Goal: Task Accomplishment & Management: Manage account settings

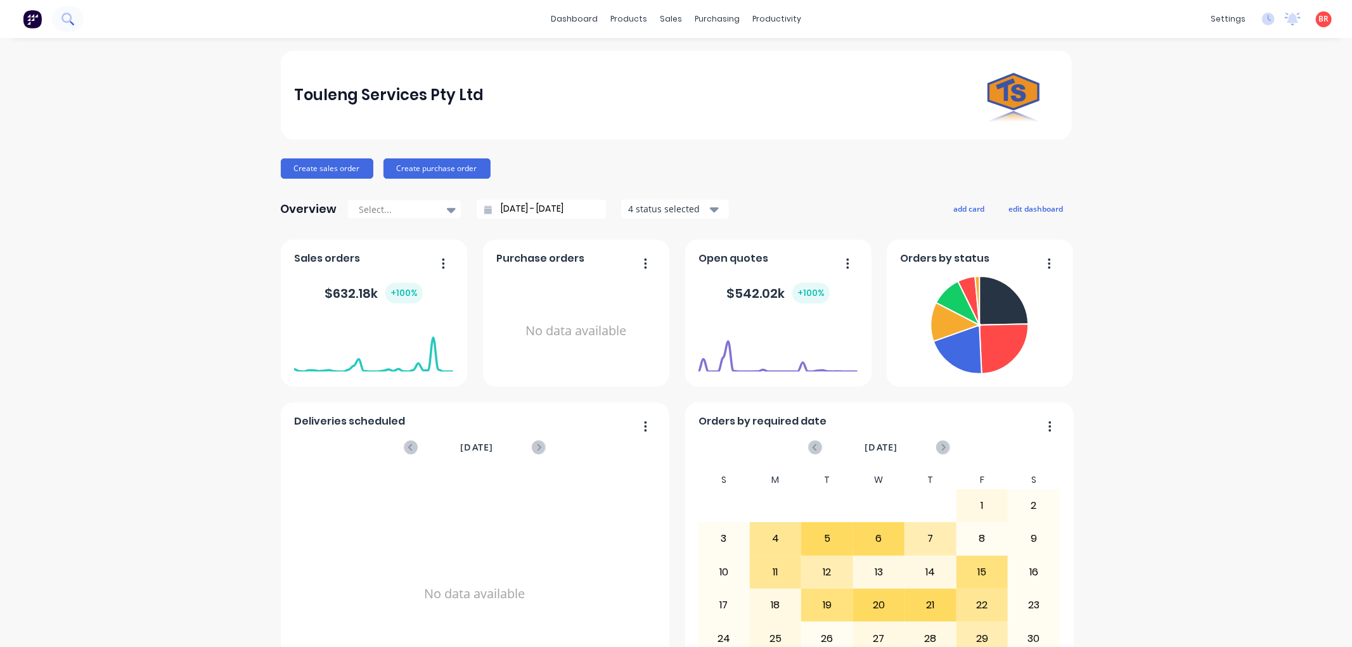
click at [66, 18] on icon at bounding box center [68, 19] width 12 height 12
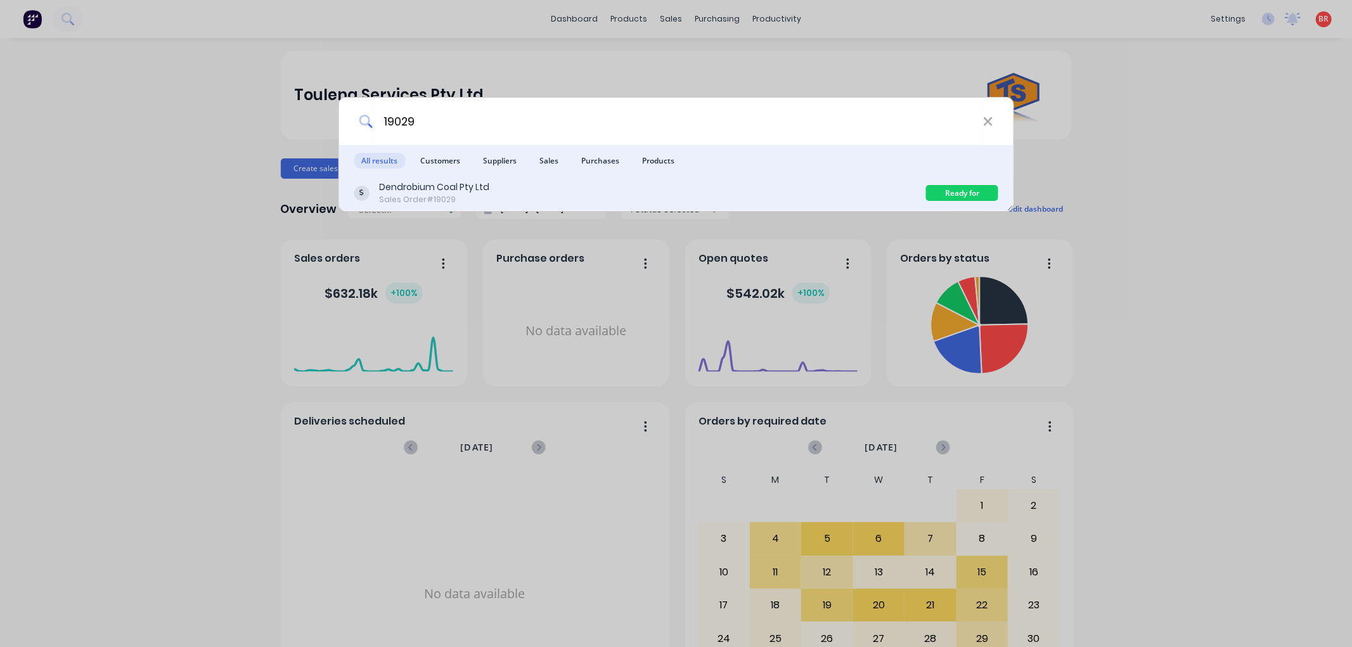
type input "19029"
click at [600, 189] on div "Dendrobium Coal Pty Ltd Sales Order #19029" at bounding box center [640, 193] width 573 height 25
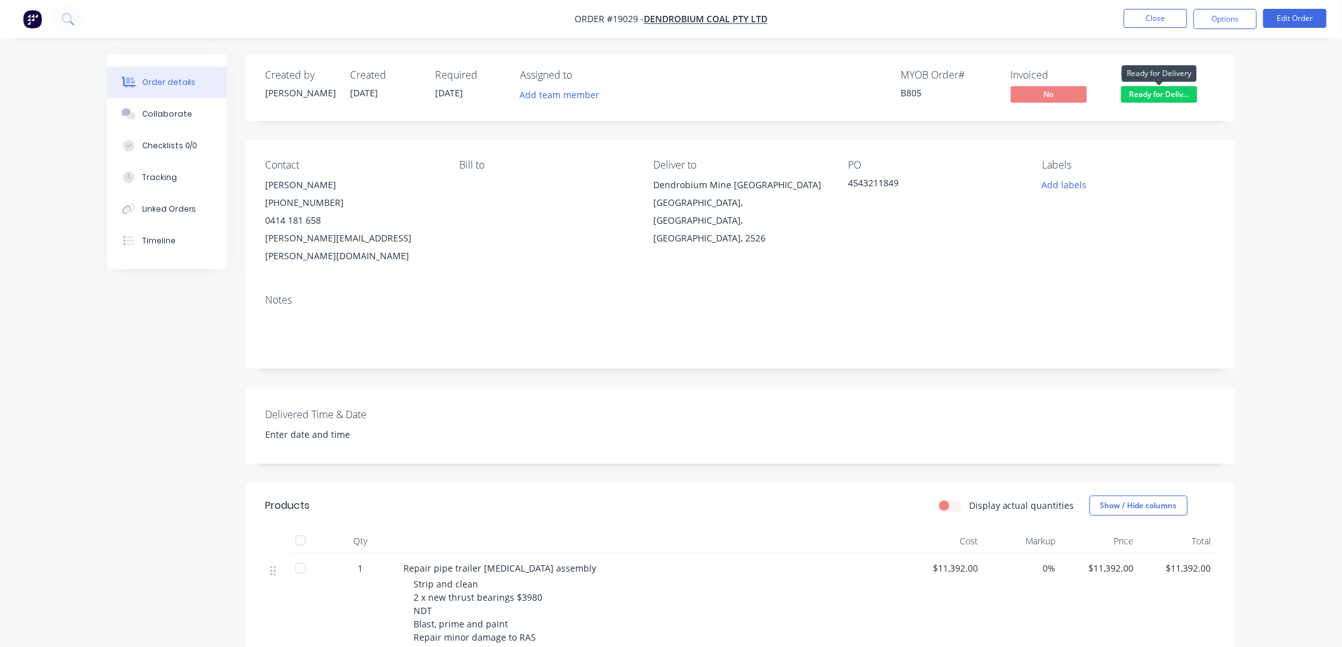
click at [1170, 95] on span "Ready for Deliv..." at bounding box center [1159, 94] width 76 height 16
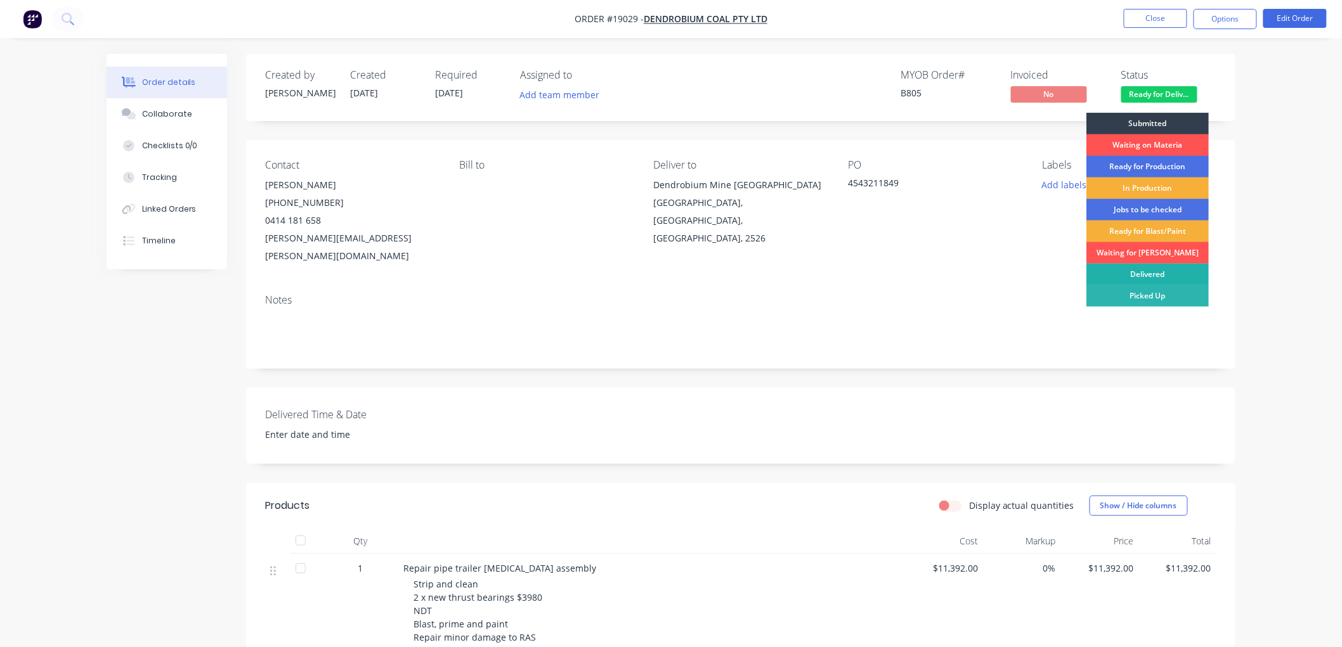
click at [1133, 274] on div "Delivered" at bounding box center [1147, 275] width 122 height 22
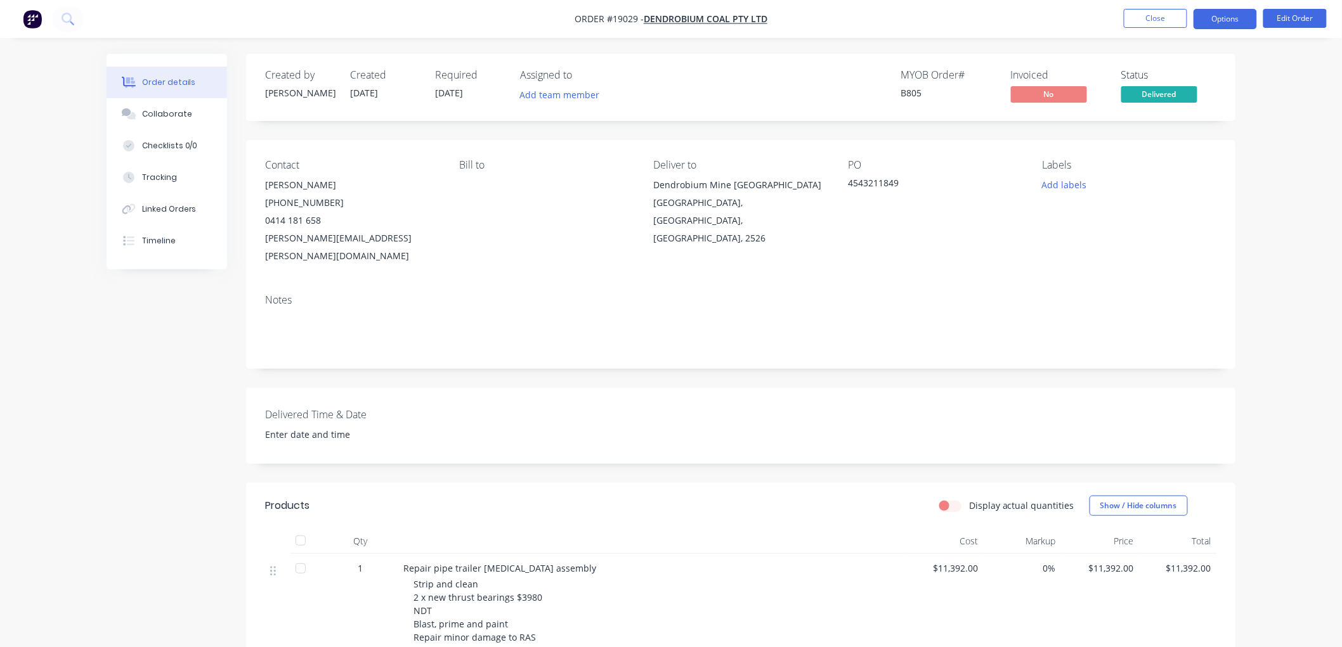
click at [1226, 19] on button "Options" at bounding box center [1224, 19] width 63 height 20
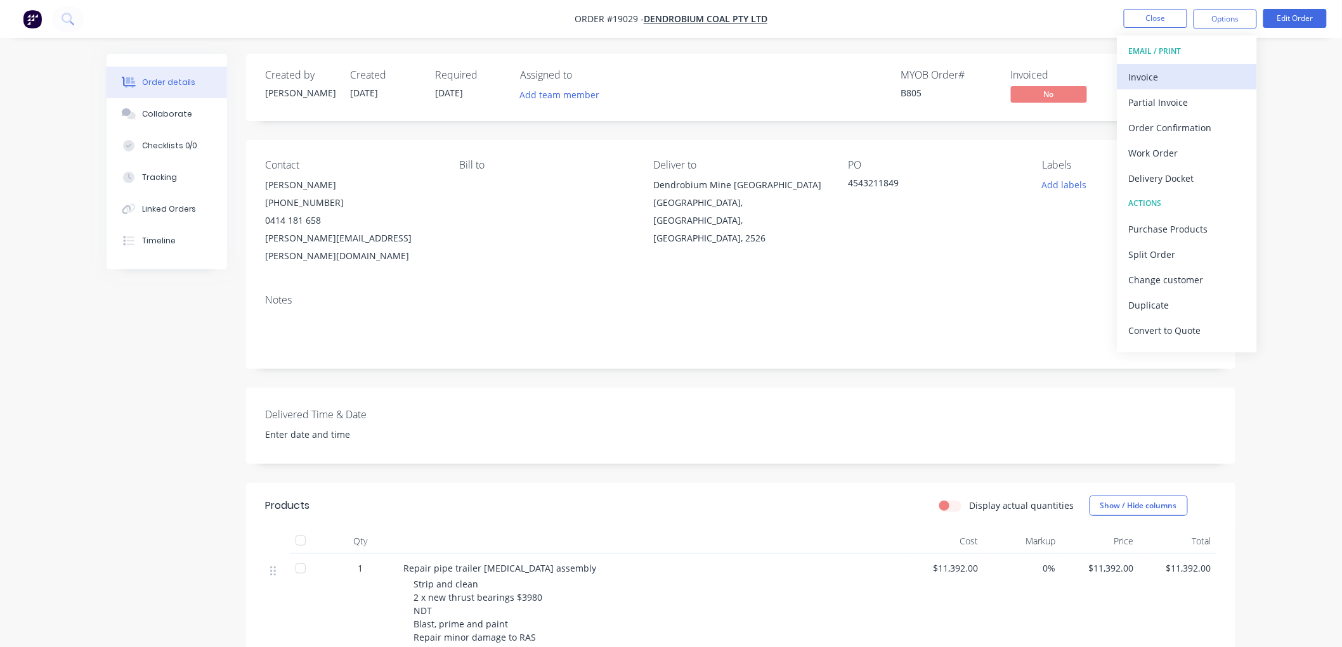
click at [1175, 79] on div "Invoice" at bounding box center [1187, 77] width 117 height 18
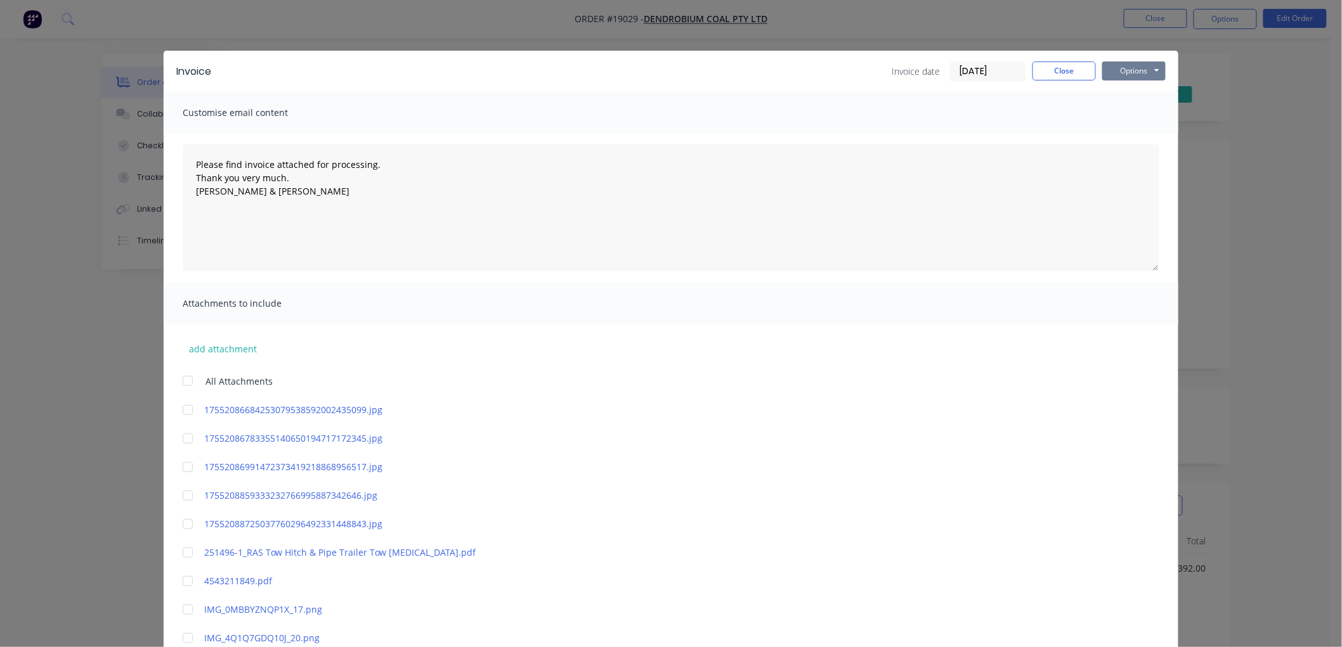
click at [1127, 67] on button "Options" at bounding box center [1133, 71] width 63 height 19
click at [1136, 116] on button "Print" at bounding box center [1142, 114] width 81 height 21
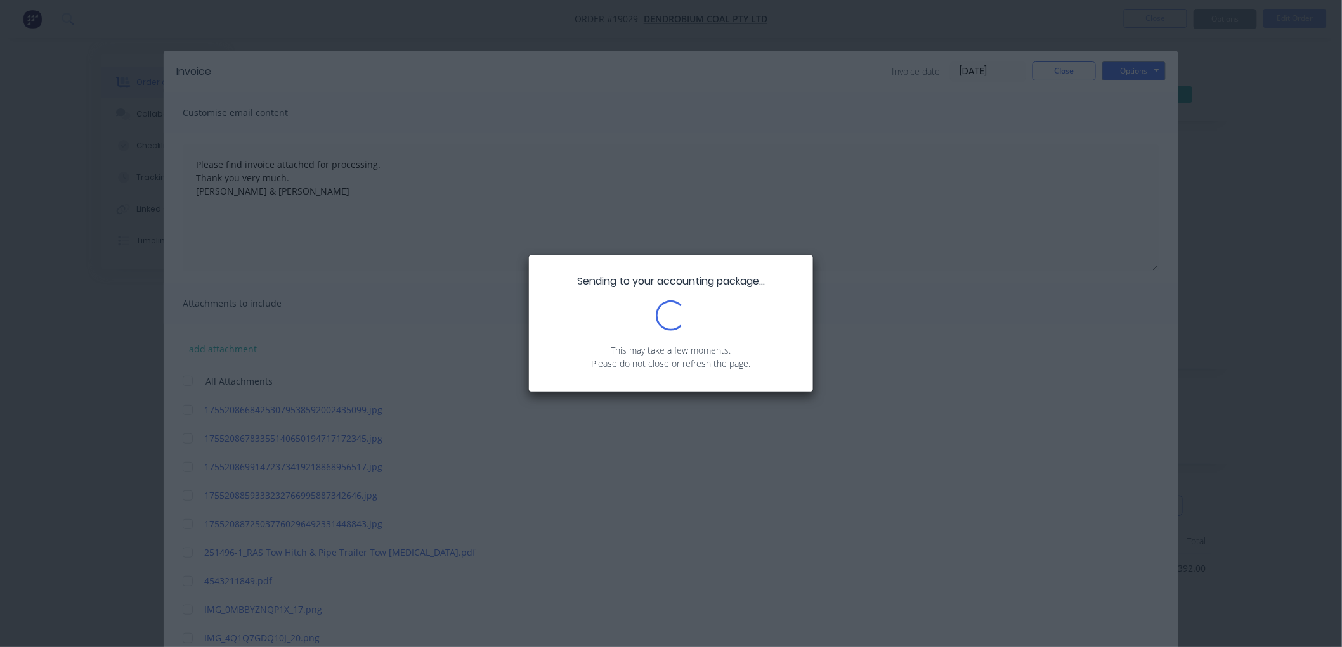
type textarea "Please find invoice attached for processing. Thank you very much. Brett & Dean"
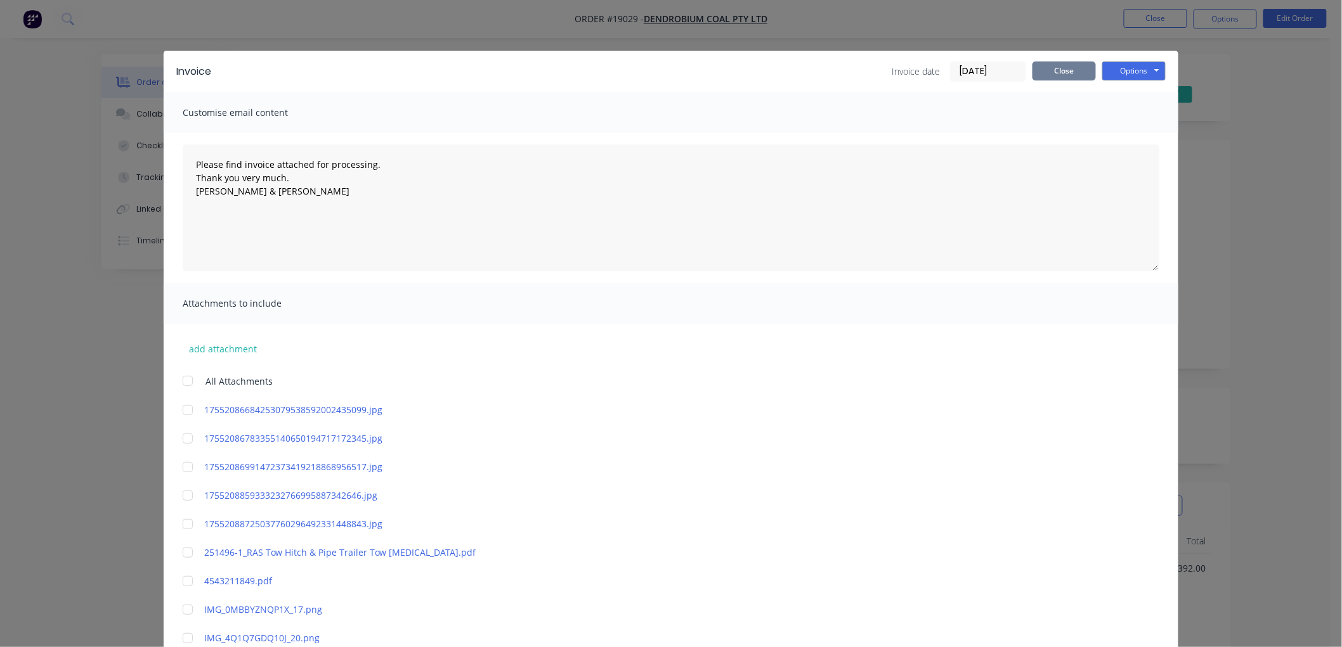
click at [1046, 71] on button "Close" at bounding box center [1063, 71] width 63 height 19
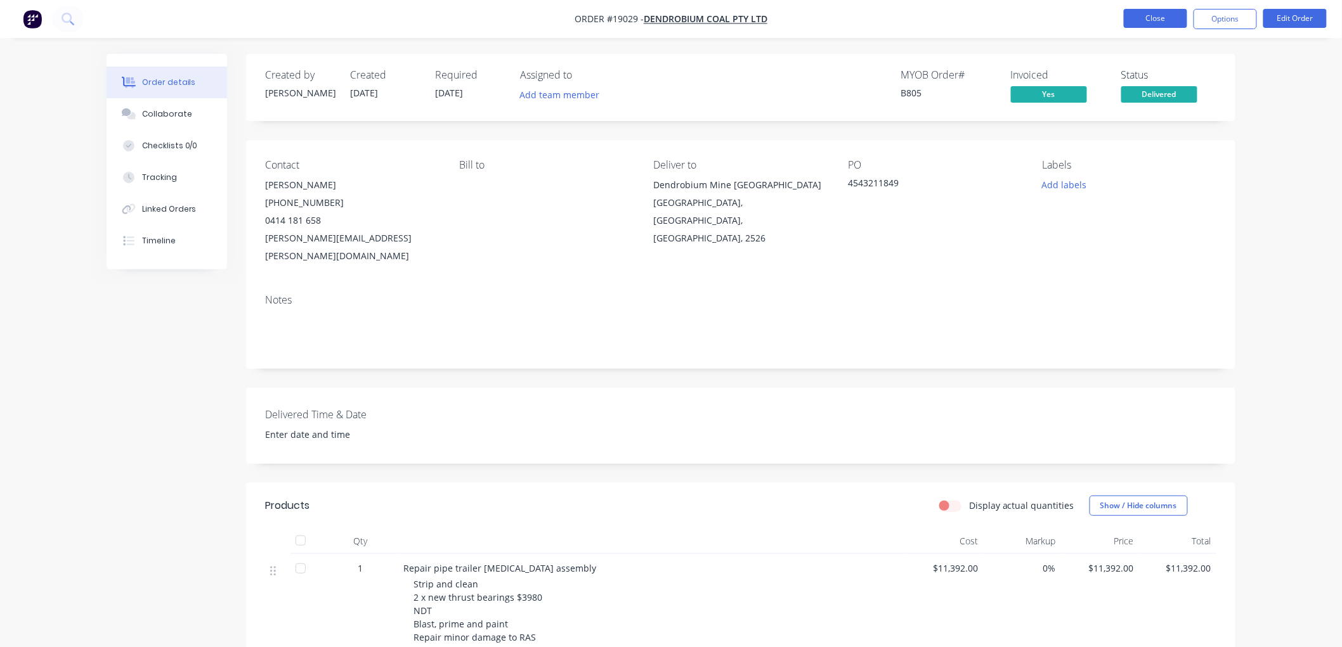
click at [1153, 15] on button "Close" at bounding box center [1155, 18] width 63 height 19
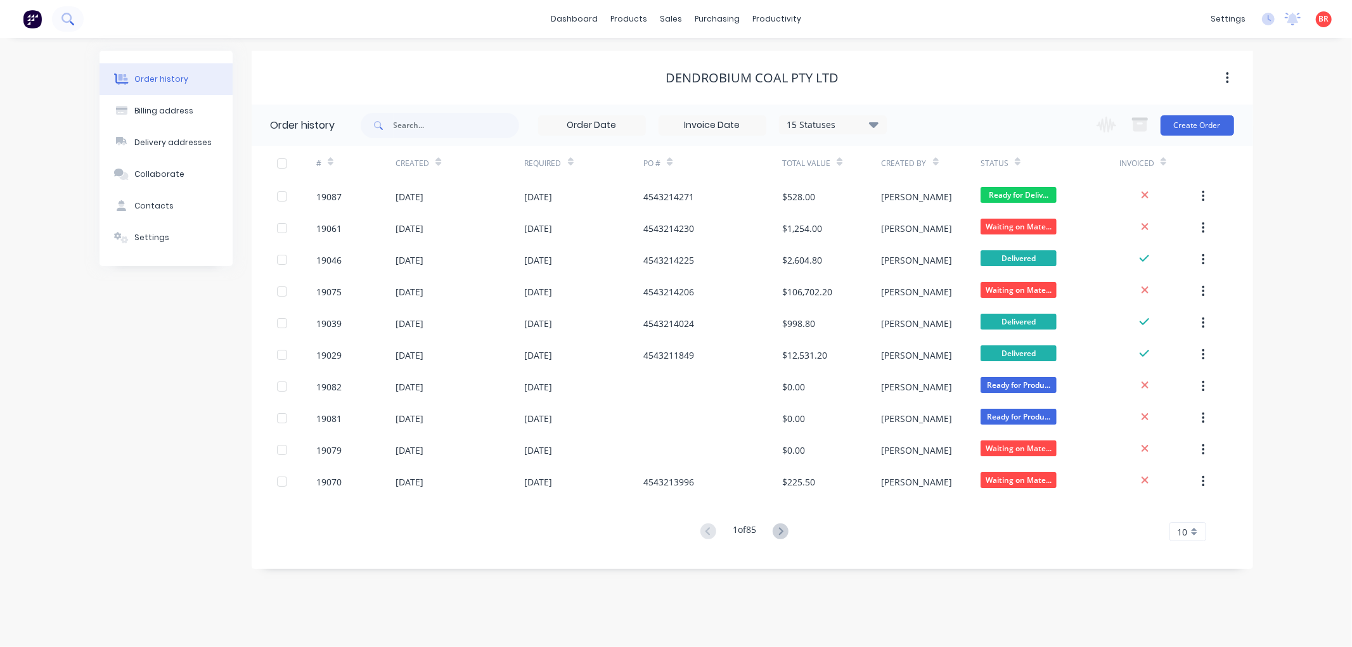
click at [67, 16] on icon at bounding box center [68, 19] width 12 height 12
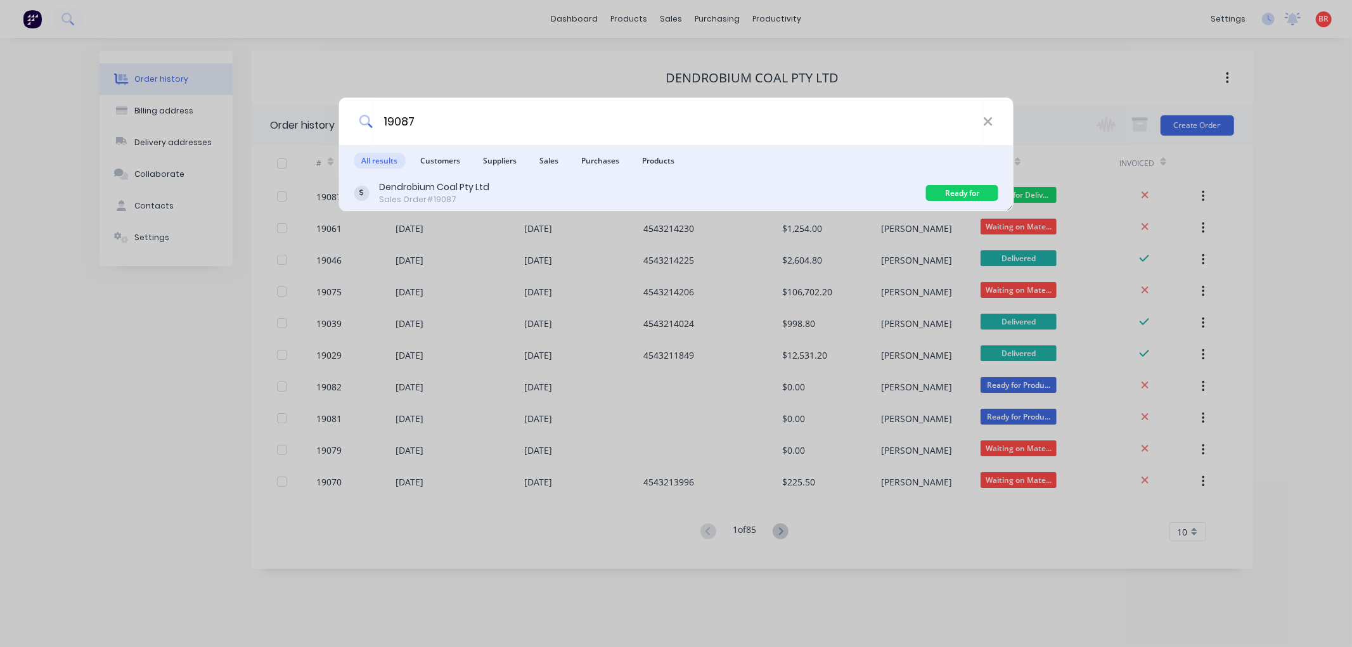
type input "19087"
click at [537, 195] on div "Dendrobium Coal Pty Ltd Sales Order #19087" at bounding box center [640, 193] width 573 height 25
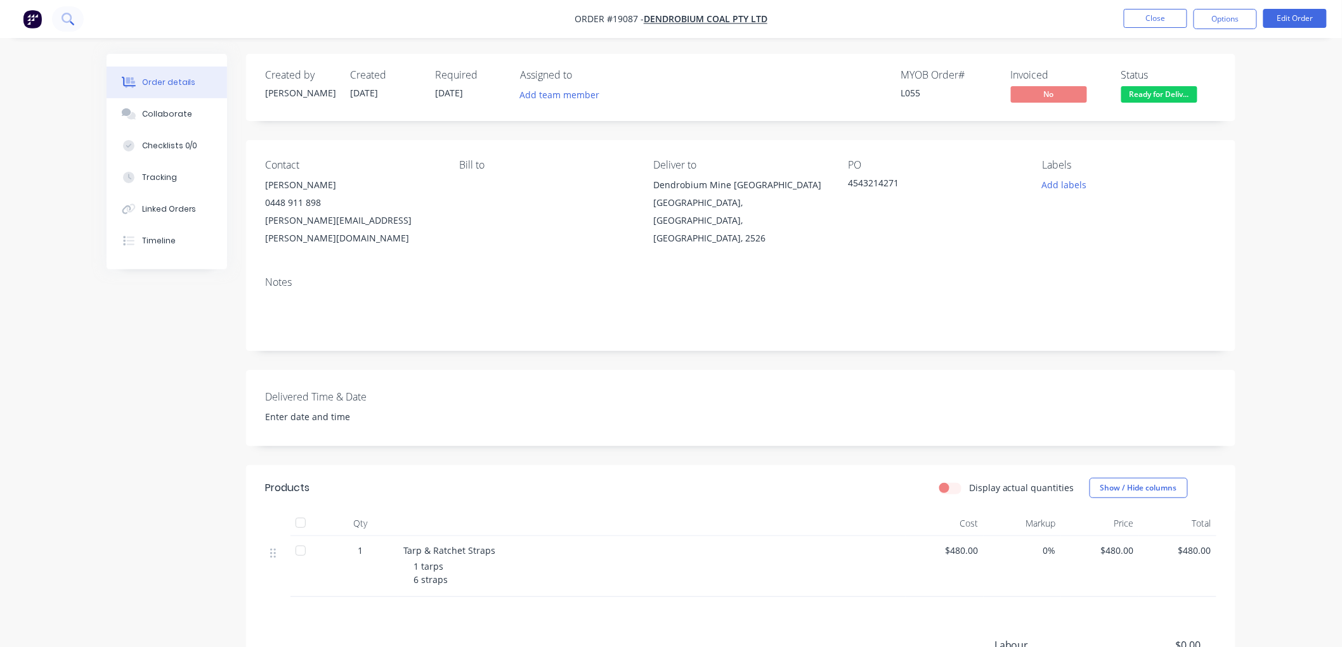
click at [65, 20] on icon at bounding box center [68, 19] width 12 height 12
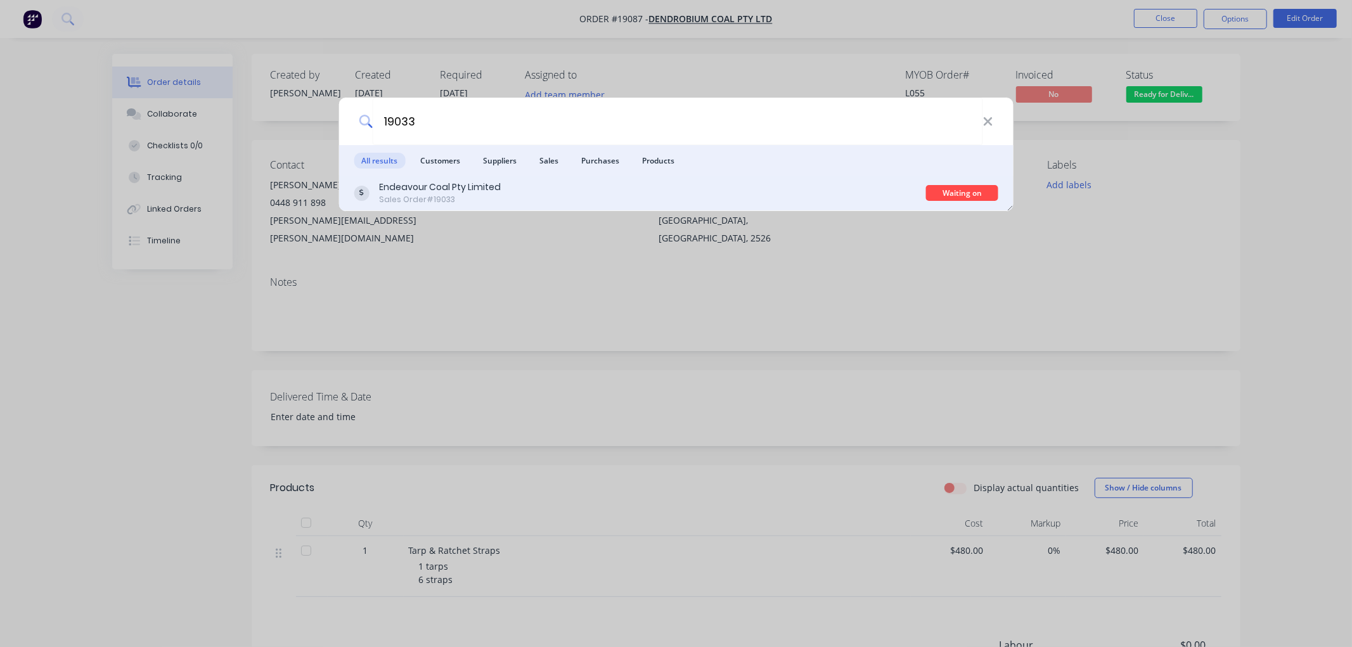
type input "19033"
click at [533, 204] on div "Endeavour Coal Pty Limited Sales Order #19033" at bounding box center [640, 193] width 573 height 25
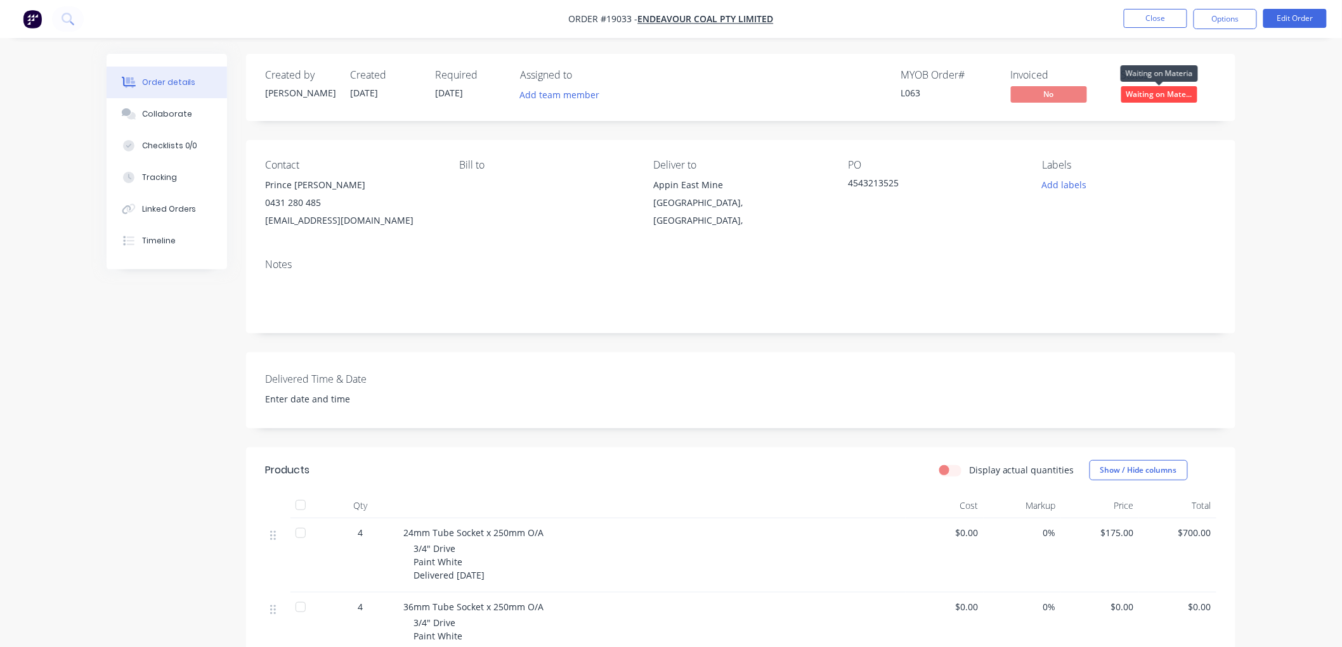
click at [1150, 93] on span "Waiting on Mate..." at bounding box center [1159, 94] width 76 height 16
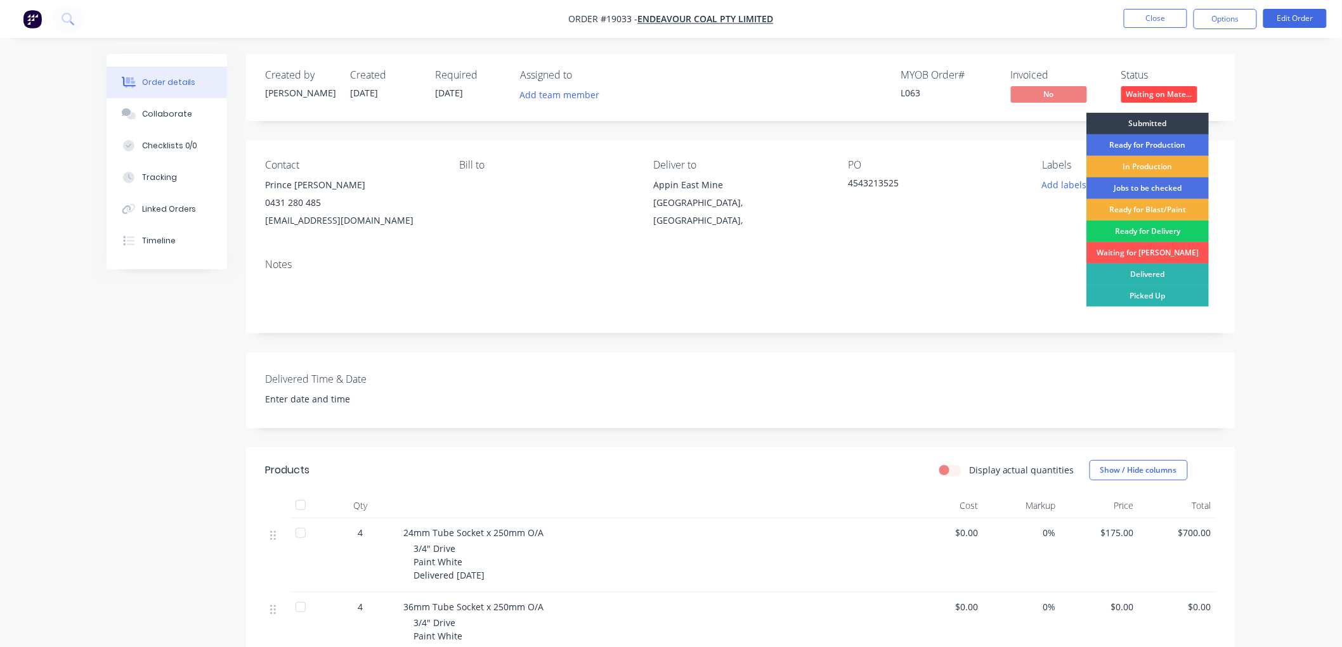
click at [1135, 228] on div "Ready for Delivery" at bounding box center [1147, 232] width 122 height 22
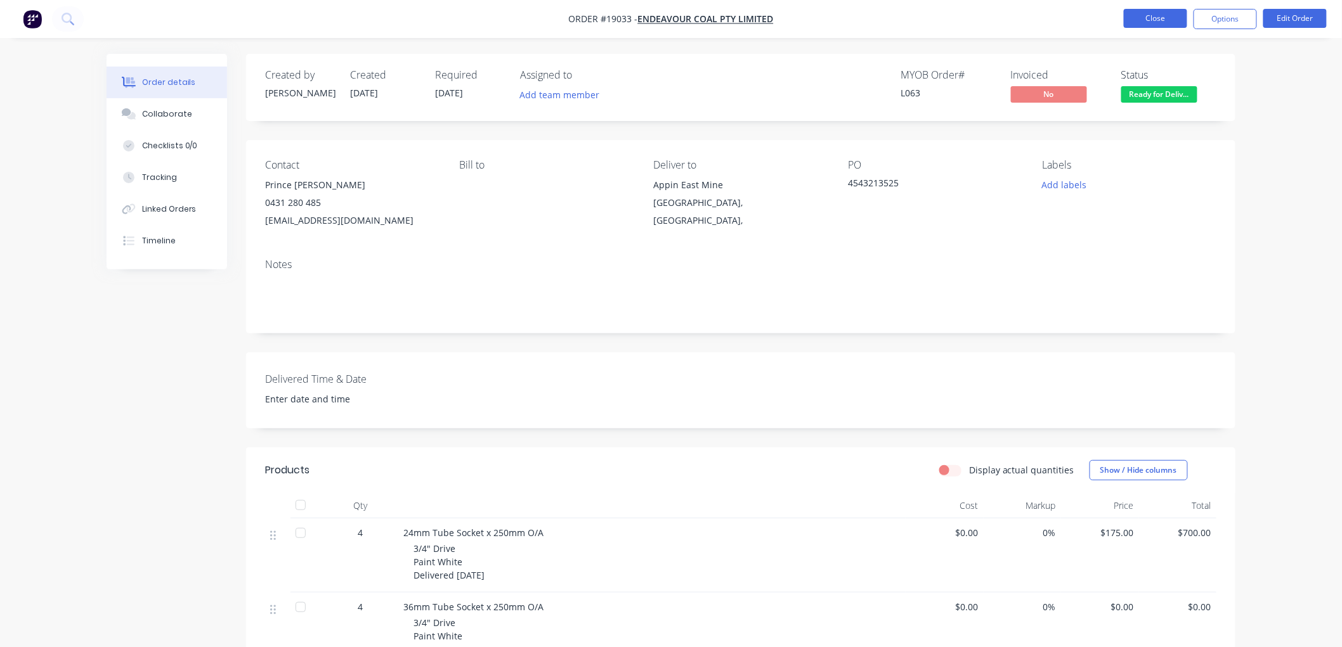
click at [1159, 24] on button "Close" at bounding box center [1155, 18] width 63 height 19
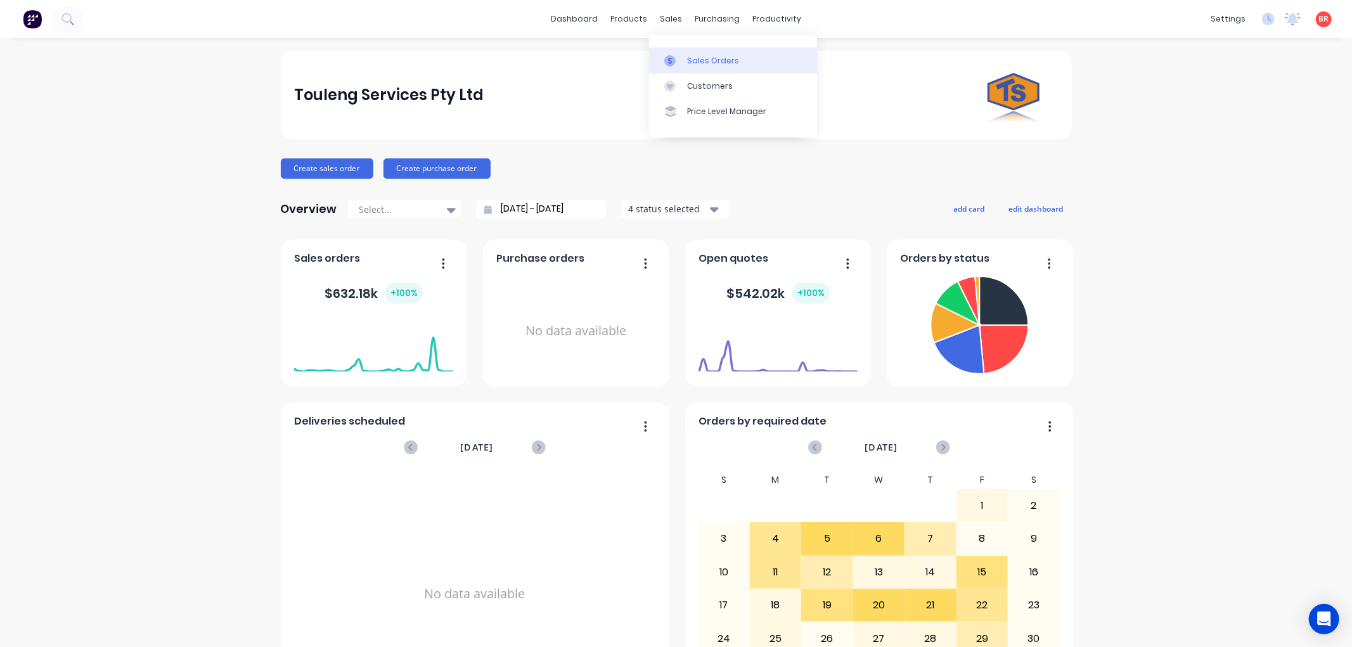
click at [693, 58] on div "Sales Orders" at bounding box center [713, 60] width 52 height 11
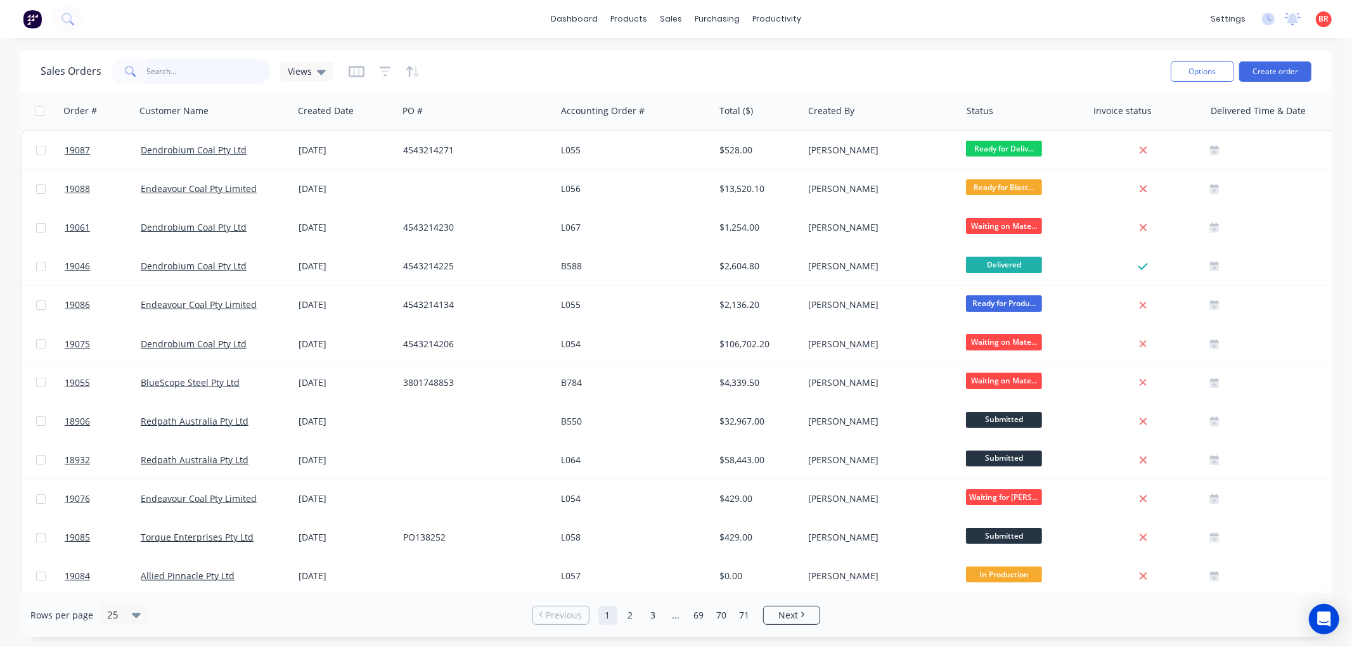
click at [187, 77] on input "text" at bounding box center [209, 71] width 124 height 25
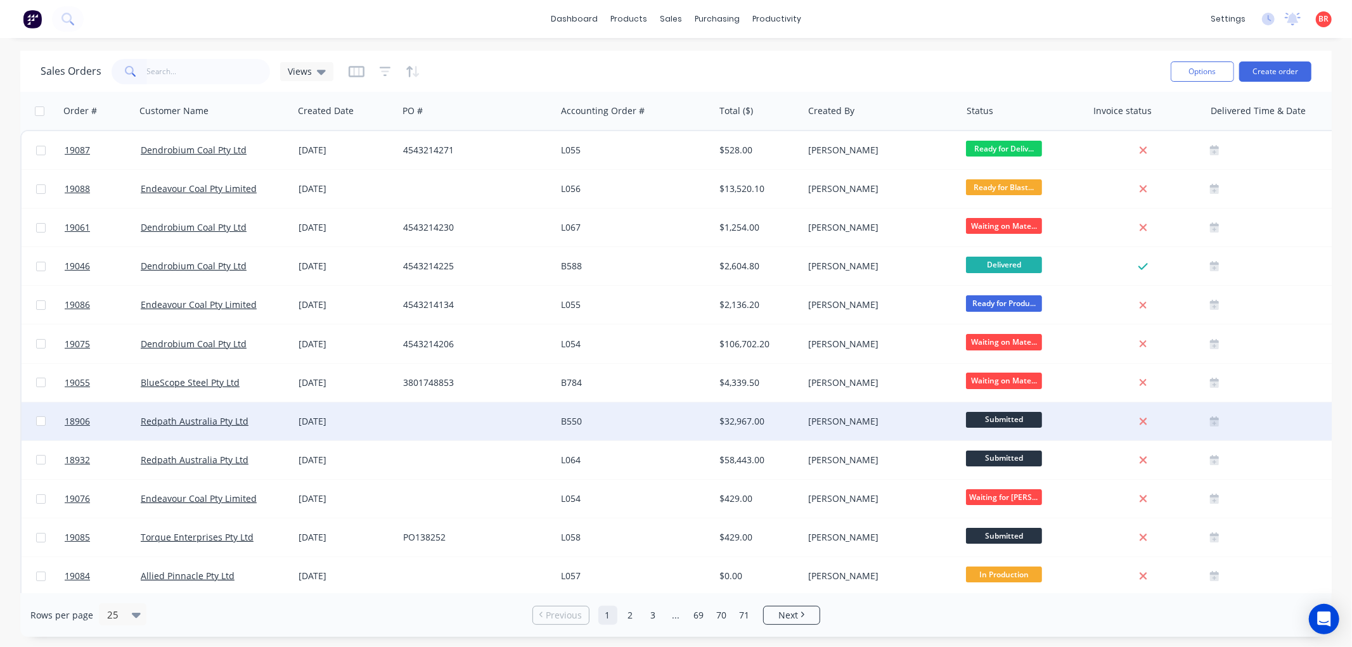
click at [210, 427] on div "Redpath Australia Pty Ltd" at bounding box center [215, 422] width 158 height 38
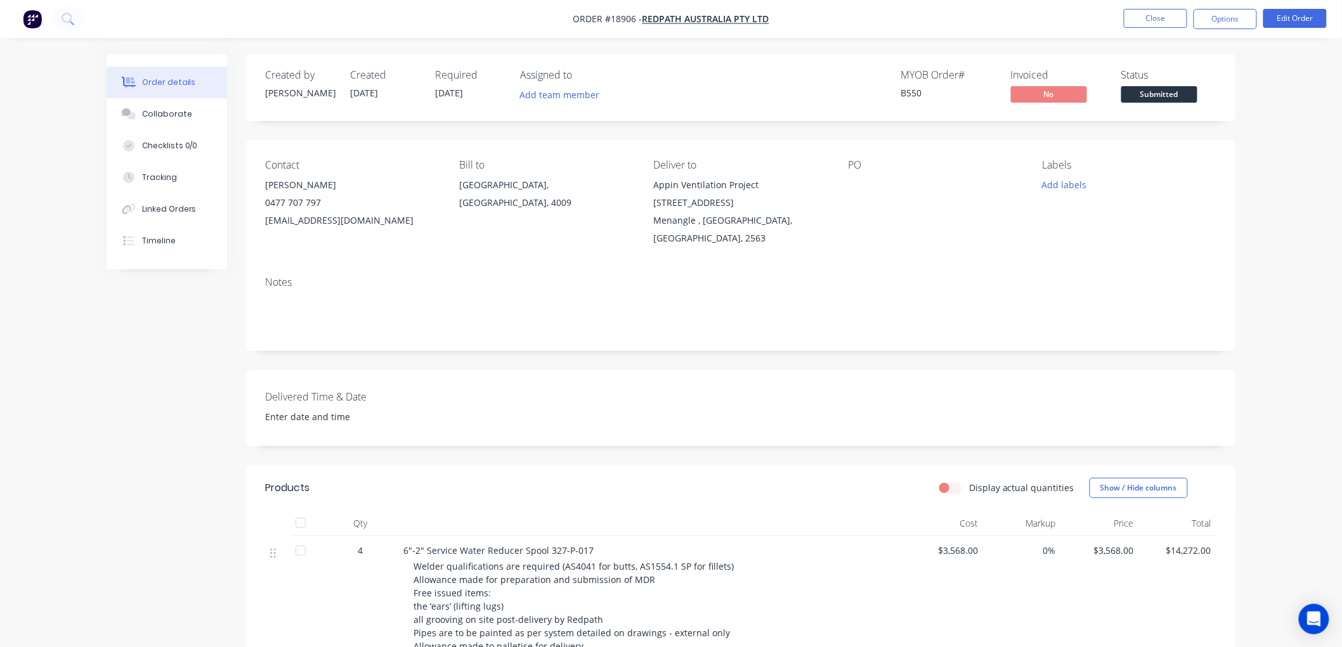
click at [1174, 89] on span "Submitted" at bounding box center [1159, 94] width 76 height 16
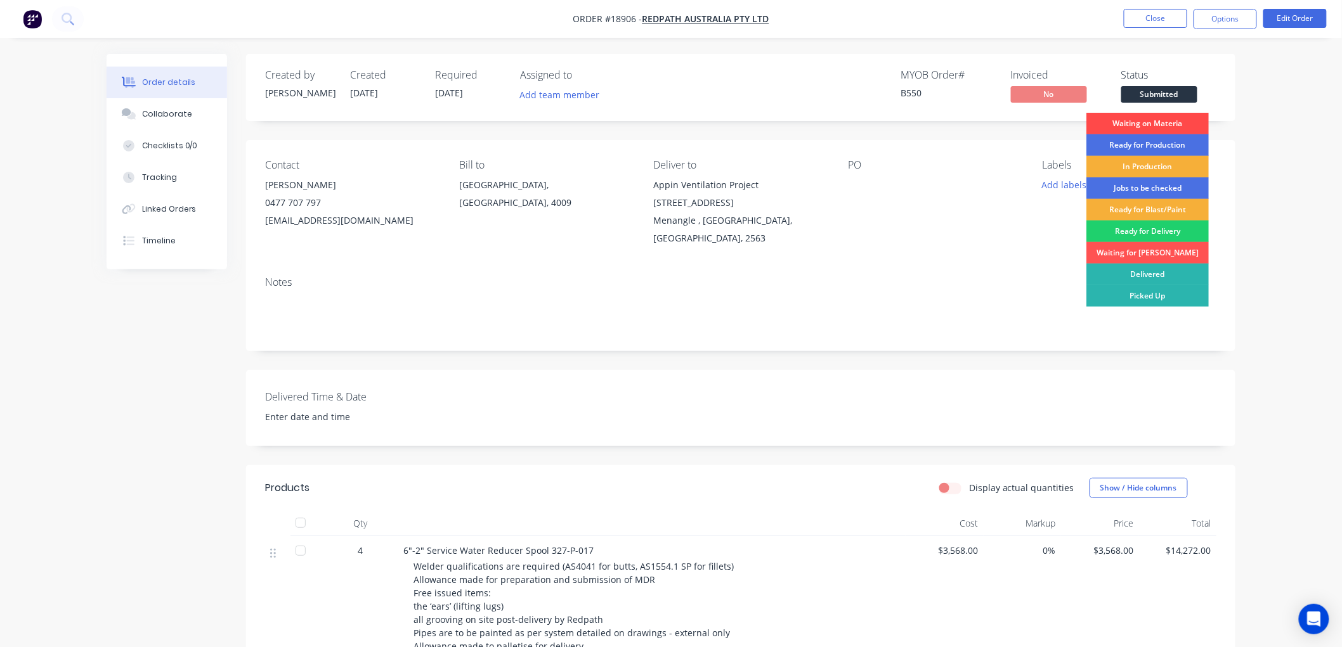
click at [1164, 123] on div "Waiting on Materia" at bounding box center [1147, 124] width 122 height 22
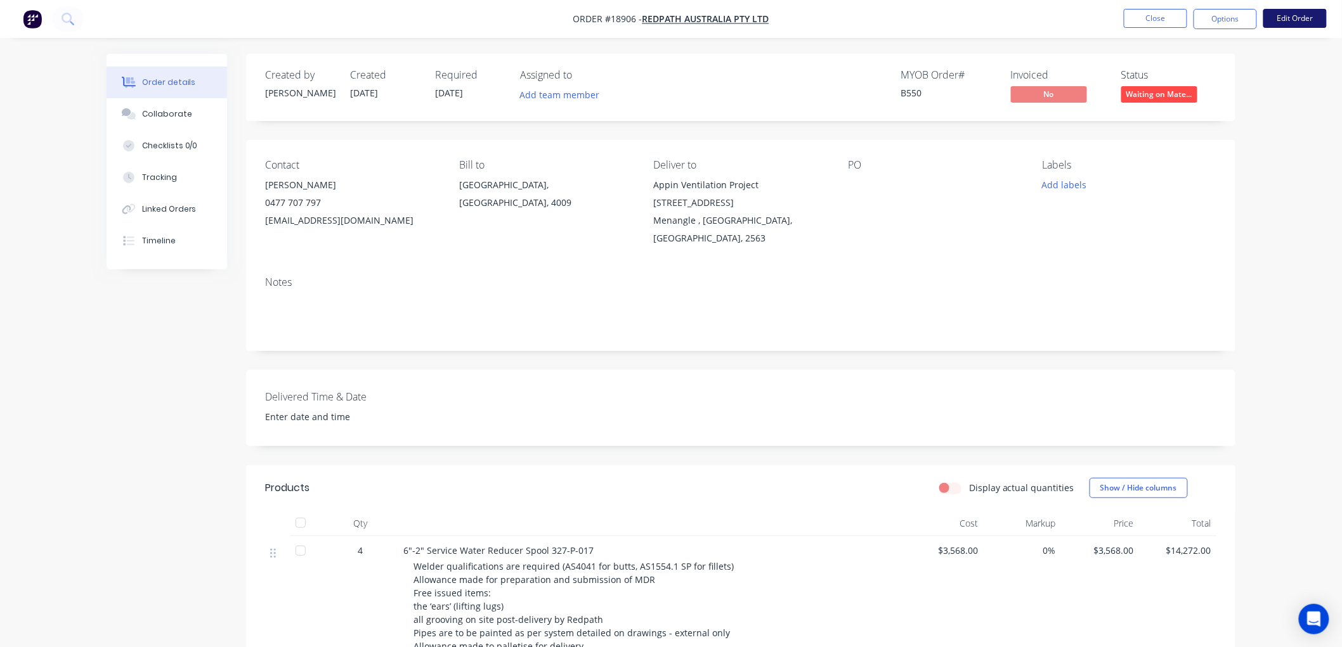
click at [1281, 18] on button "Edit Order" at bounding box center [1294, 18] width 63 height 19
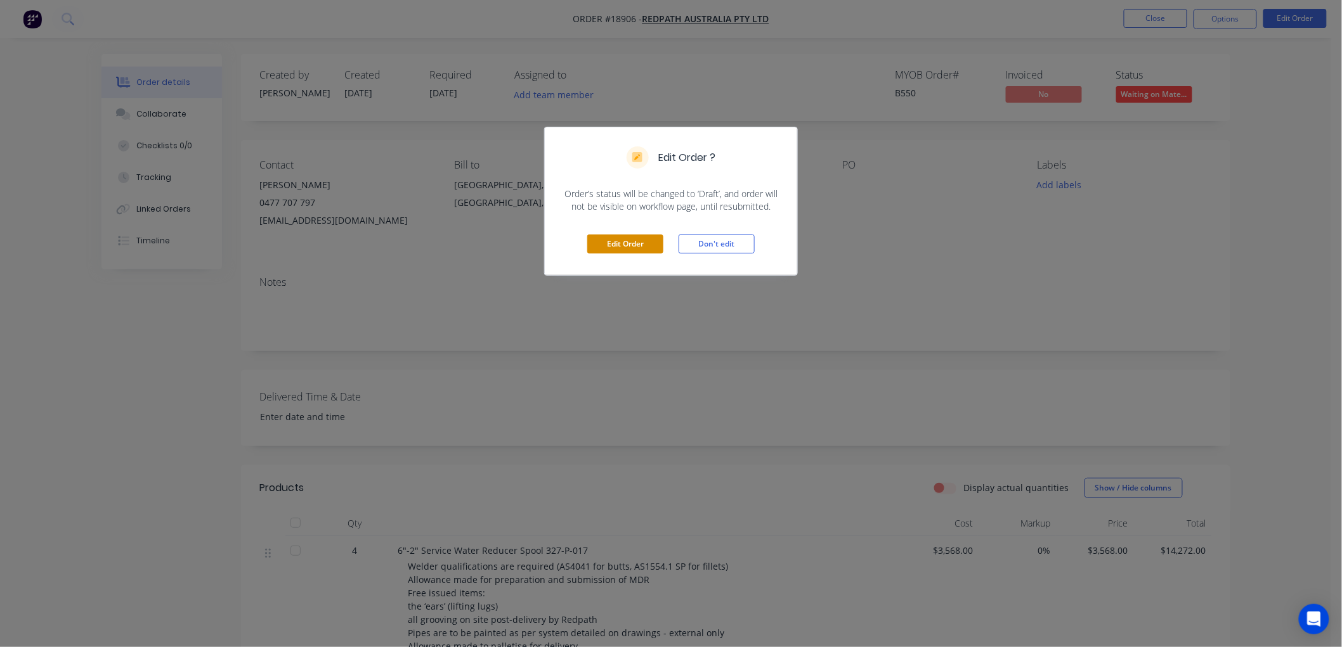
click at [640, 243] on button "Edit Order" at bounding box center [625, 244] width 76 height 19
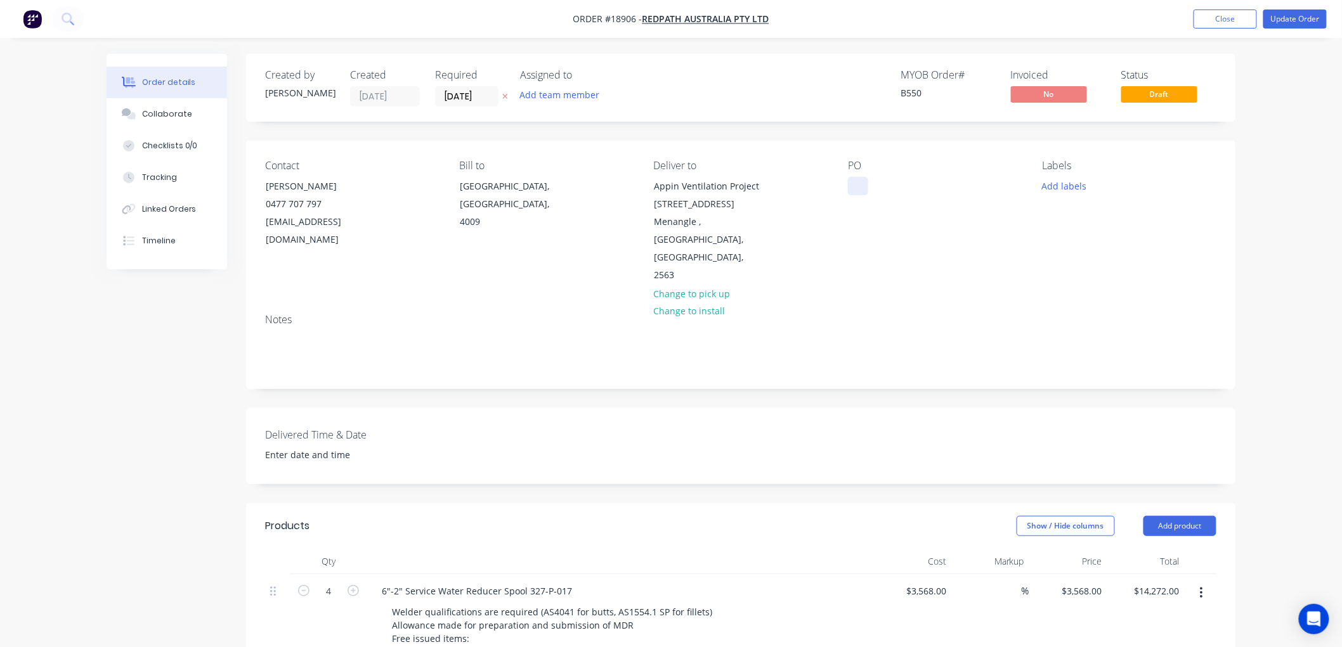
click at [860, 185] on div at bounding box center [858, 186] width 20 height 18
click at [1281, 20] on button "Update Order" at bounding box center [1294, 19] width 63 height 19
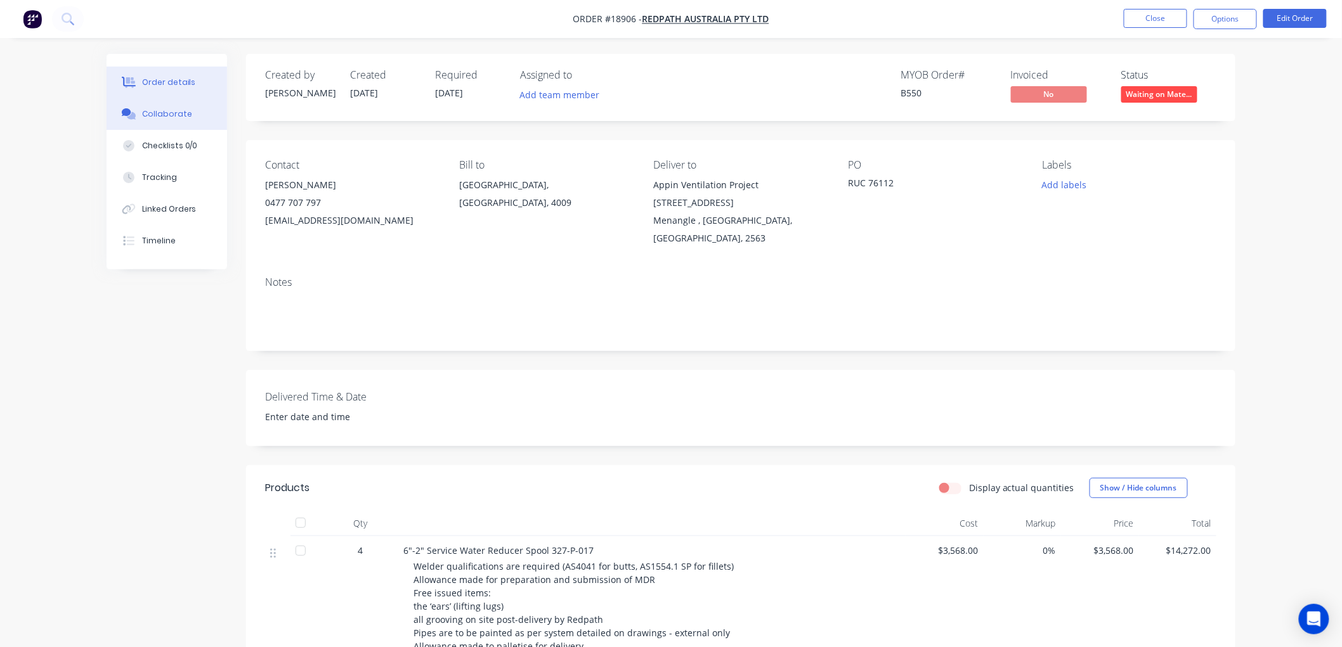
click at [170, 117] on div "Collaborate" at bounding box center [167, 113] width 50 height 11
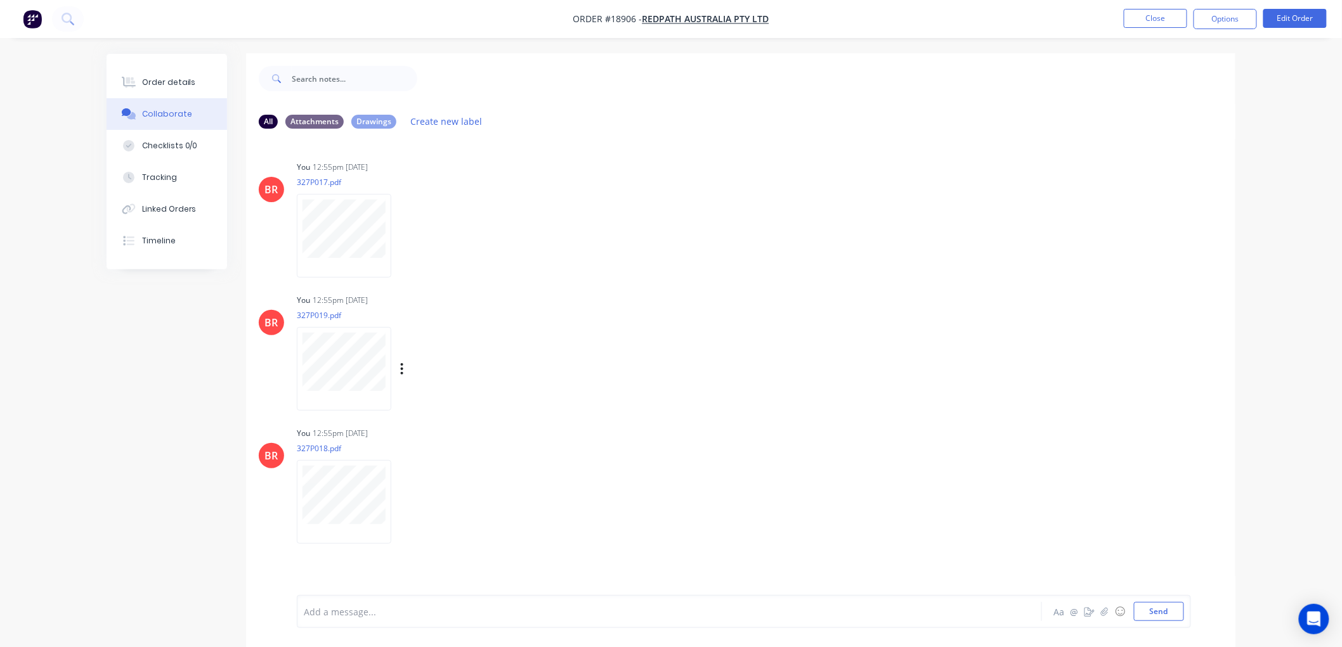
scroll to position [20, 0]
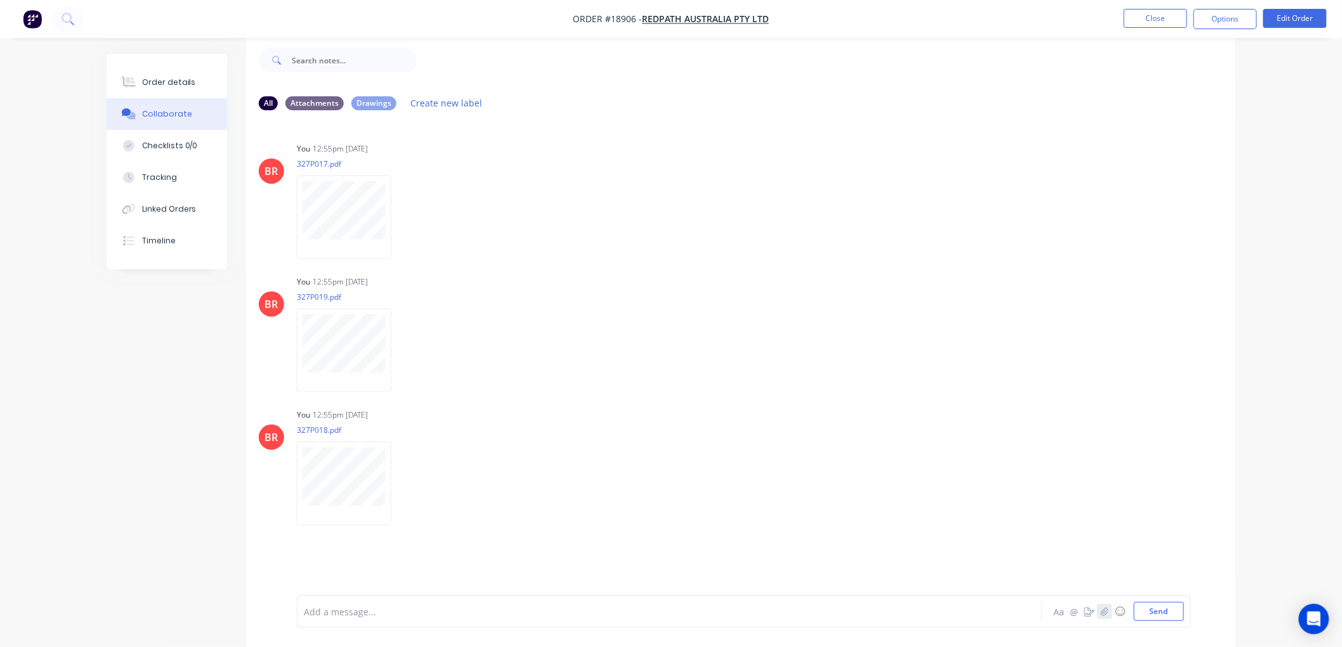
click at [1106, 607] on icon "button" at bounding box center [1104, 611] width 7 height 8
click at [1161, 607] on button "Send" at bounding box center [1159, 611] width 50 height 19
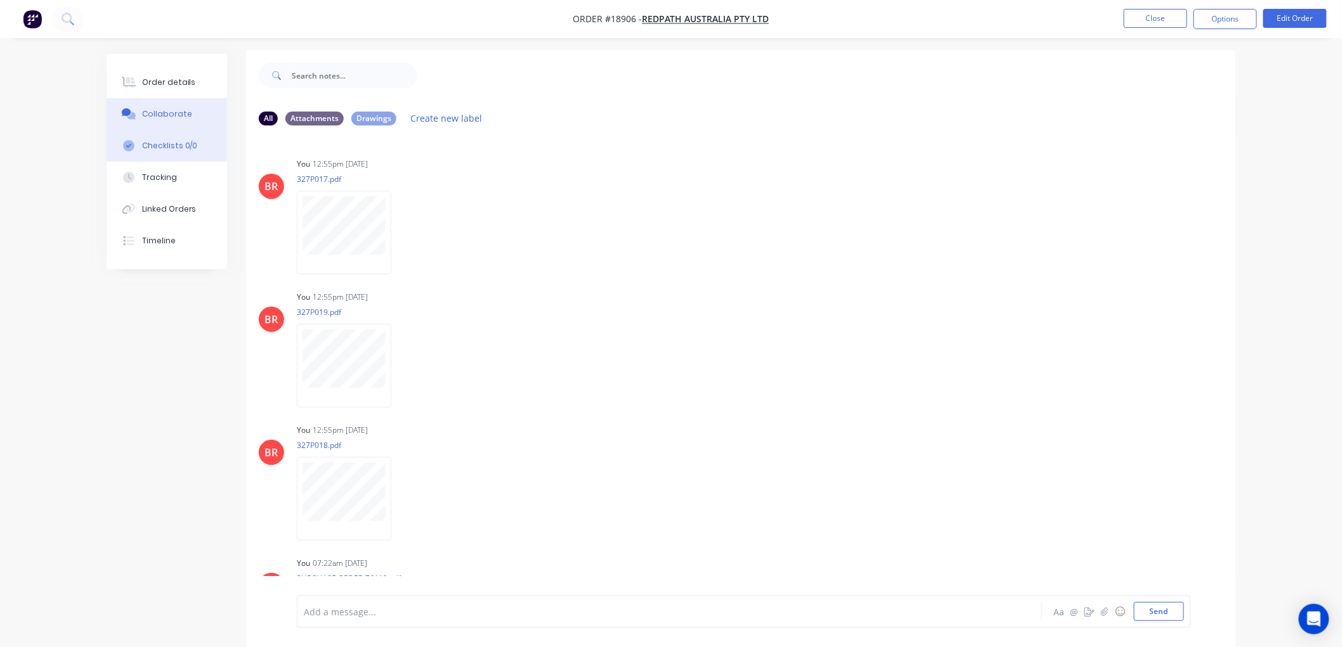
scroll to position [0, 0]
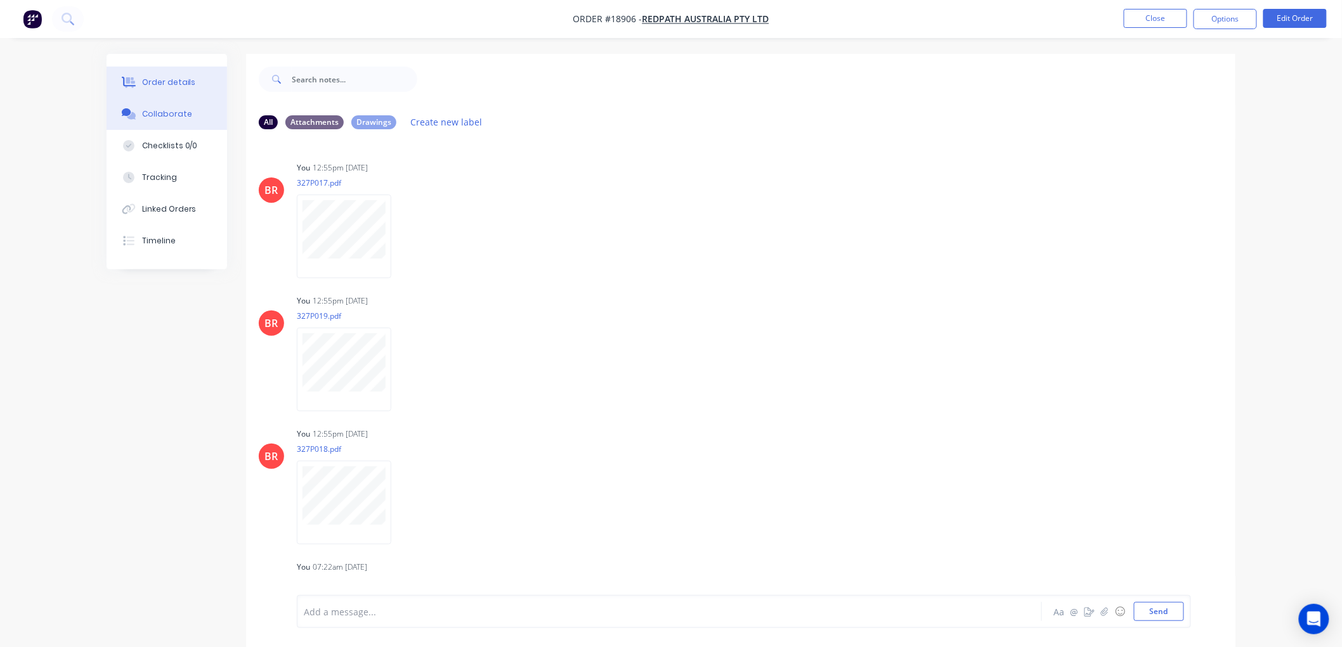
click at [176, 85] on div "Order details" at bounding box center [169, 82] width 54 height 11
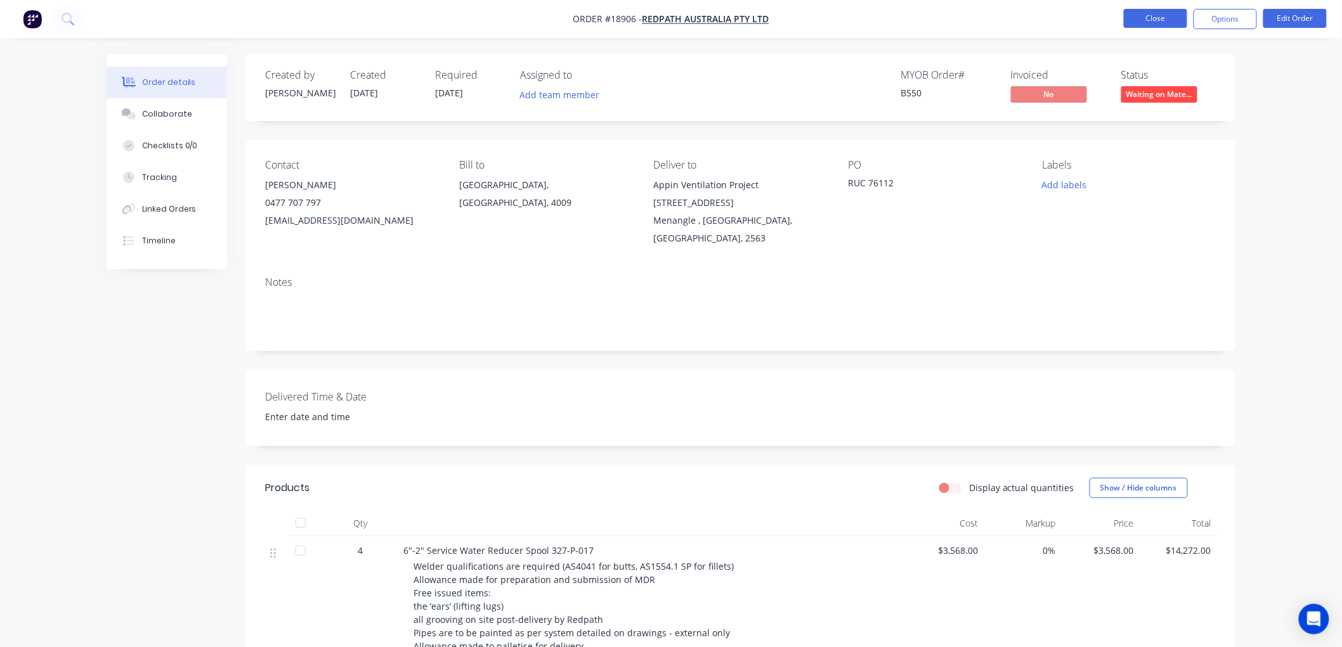
click at [1141, 20] on button "Close" at bounding box center [1155, 18] width 63 height 19
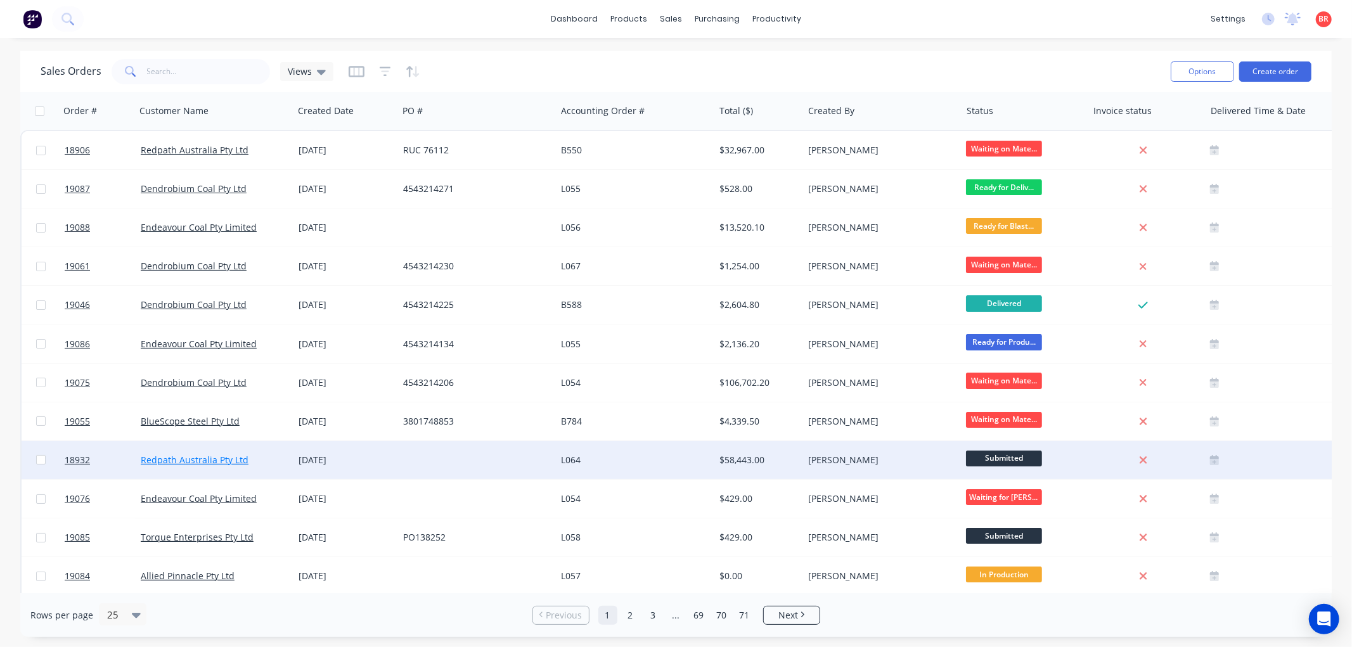
click at [222, 455] on link "Redpath Australia Pty Ltd" at bounding box center [195, 460] width 108 height 12
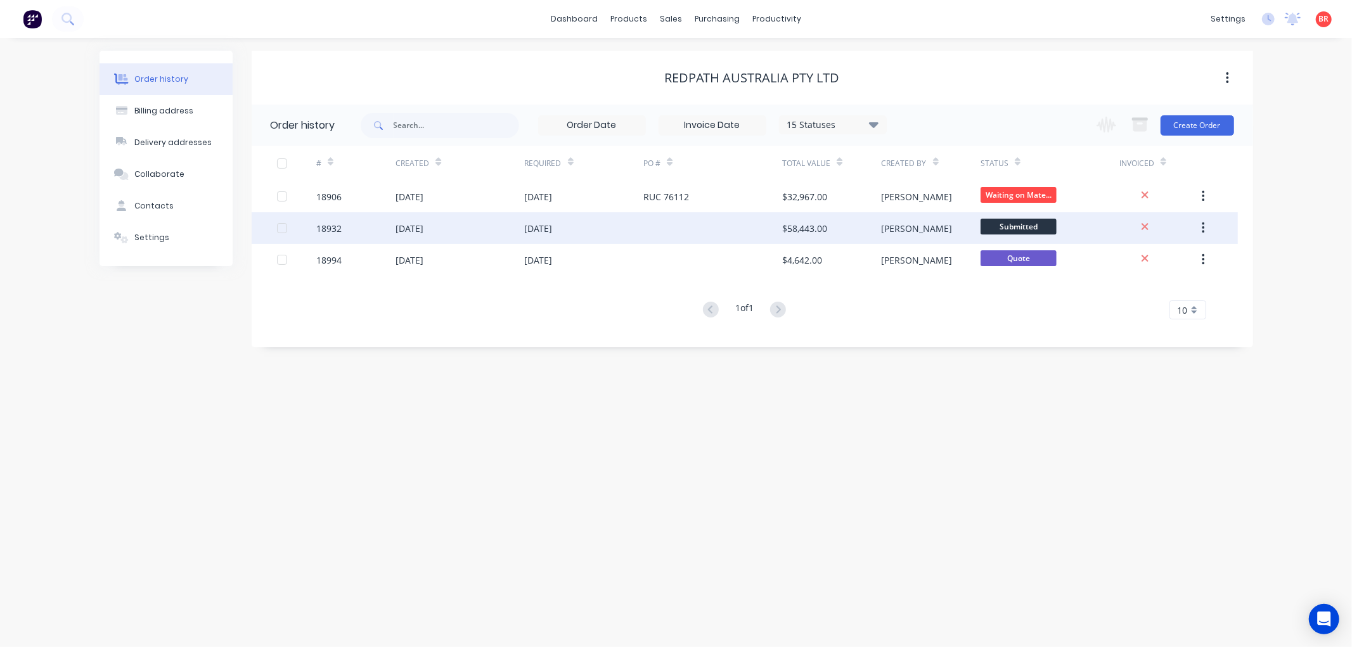
click at [332, 228] on div "18932" at bounding box center [328, 228] width 25 height 13
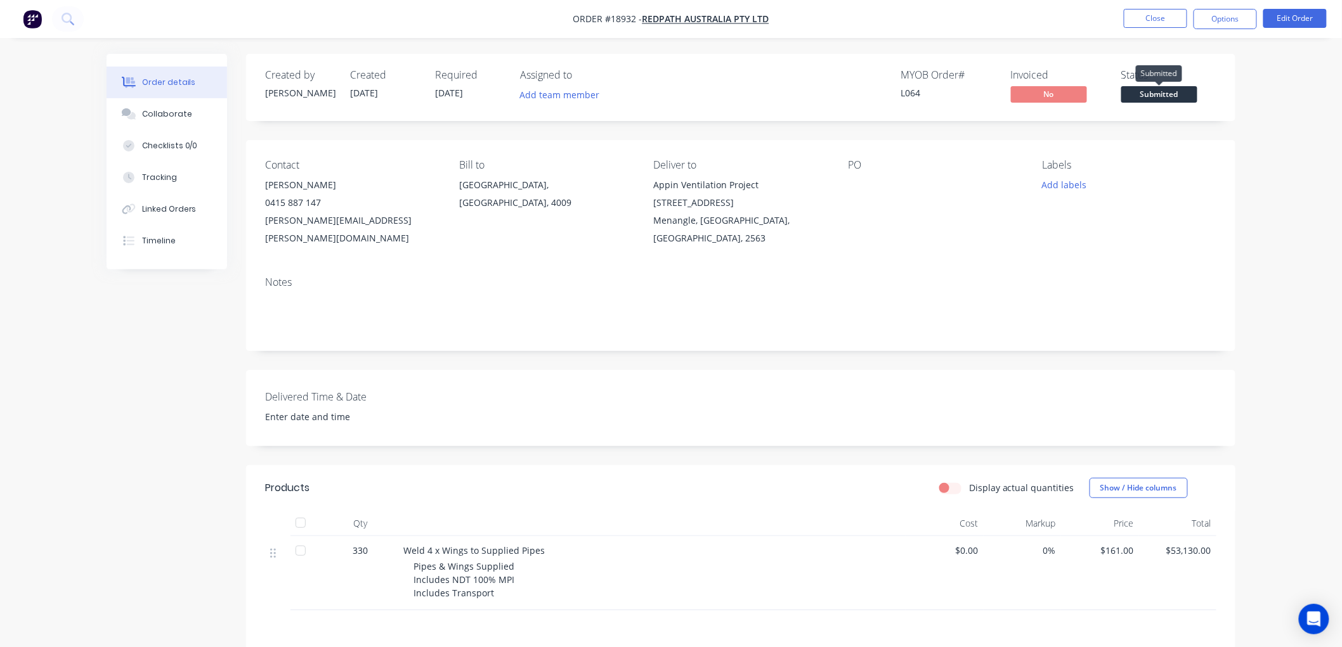
click at [1151, 95] on span "Submitted" at bounding box center [1159, 94] width 76 height 16
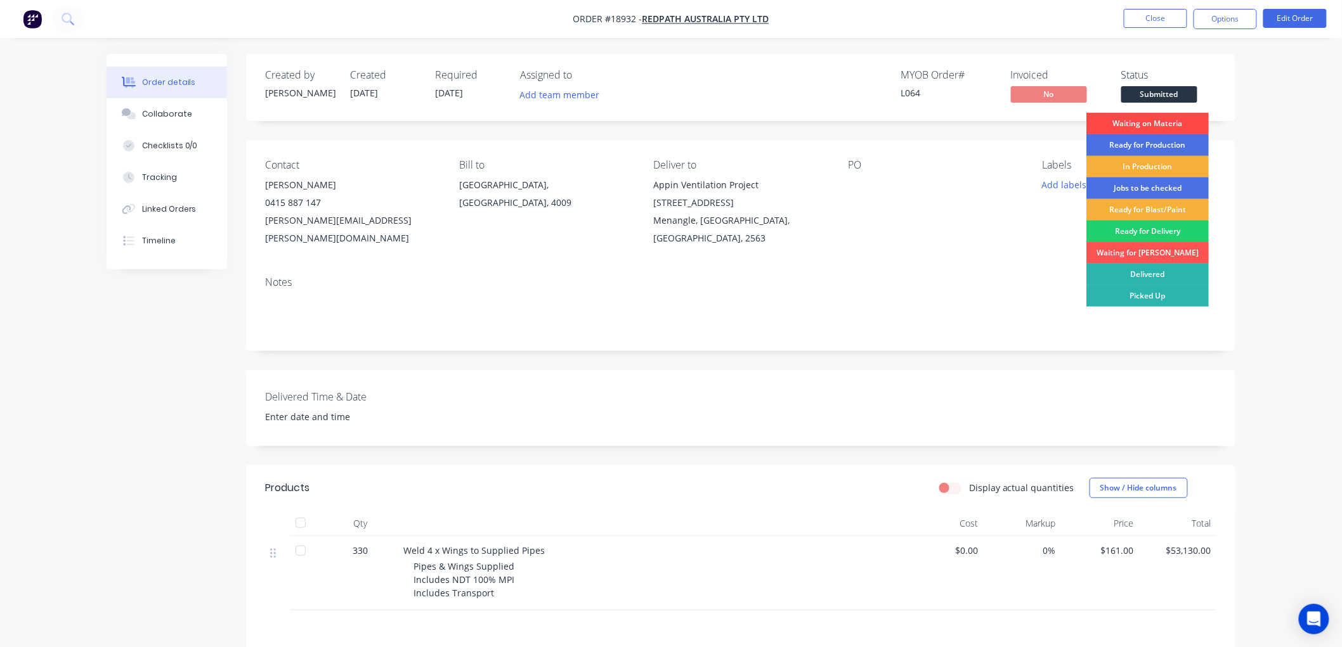
click at [1150, 125] on div "Waiting on Materia" at bounding box center [1147, 124] width 122 height 22
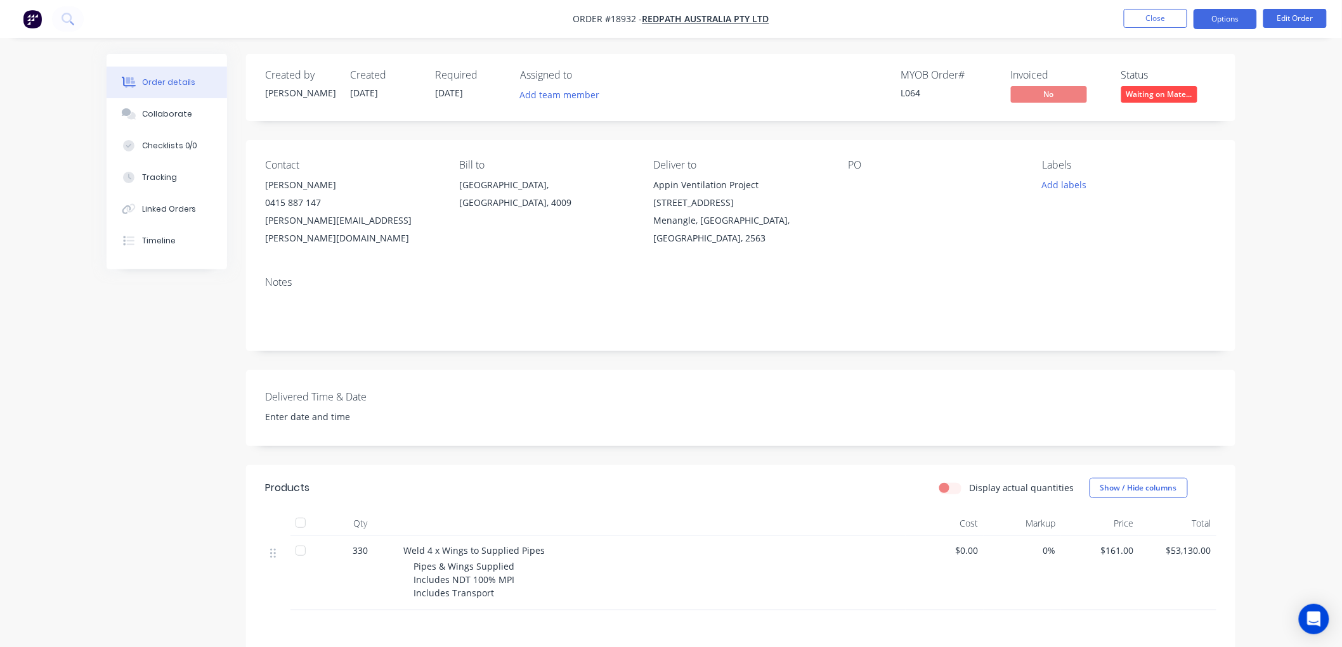
click at [1218, 18] on button "Options" at bounding box center [1224, 19] width 63 height 20
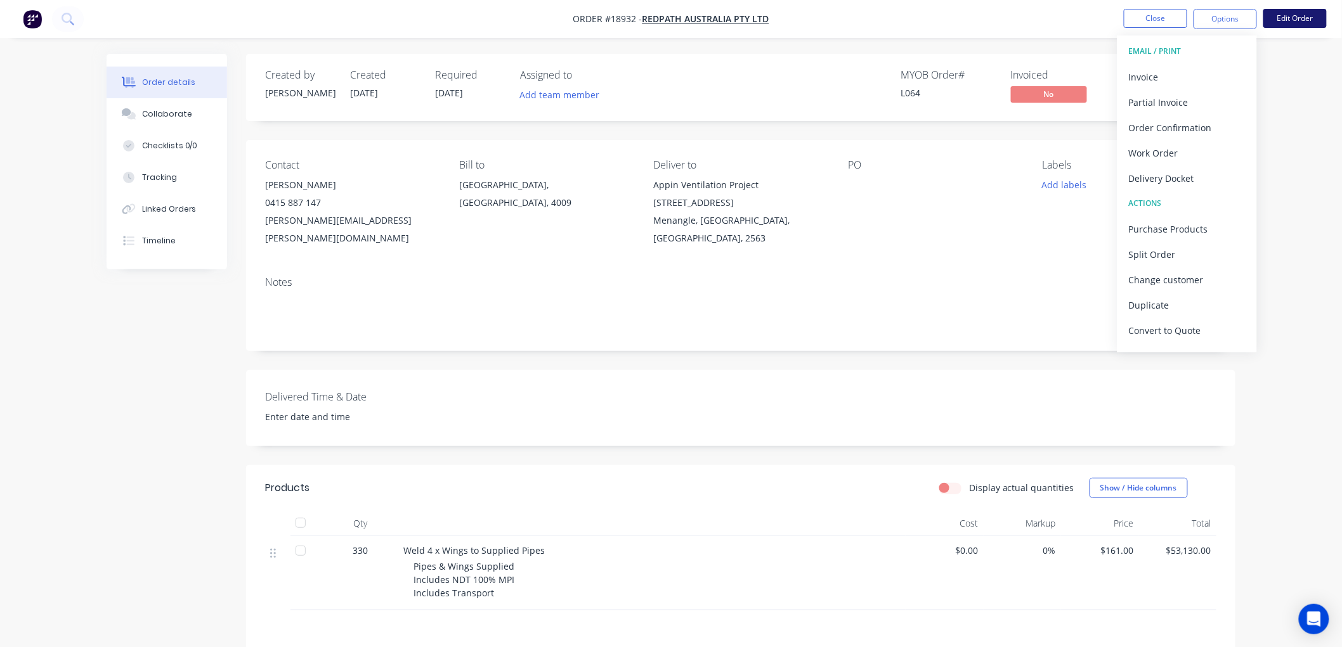
click at [1283, 21] on button "Edit Order" at bounding box center [1294, 18] width 63 height 19
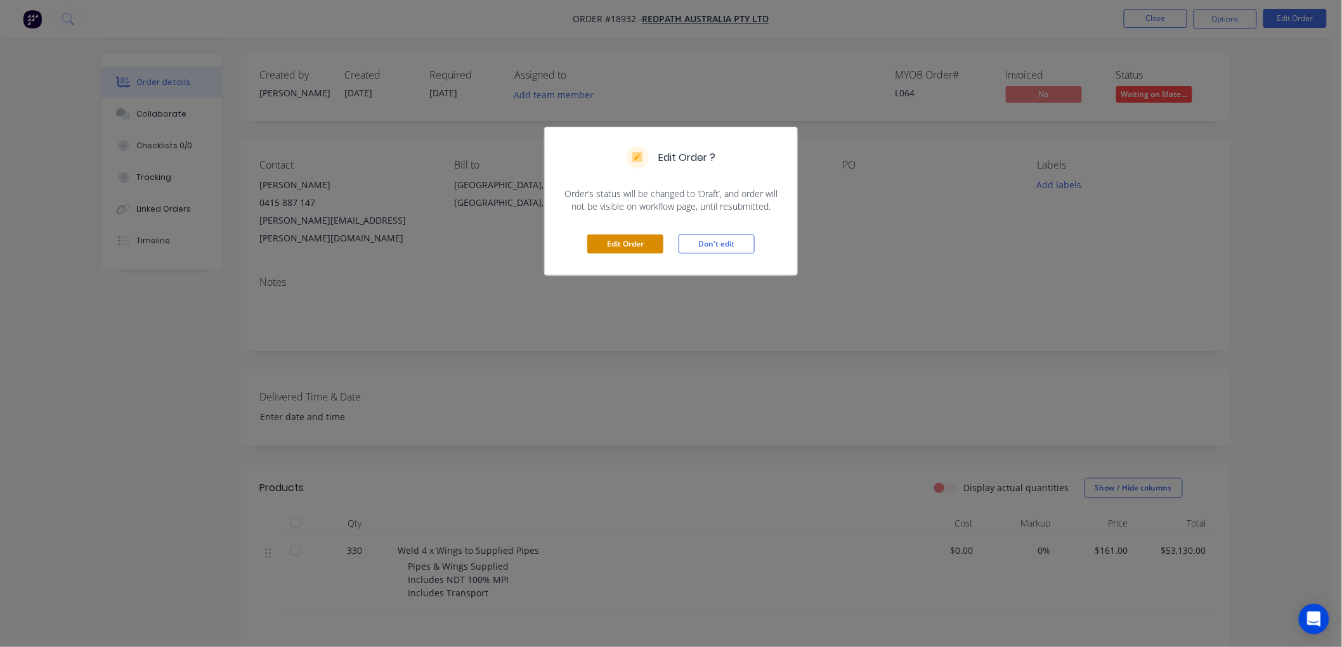
click at [617, 242] on button "Edit Order" at bounding box center [625, 244] width 76 height 19
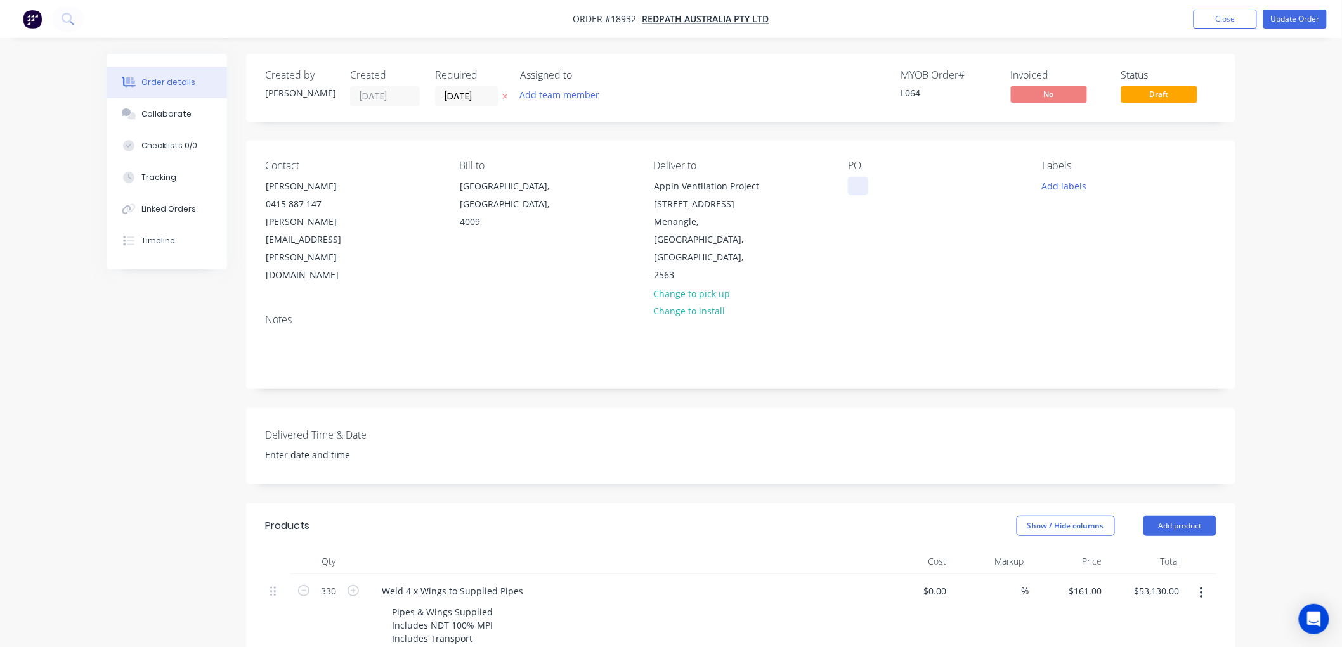
click at [859, 185] on div at bounding box center [858, 186] width 20 height 18
click at [1265, 25] on button "Update Order" at bounding box center [1294, 19] width 63 height 19
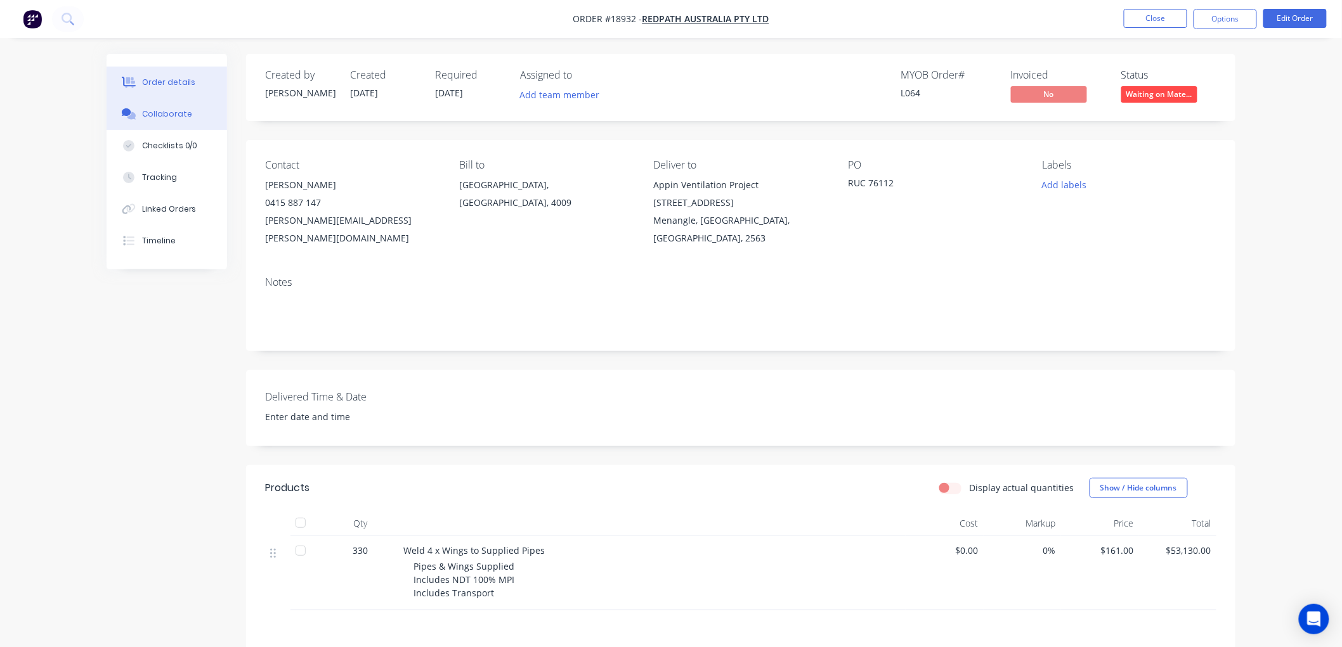
click at [159, 116] on div "Collaborate" at bounding box center [167, 113] width 50 height 11
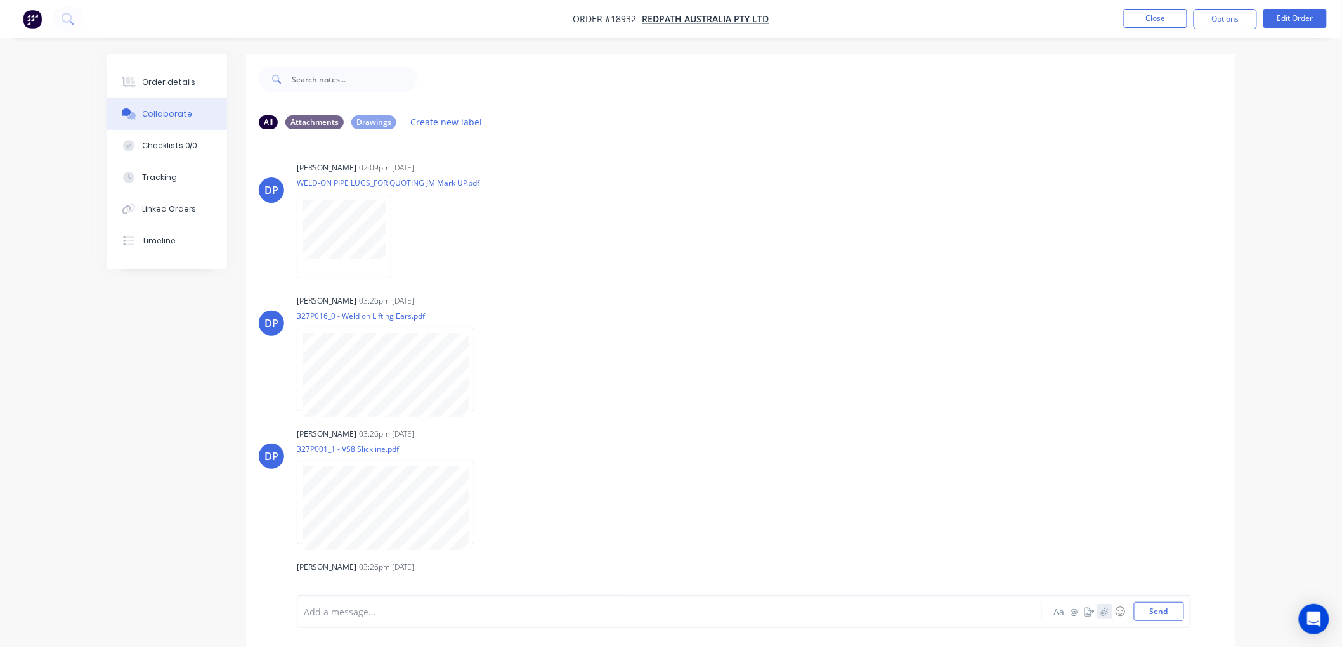
click at [1103, 609] on icon "button" at bounding box center [1105, 611] width 8 height 9
click at [1171, 605] on button "Send" at bounding box center [1159, 611] width 50 height 19
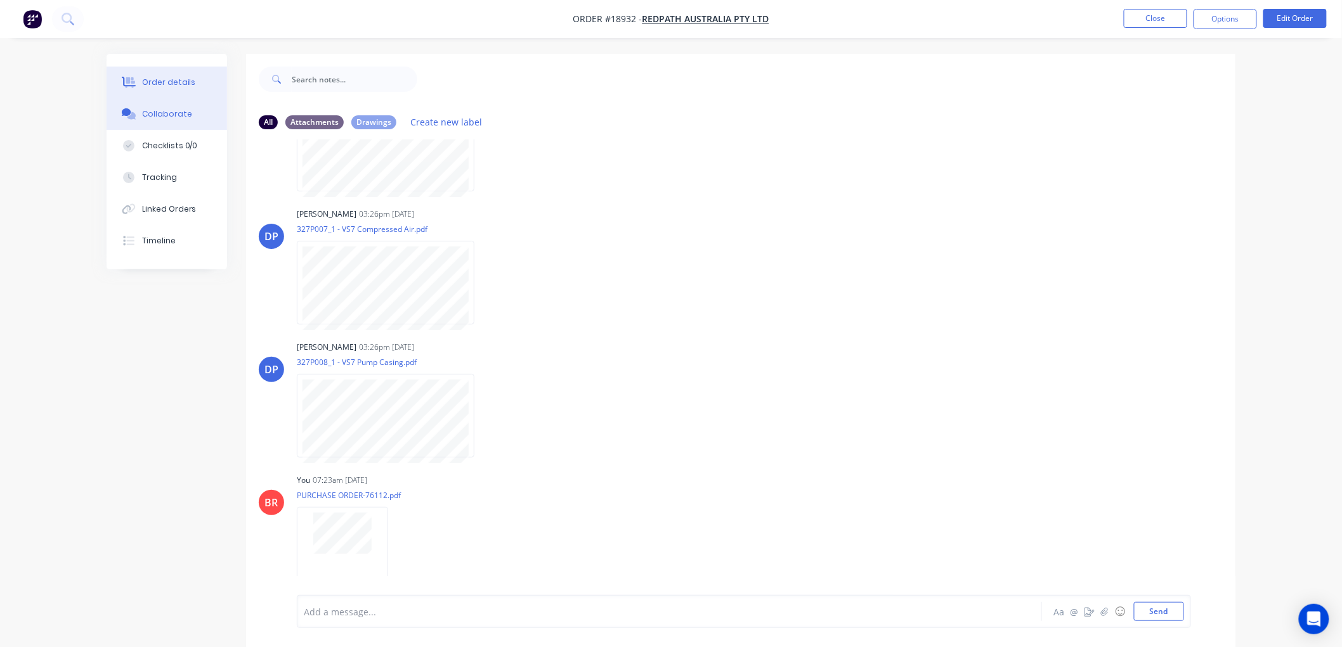
click at [172, 81] on div "Order details" at bounding box center [169, 82] width 54 height 11
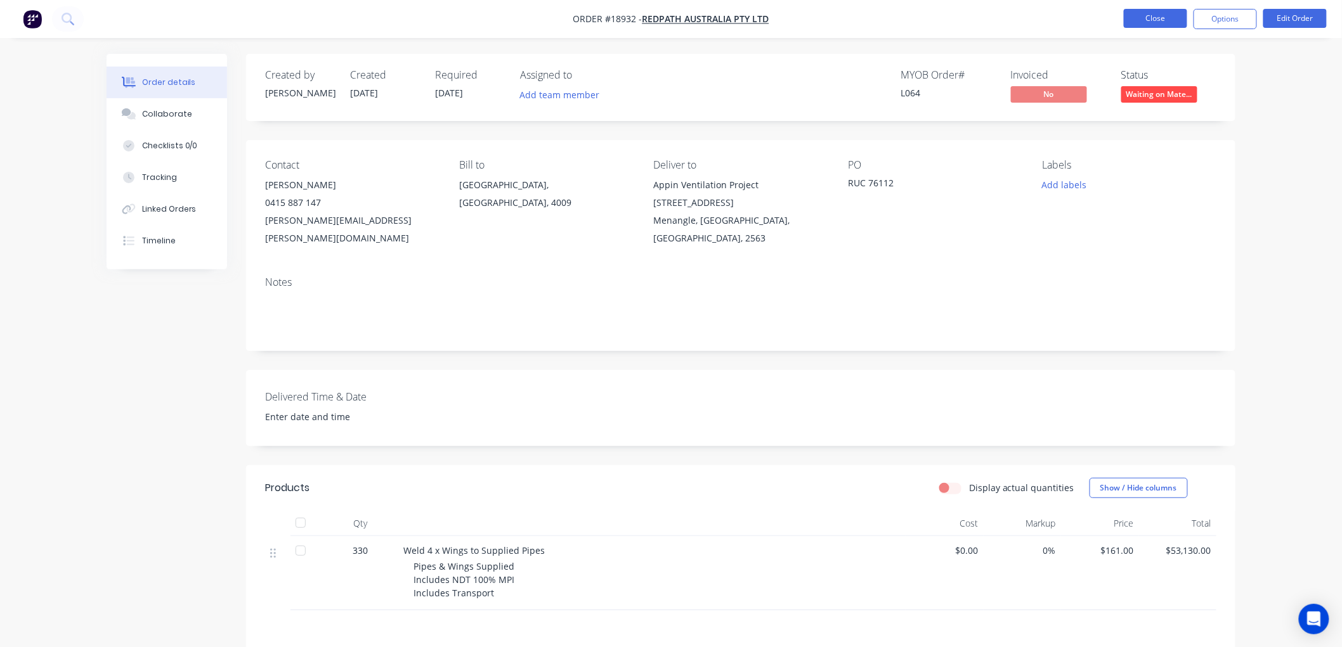
click at [1132, 21] on button "Close" at bounding box center [1155, 18] width 63 height 19
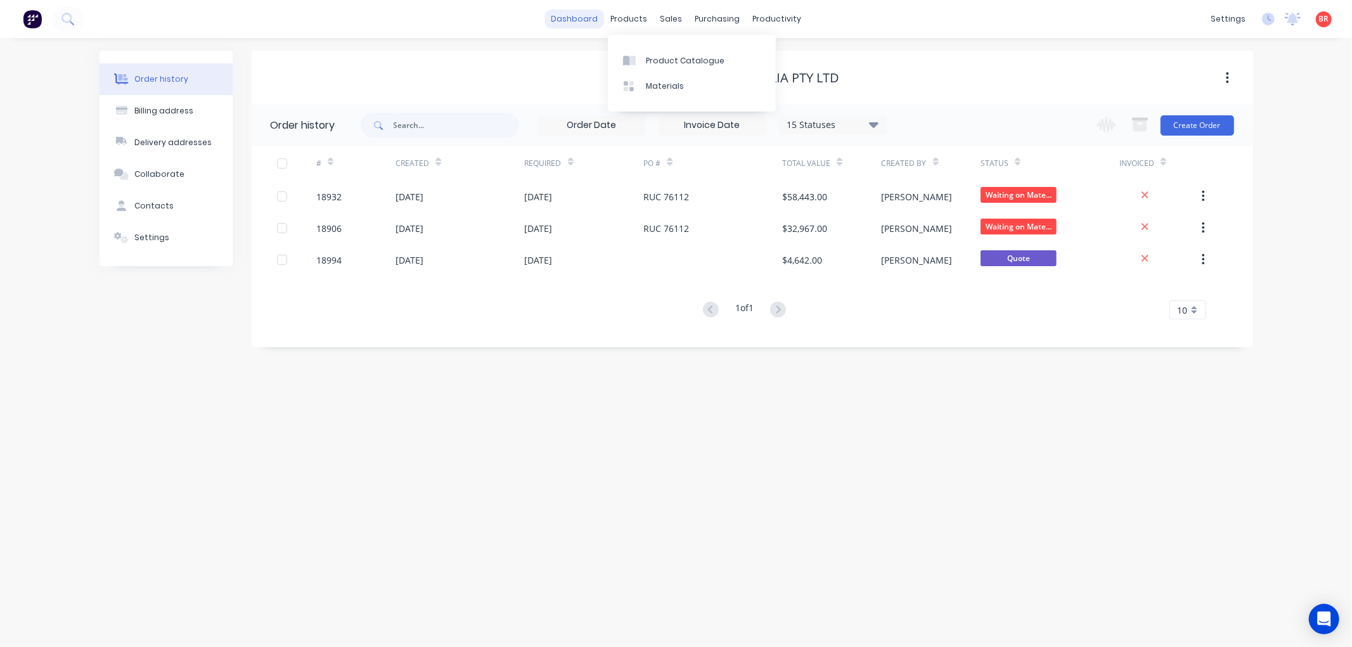
click at [587, 21] on link "dashboard" at bounding box center [575, 19] width 60 height 19
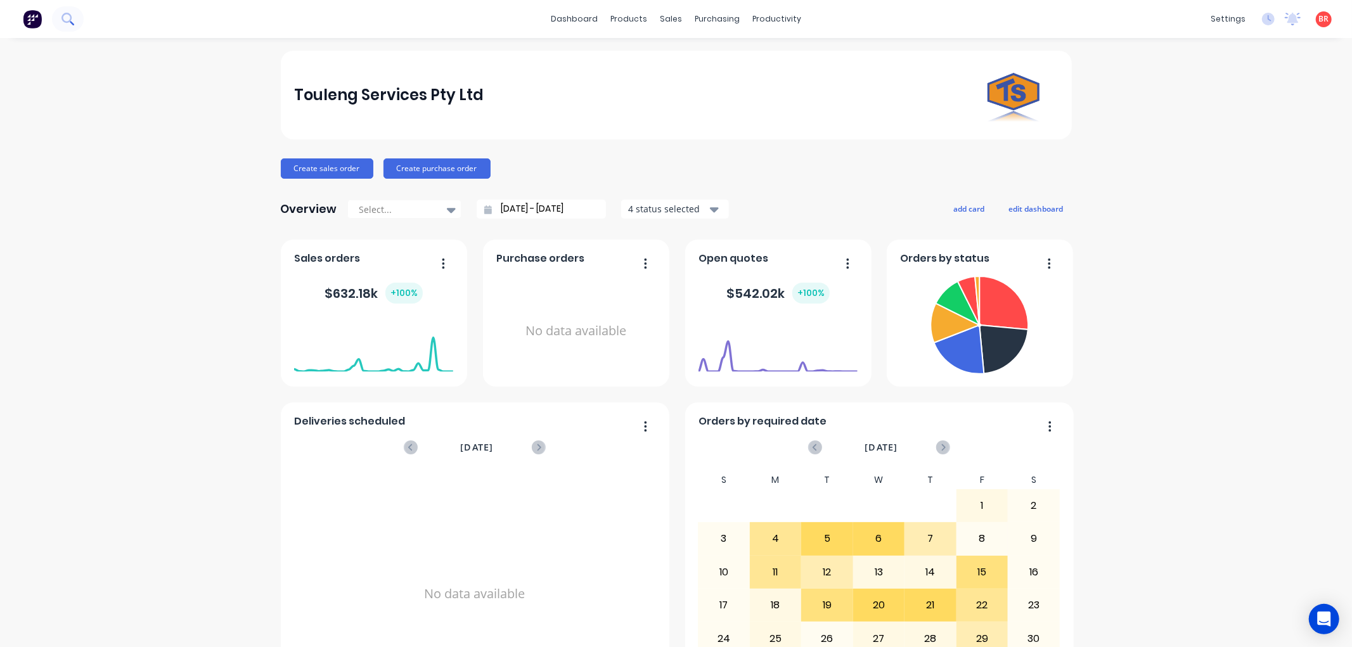
click at [67, 21] on icon at bounding box center [68, 19] width 12 height 12
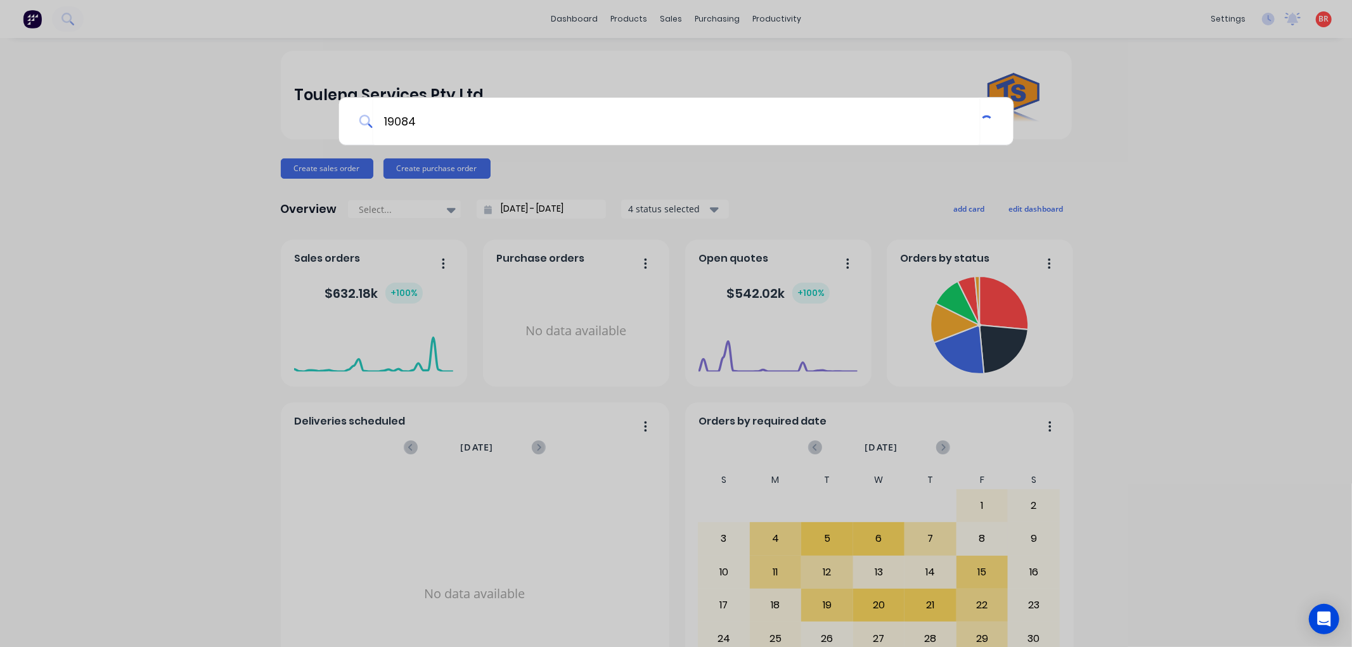
type input "19084"
click at [436, 34] on div "19084" at bounding box center [676, 323] width 1352 height 647
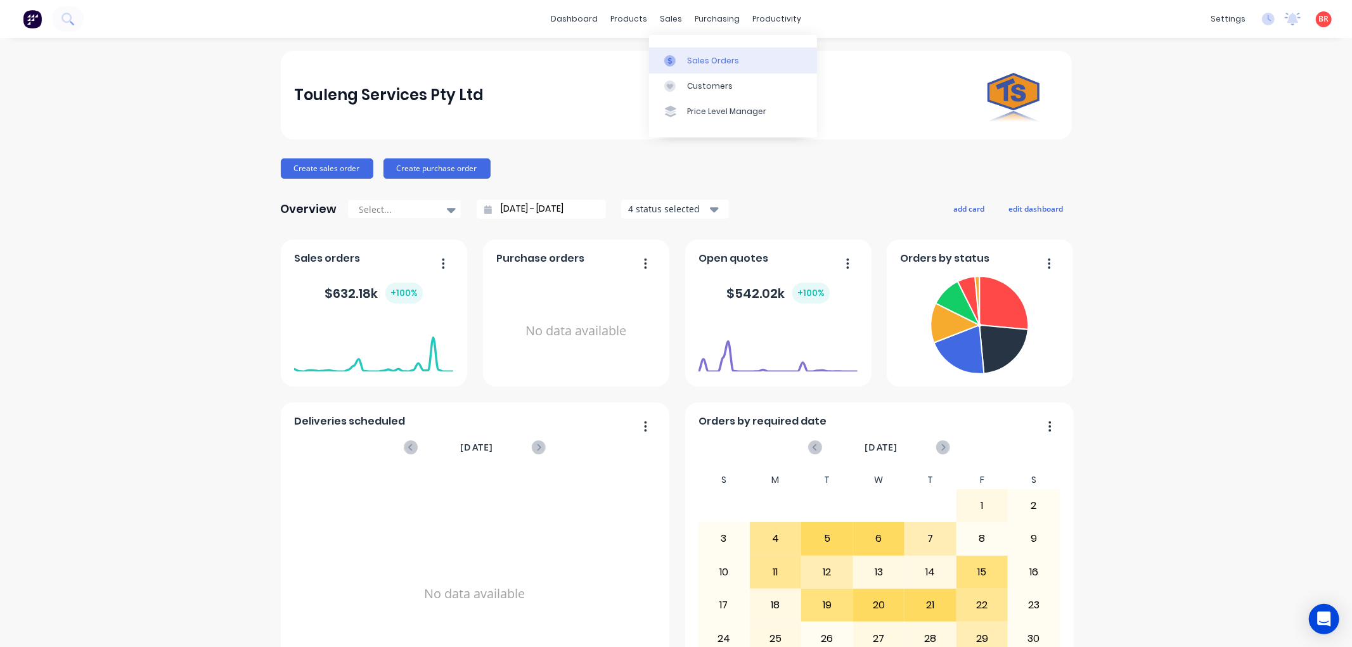
click at [706, 63] on div "Sales Orders" at bounding box center [713, 60] width 52 height 11
click at [62, 20] on icon at bounding box center [67, 18] width 10 height 10
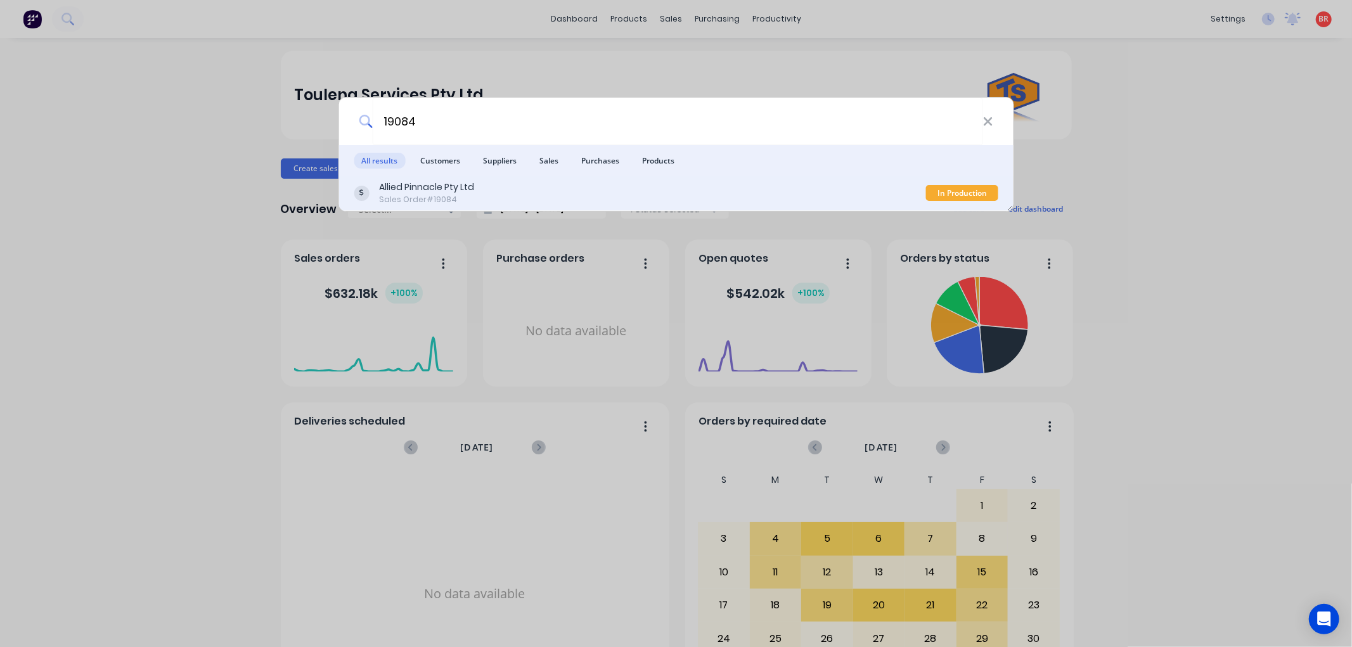
type input "19084"
click at [510, 200] on div "Allied Pinnacle Pty Ltd Sales Order #19084" at bounding box center [640, 193] width 573 height 25
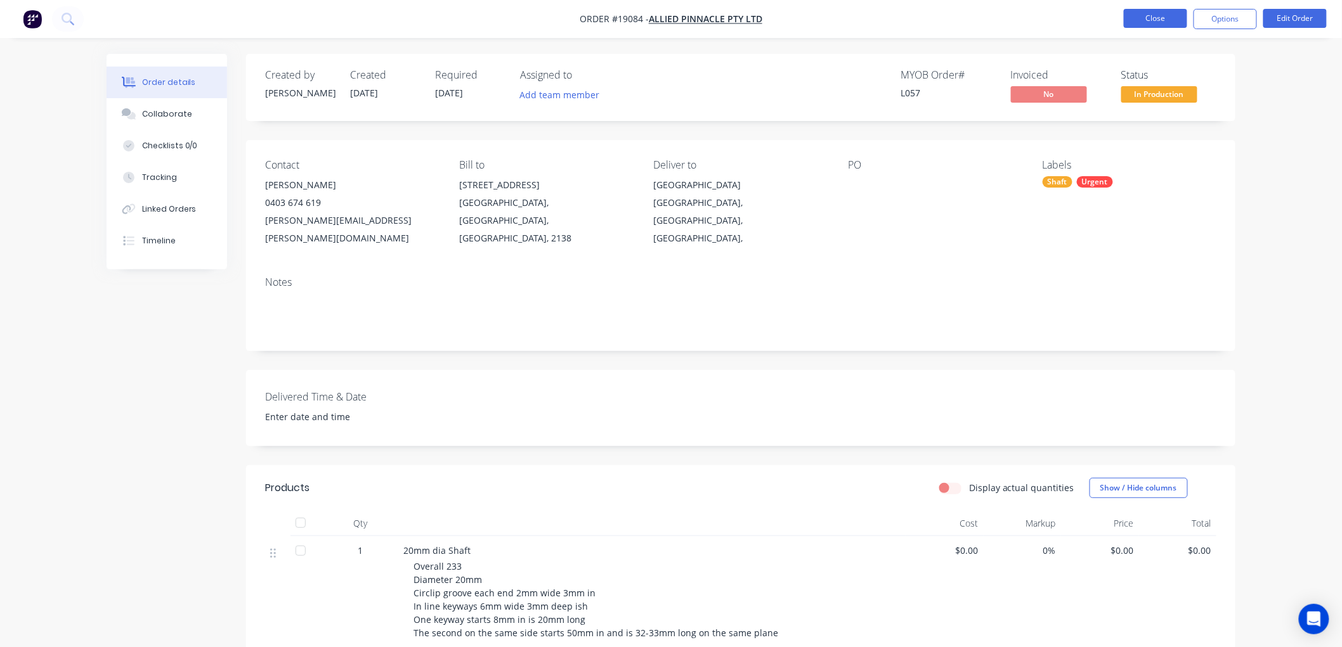
click at [1159, 17] on button "Close" at bounding box center [1155, 18] width 63 height 19
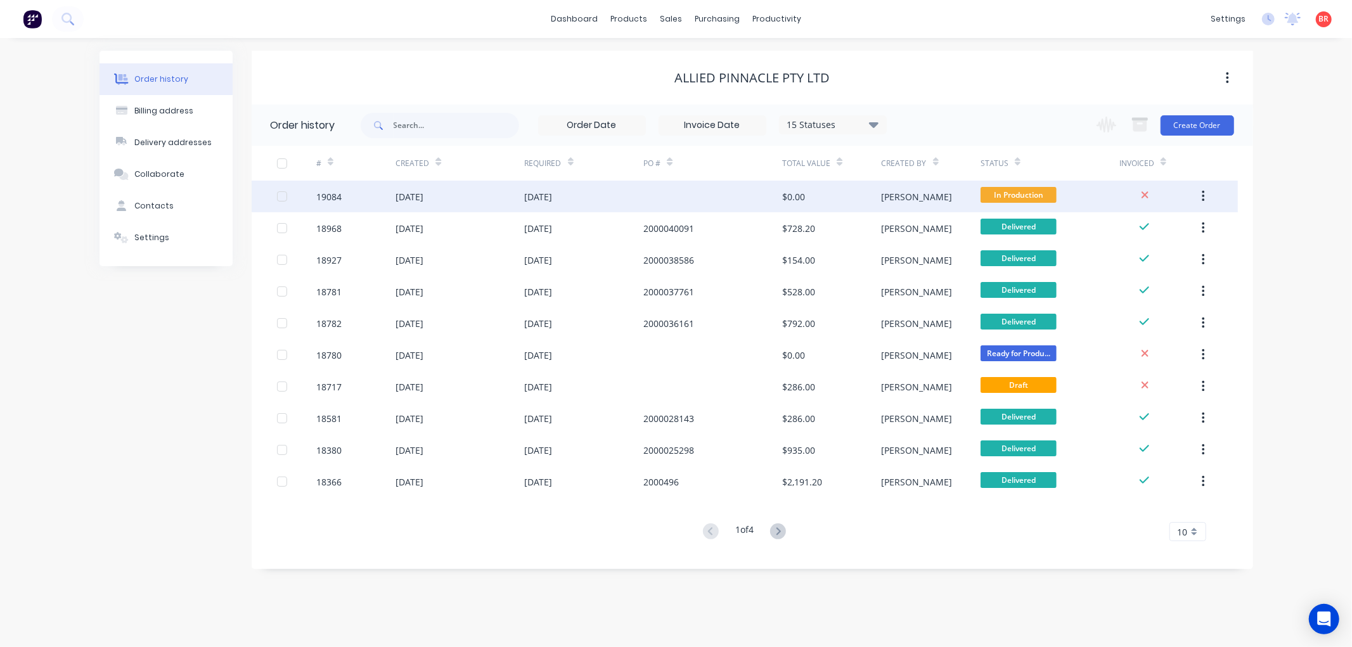
click at [424, 197] on div "[DATE]" at bounding box center [410, 196] width 28 height 13
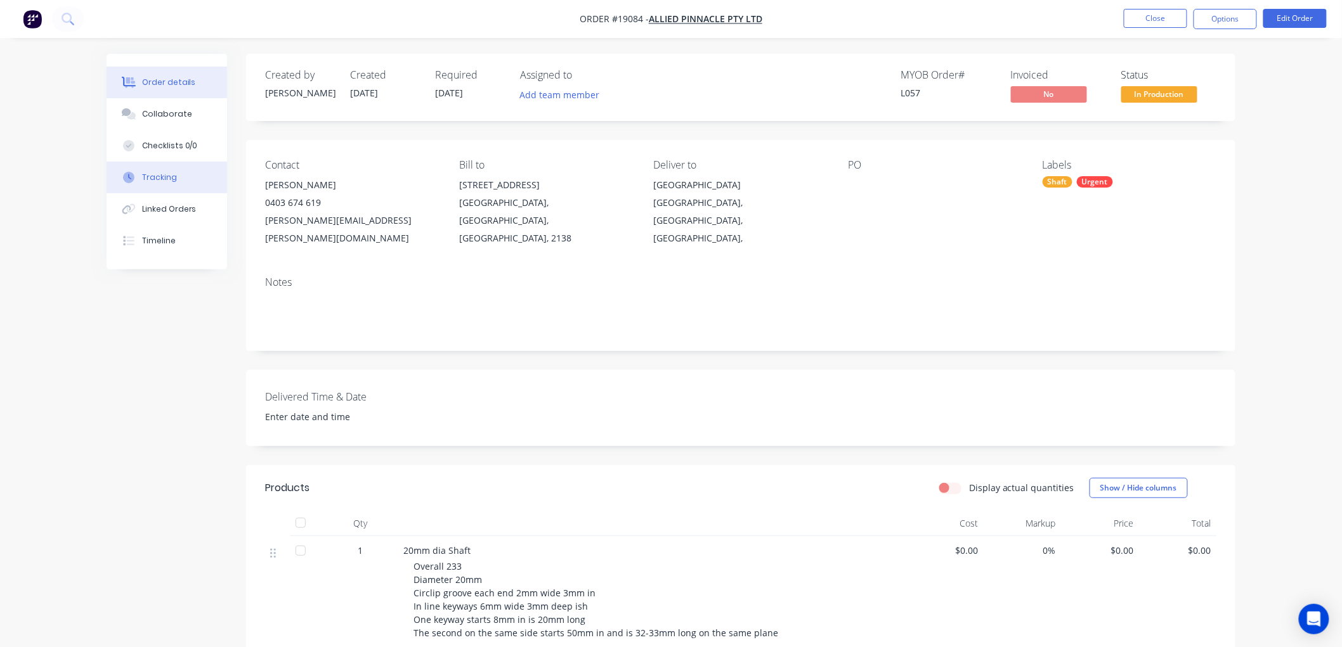
click at [169, 174] on div "Tracking" at bounding box center [159, 177] width 35 height 11
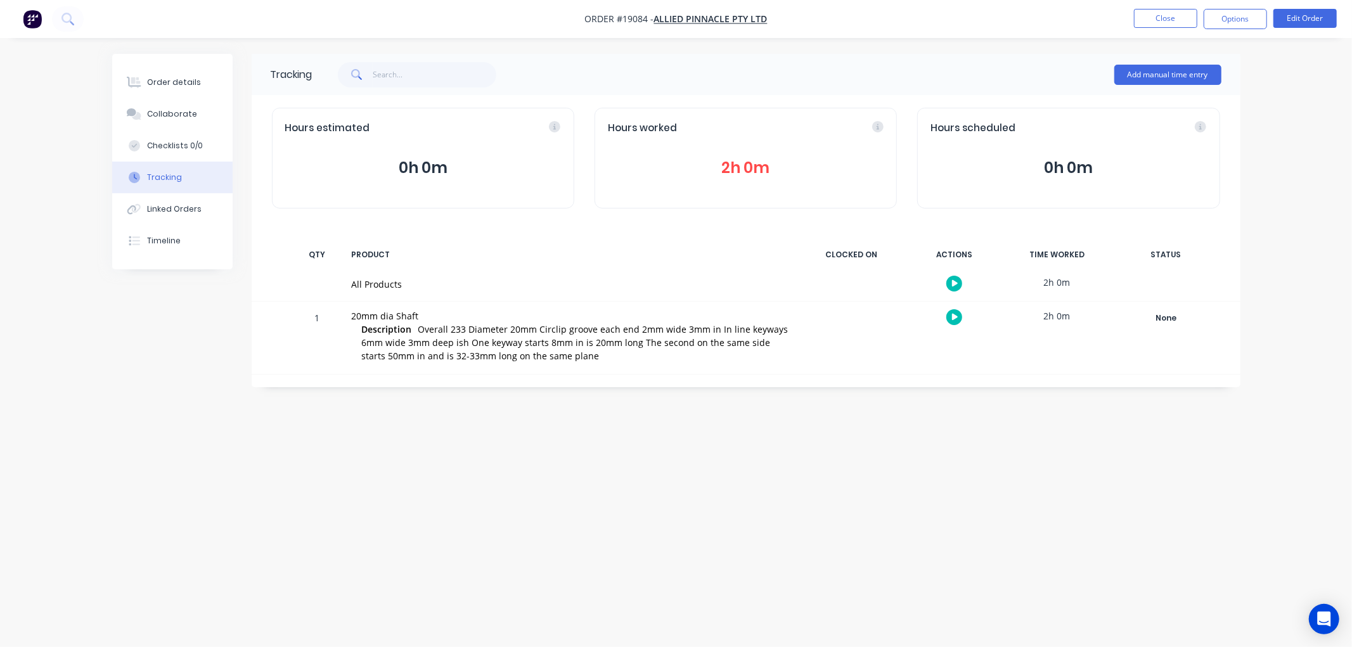
click at [731, 169] on button "2h 0m" at bounding box center [746, 168] width 276 height 24
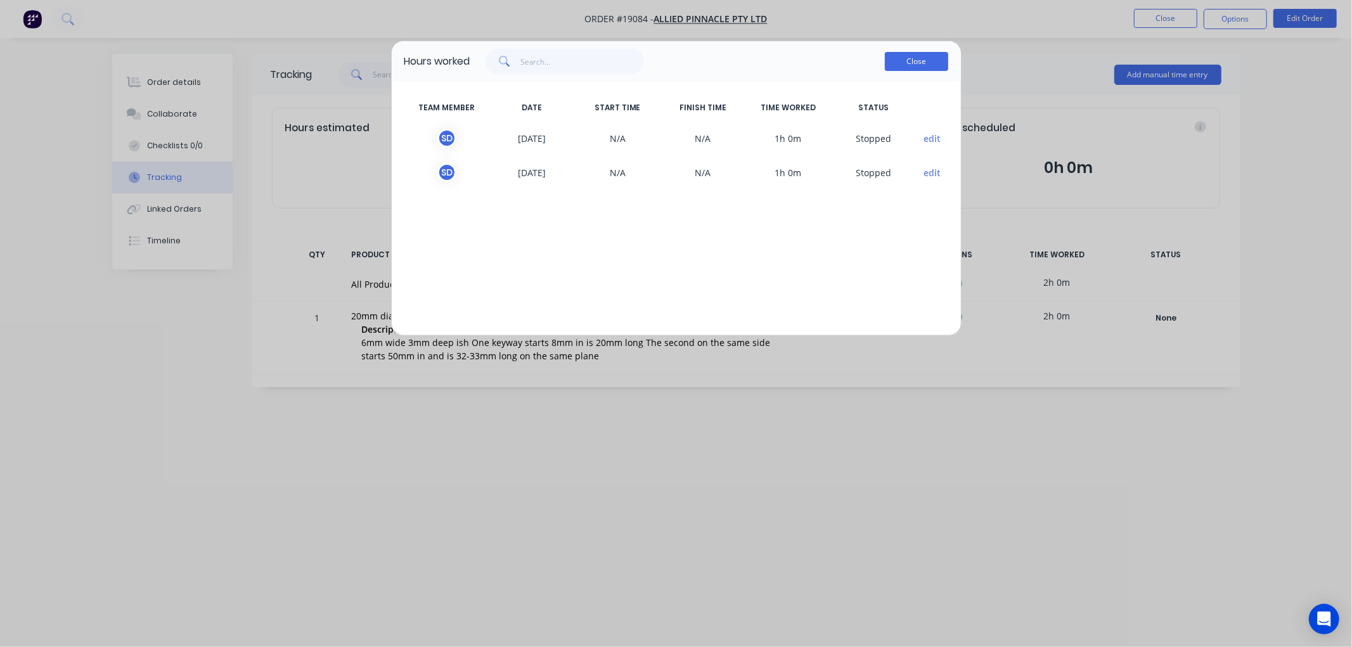
click at [896, 62] on button "Close" at bounding box center [916, 61] width 63 height 19
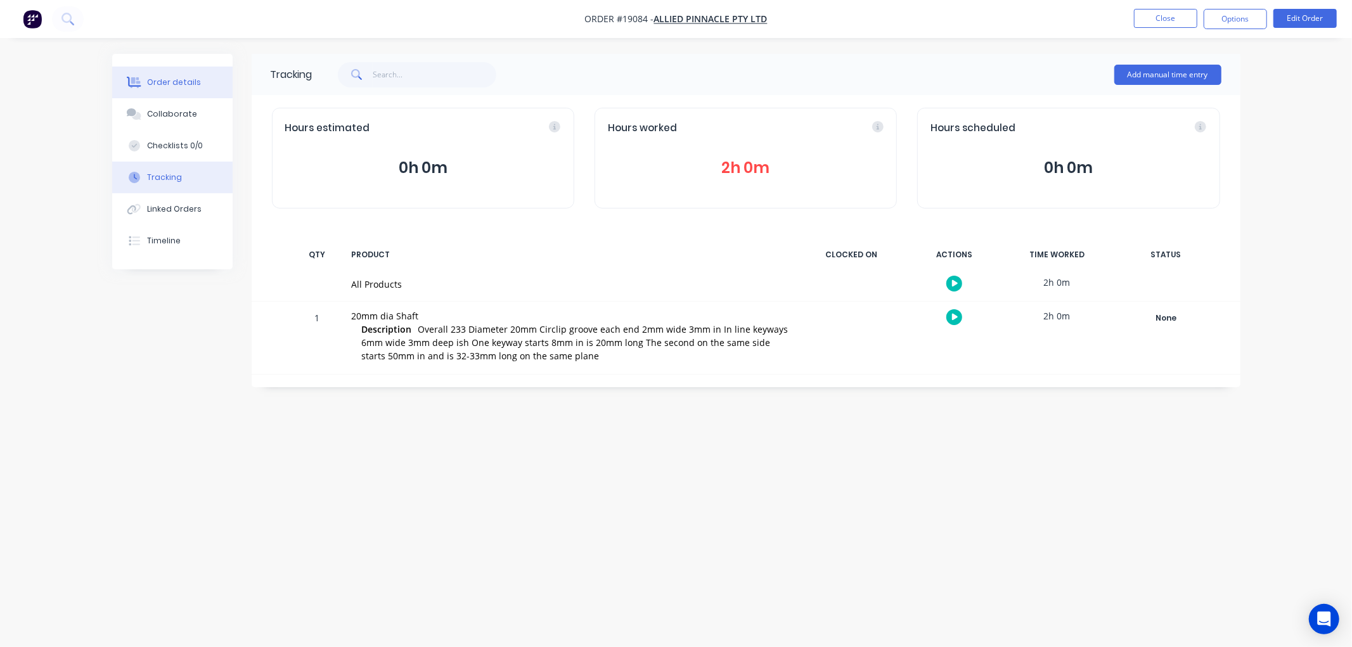
click at [174, 81] on div "Order details" at bounding box center [174, 82] width 54 height 11
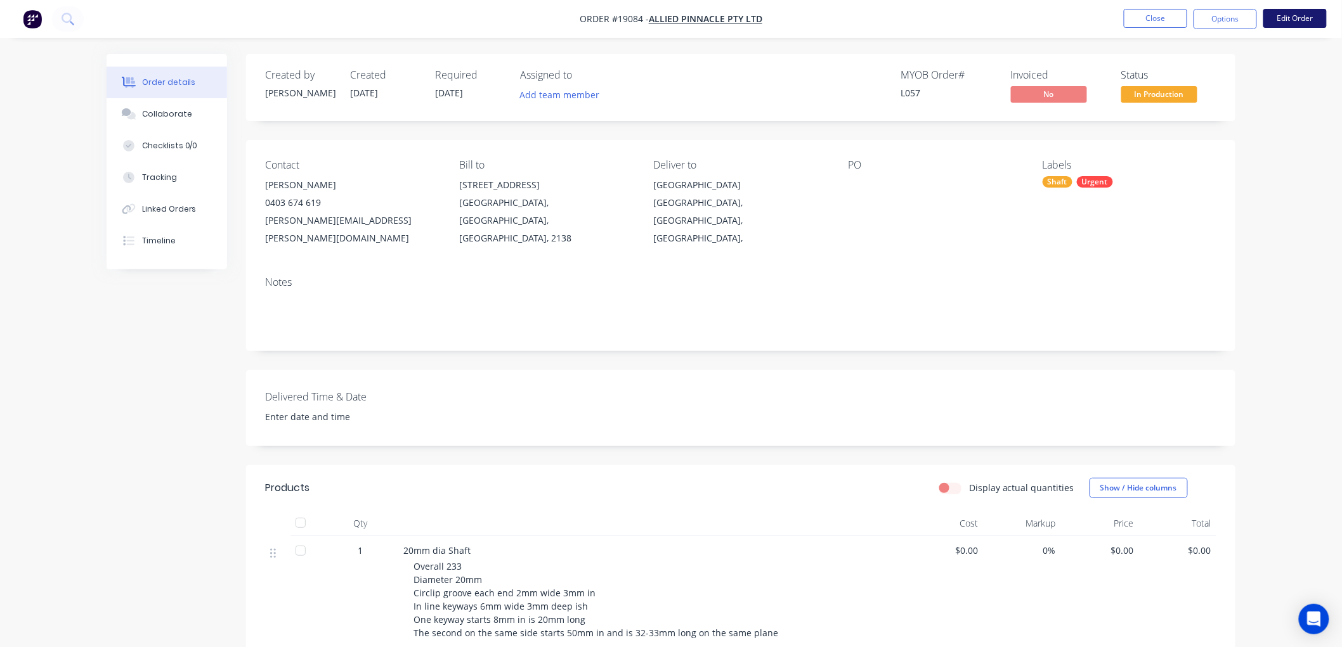
click at [1290, 20] on button "Edit Order" at bounding box center [1294, 18] width 63 height 19
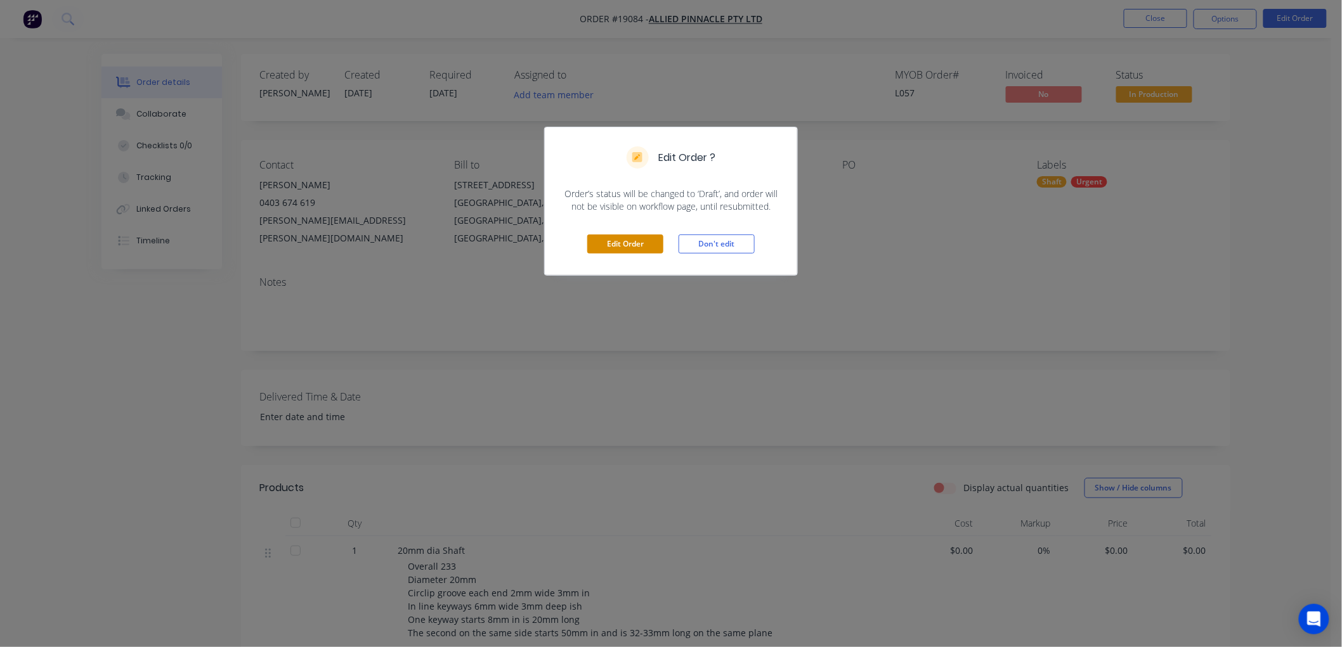
click at [616, 241] on button "Edit Order" at bounding box center [625, 244] width 76 height 19
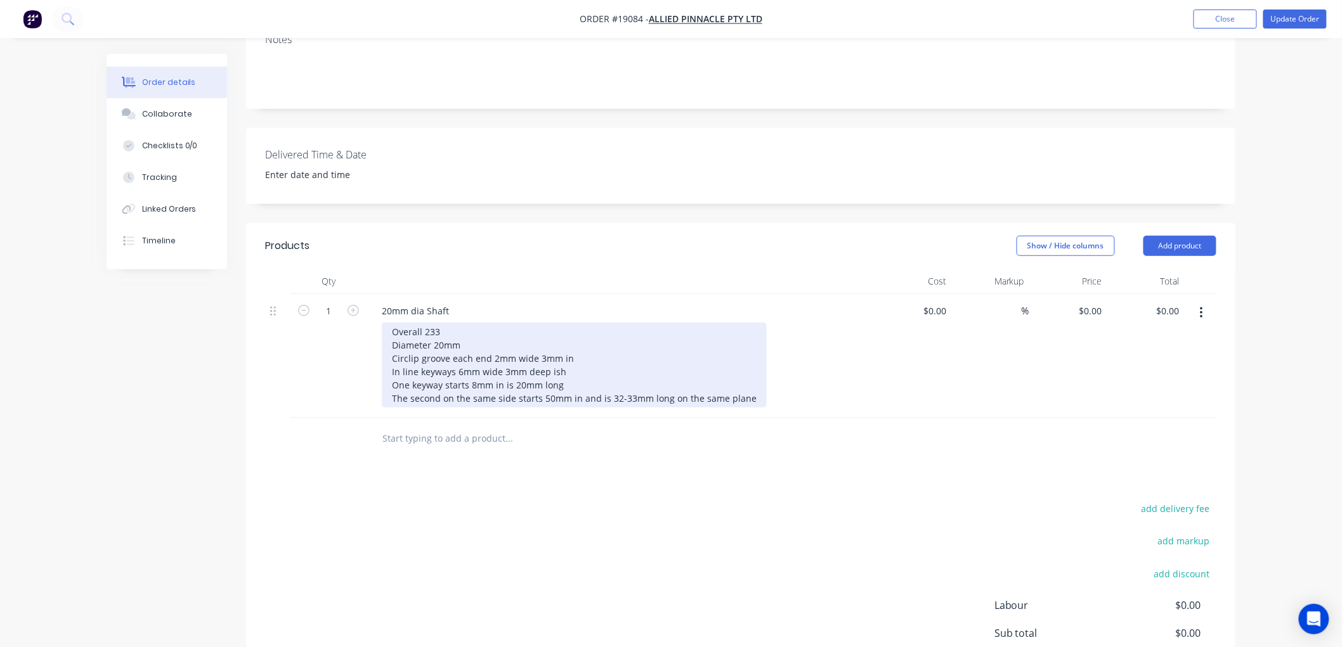
scroll to position [282, 0]
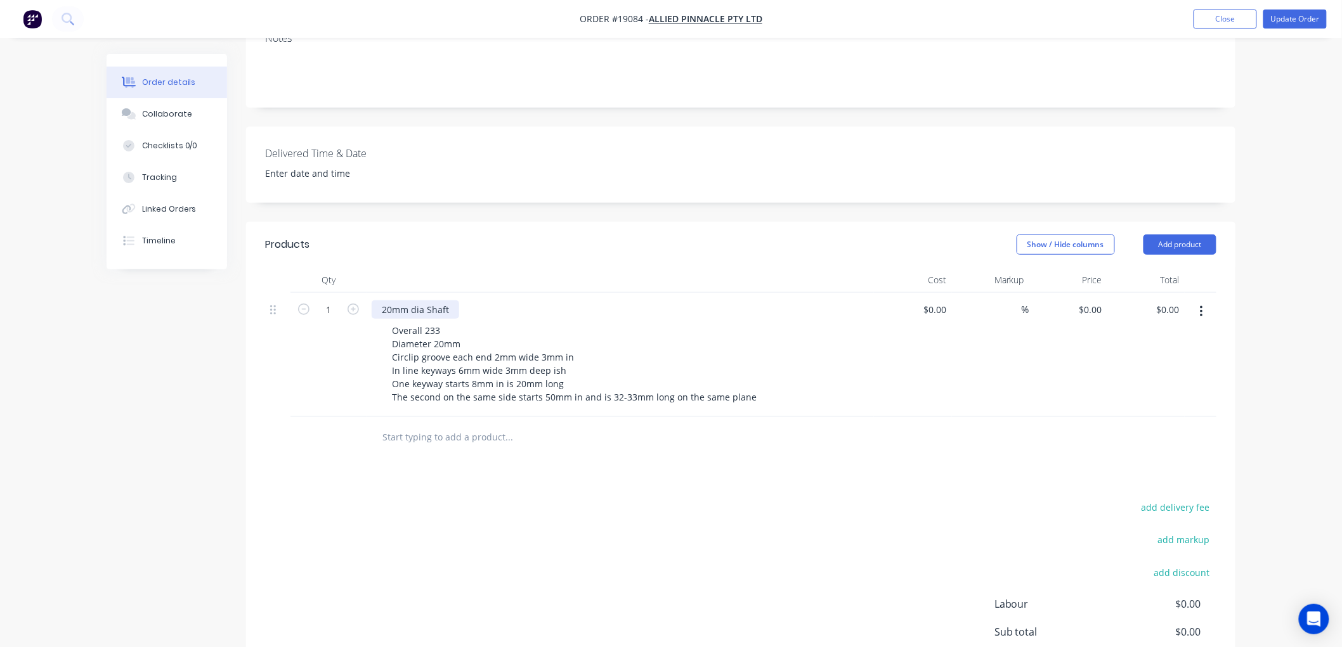
drag, startPoint x: 379, startPoint y: 273, endPoint x: 413, endPoint y: 268, distance: 35.2
click at [379, 301] on div "20mm dia Shaft" at bounding box center [416, 310] width 88 height 18
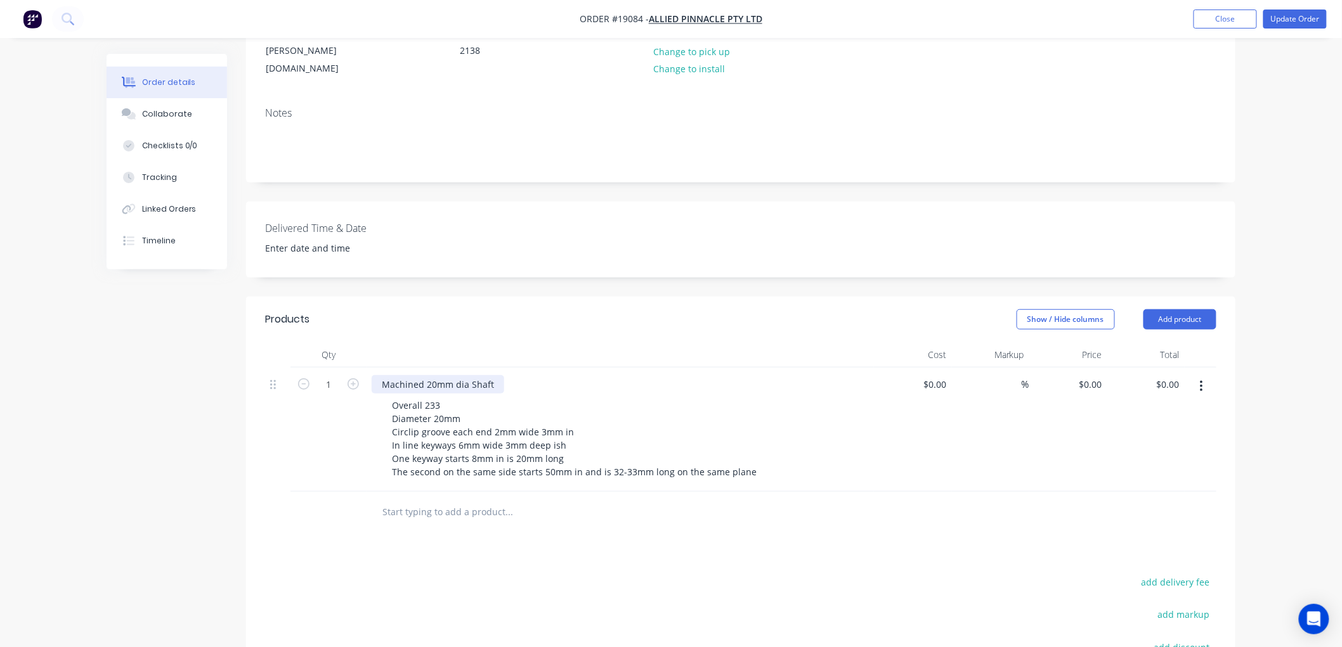
scroll to position [211, 0]
click at [936, 371] on div "0 $0.00" at bounding box center [935, 380] width 34 height 18
type input "$390.00"
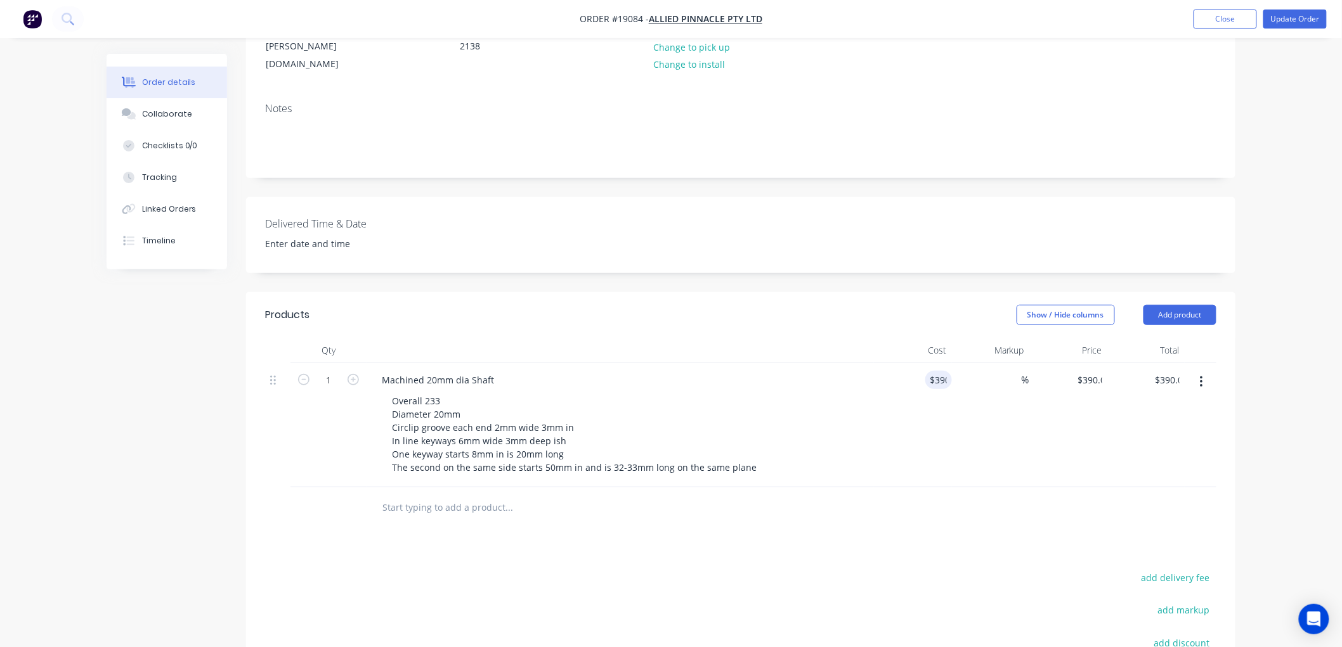
click at [1287, 298] on div "Order details Collaborate Checklists 0/0 Tracking Linked Orders Timeline Order …" at bounding box center [671, 320] width 1342 height 1063
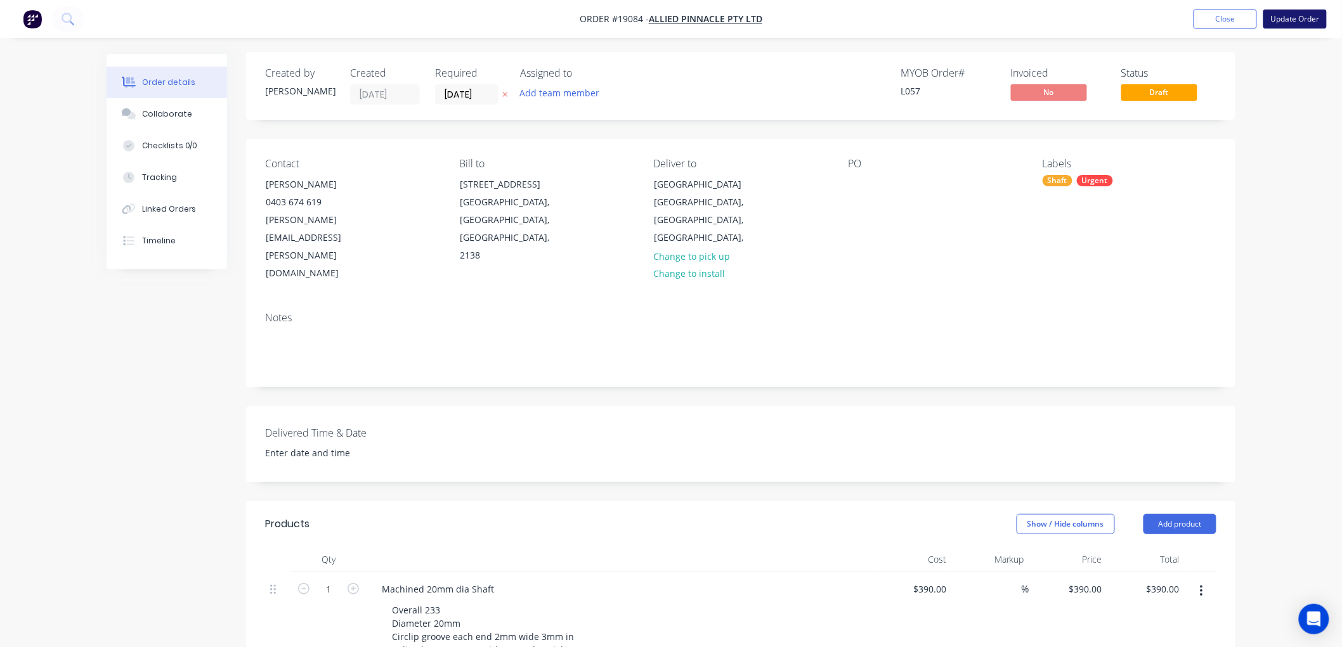
scroll to position [0, 0]
click at [1290, 18] on button "Update Order" at bounding box center [1294, 19] width 63 height 19
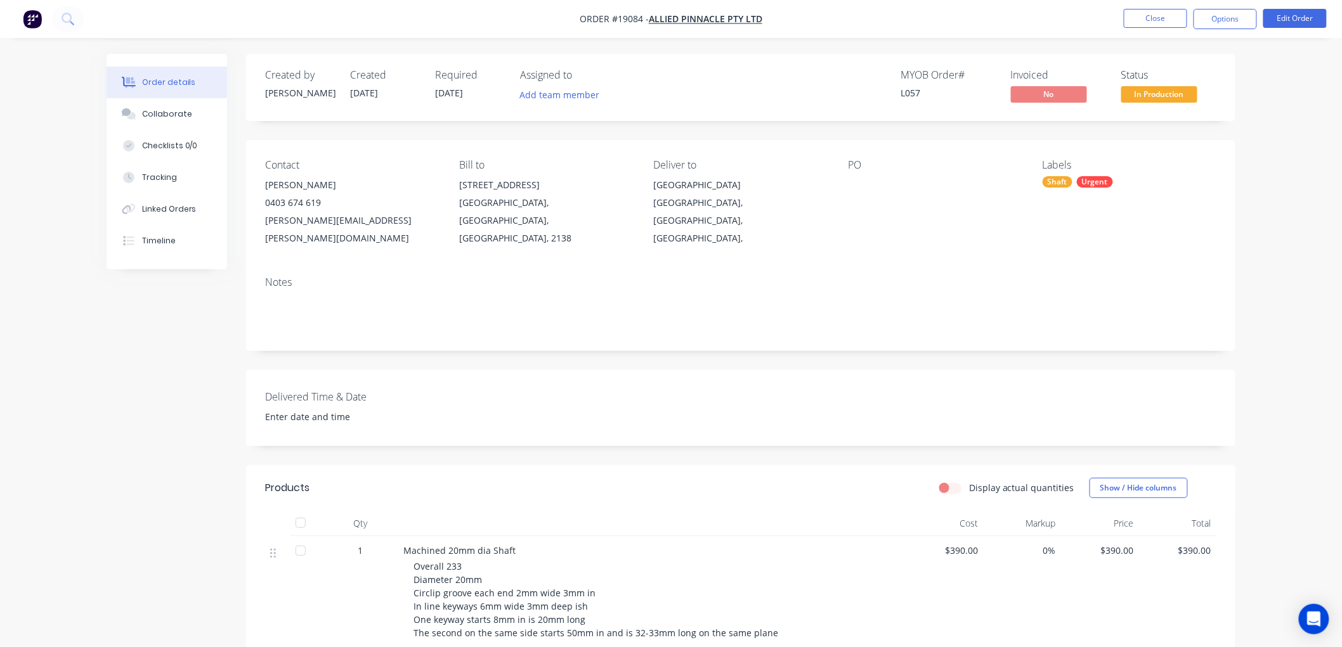
click at [1127, 100] on span "In Production" at bounding box center [1159, 94] width 76 height 16
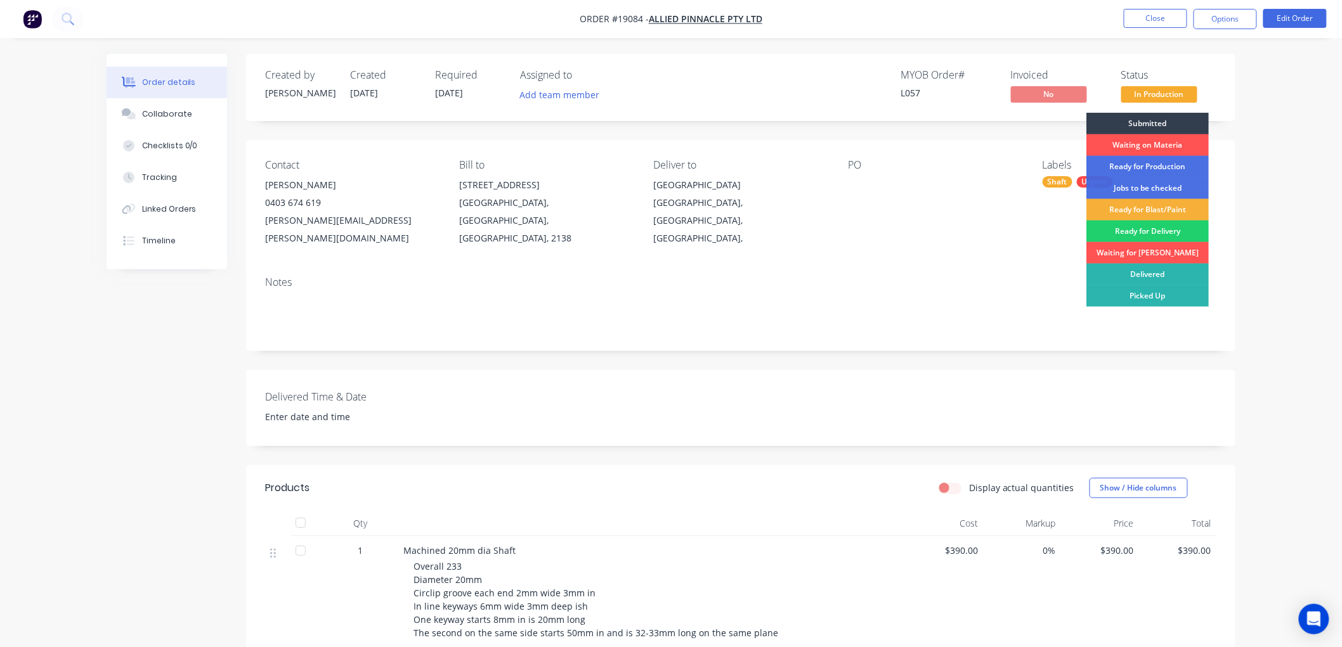
click at [1132, 250] on div "Waiting for [PERSON_NAME]" at bounding box center [1147, 253] width 122 height 22
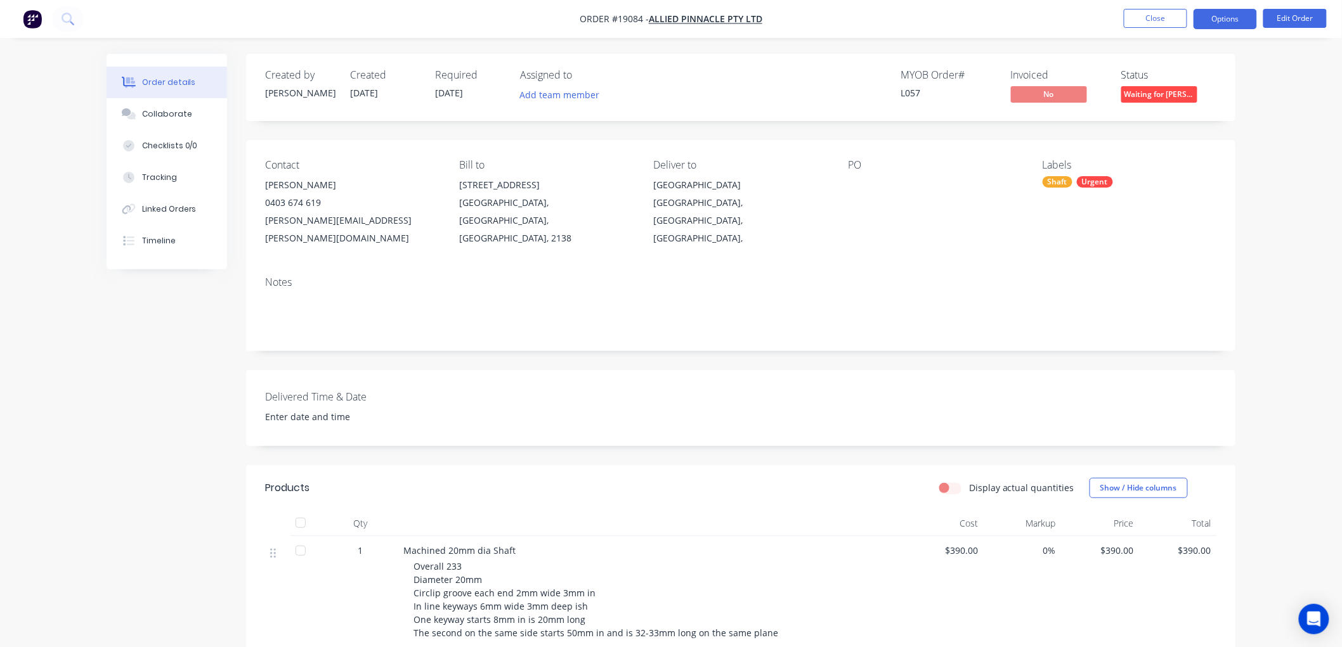
click at [1235, 16] on button "Options" at bounding box center [1224, 19] width 63 height 20
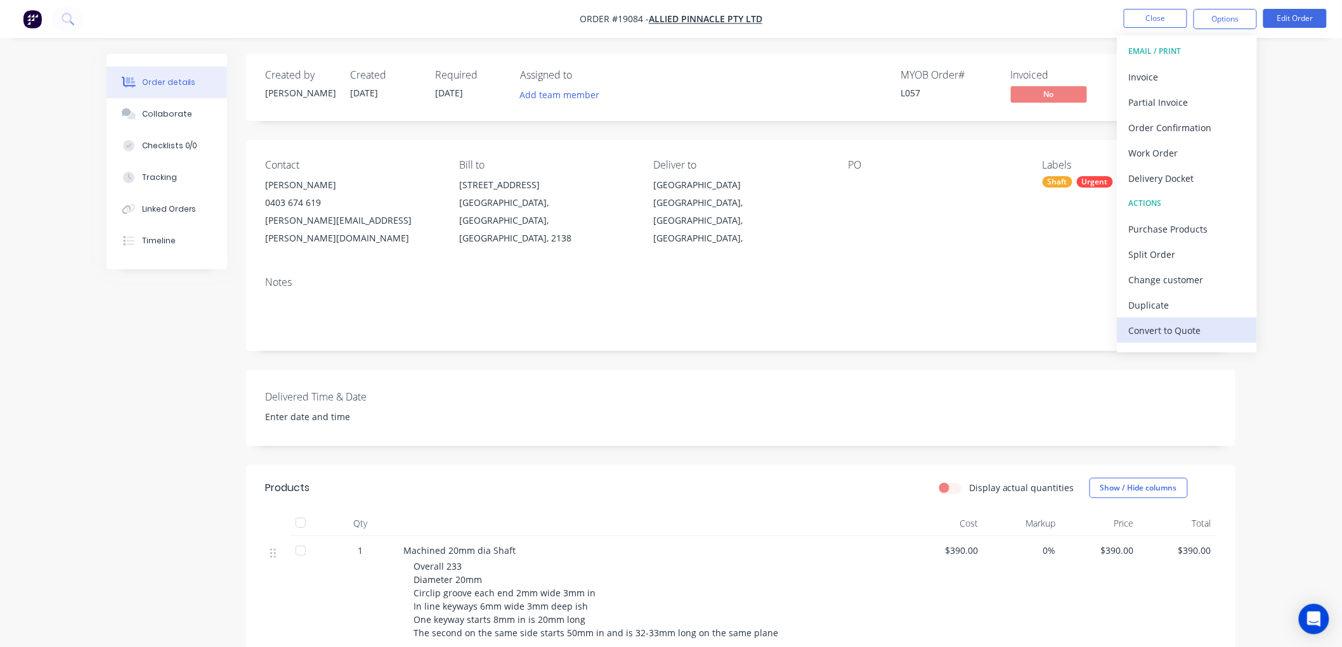
click at [1164, 330] on div "Convert to Quote" at bounding box center [1187, 330] width 117 height 18
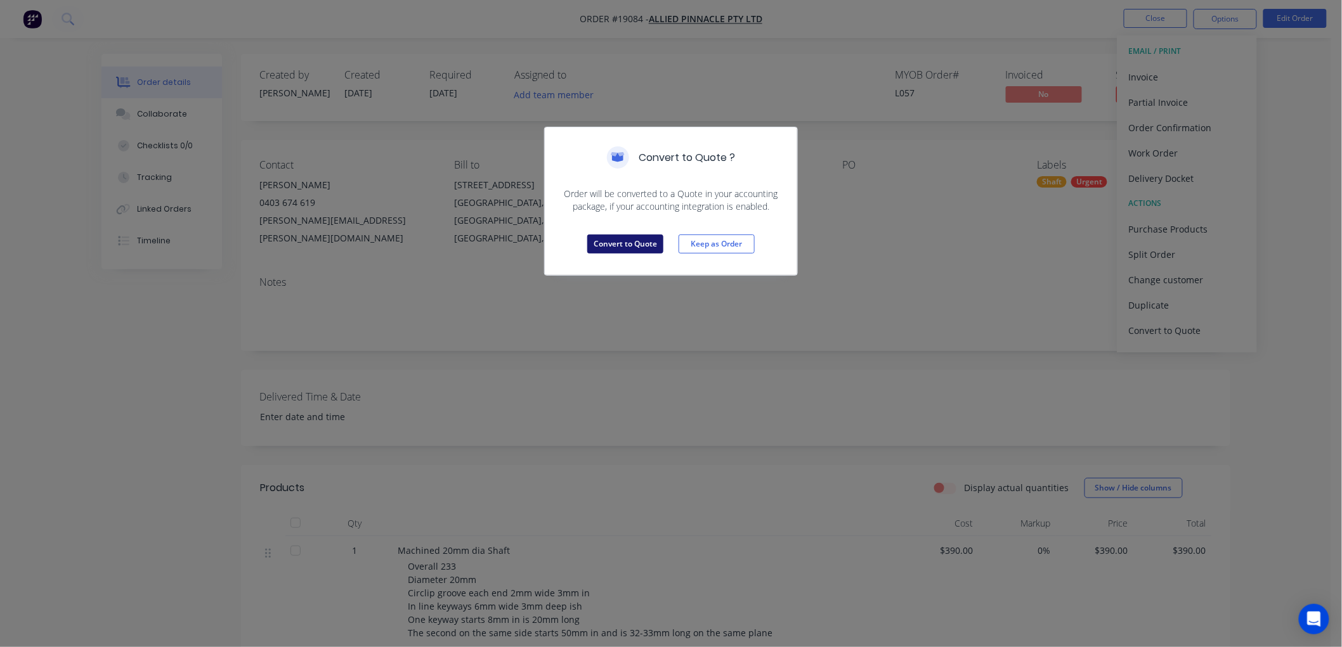
click at [610, 237] on button "Convert to Quote" at bounding box center [625, 244] width 76 height 19
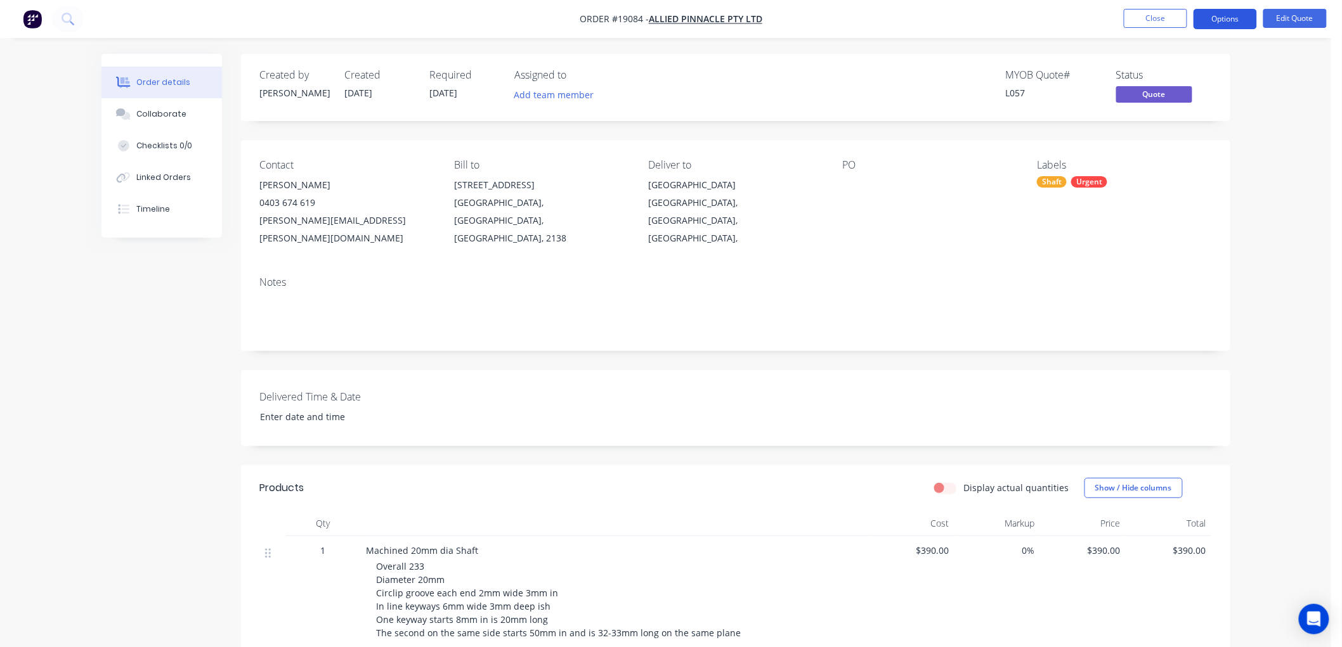
click at [1226, 17] on button "Options" at bounding box center [1224, 19] width 63 height 20
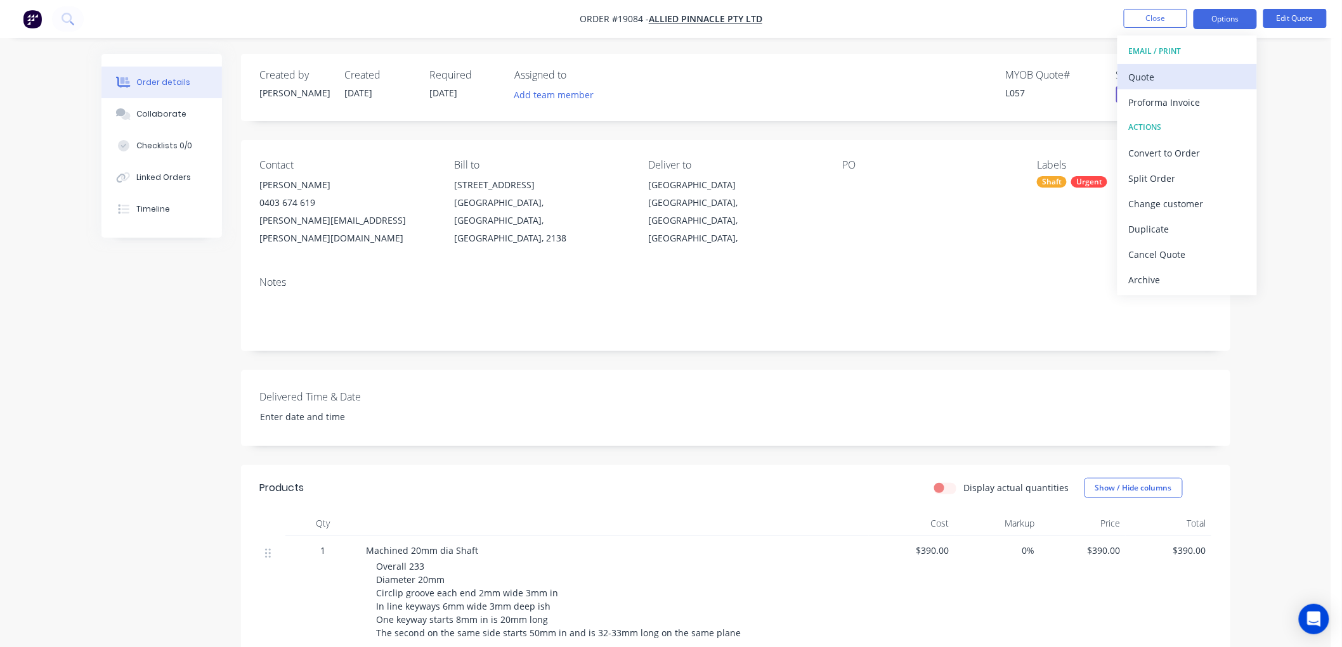
click at [1171, 76] on div "Quote" at bounding box center [1187, 77] width 117 height 18
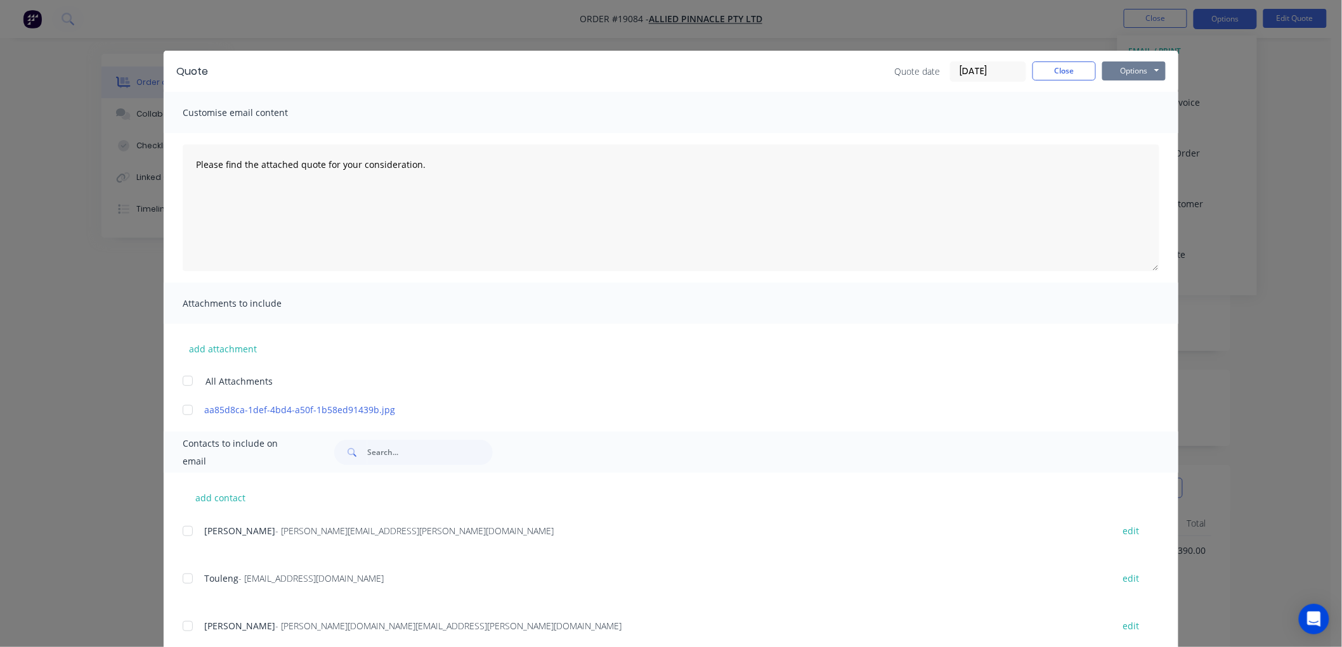
click at [1124, 68] on button "Options" at bounding box center [1133, 71] width 63 height 19
click at [1143, 112] on button "Print" at bounding box center [1142, 114] width 81 height 21
click at [1072, 72] on button "Close" at bounding box center [1063, 71] width 63 height 19
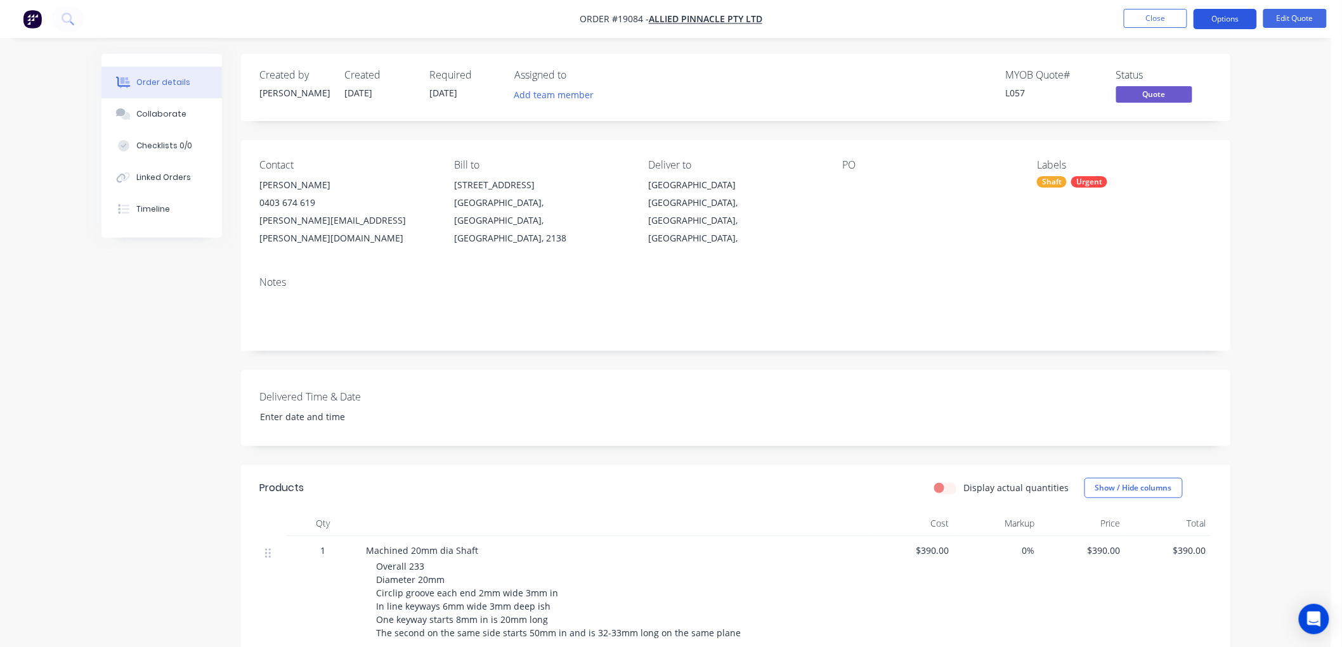
click at [1205, 18] on button "Options" at bounding box center [1224, 19] width 63 height 20
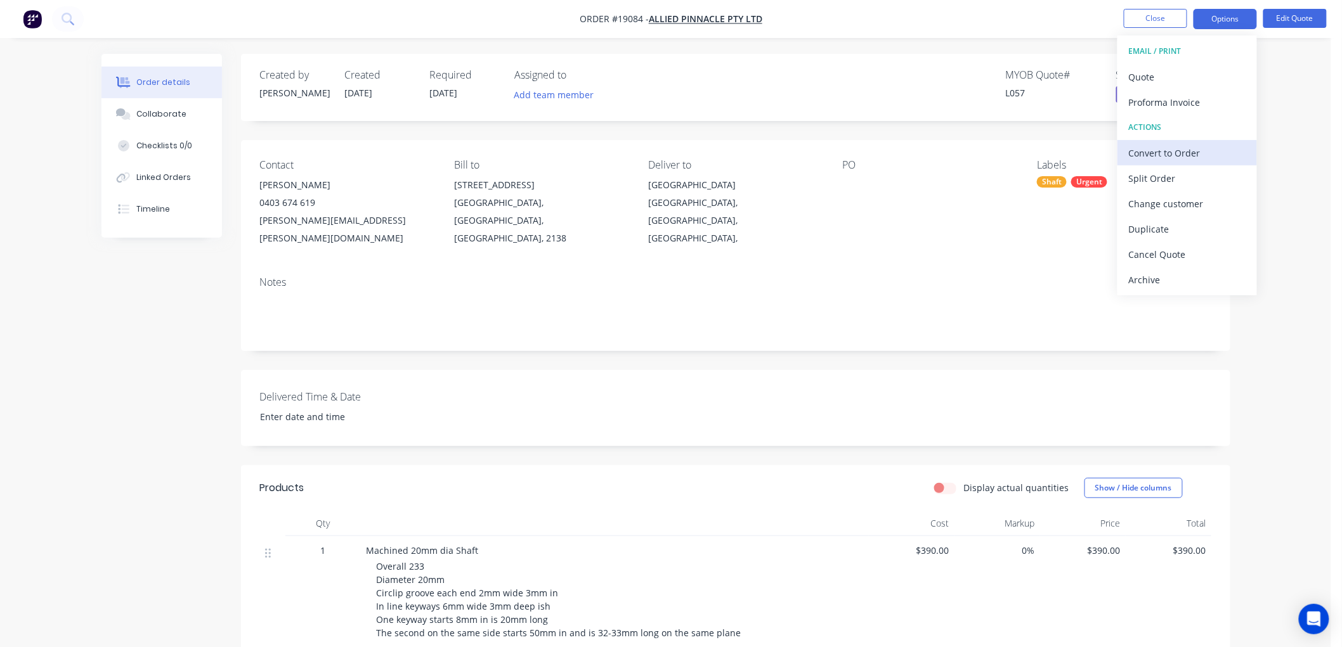
click at [1170, 149] on div "Convert to Order" at bounding box center [1187, 153] width 117 height 18
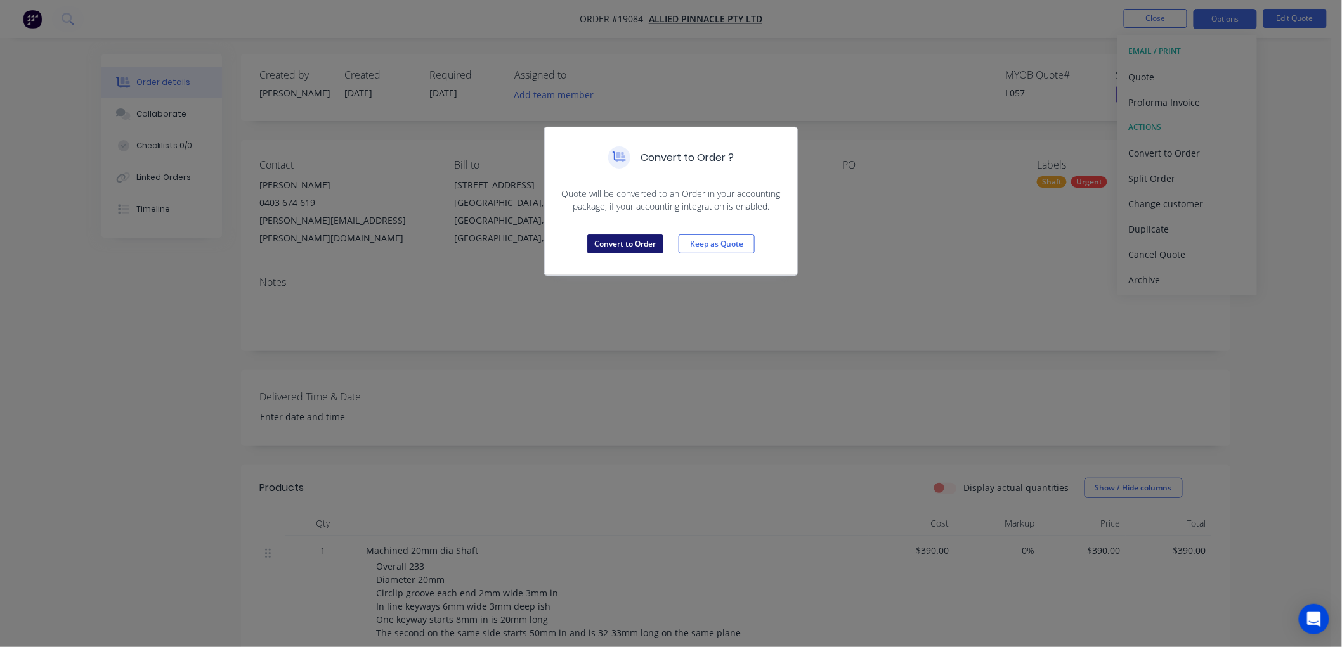
click at [630, 244] on button "Convert to Order" at bounding box center [625, 244] width 76 height 19
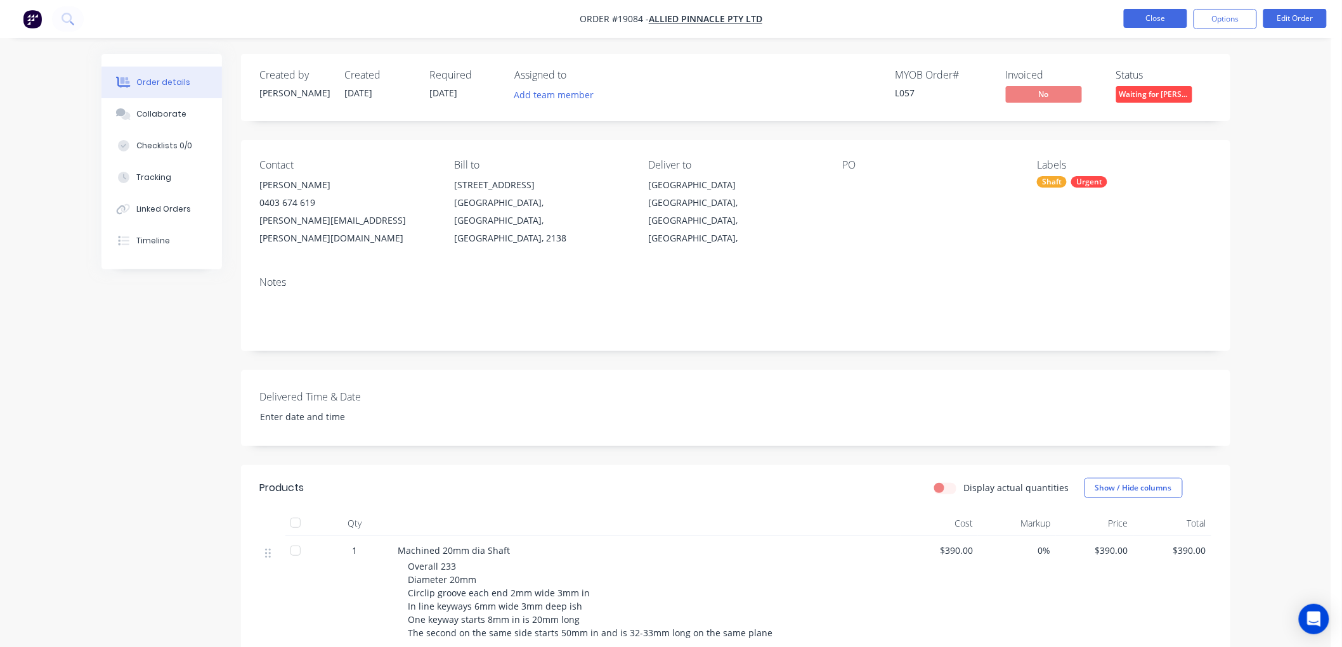
click at [1143, 22] on button "Close" at bounding box center [1155, 18] width 63 height 19
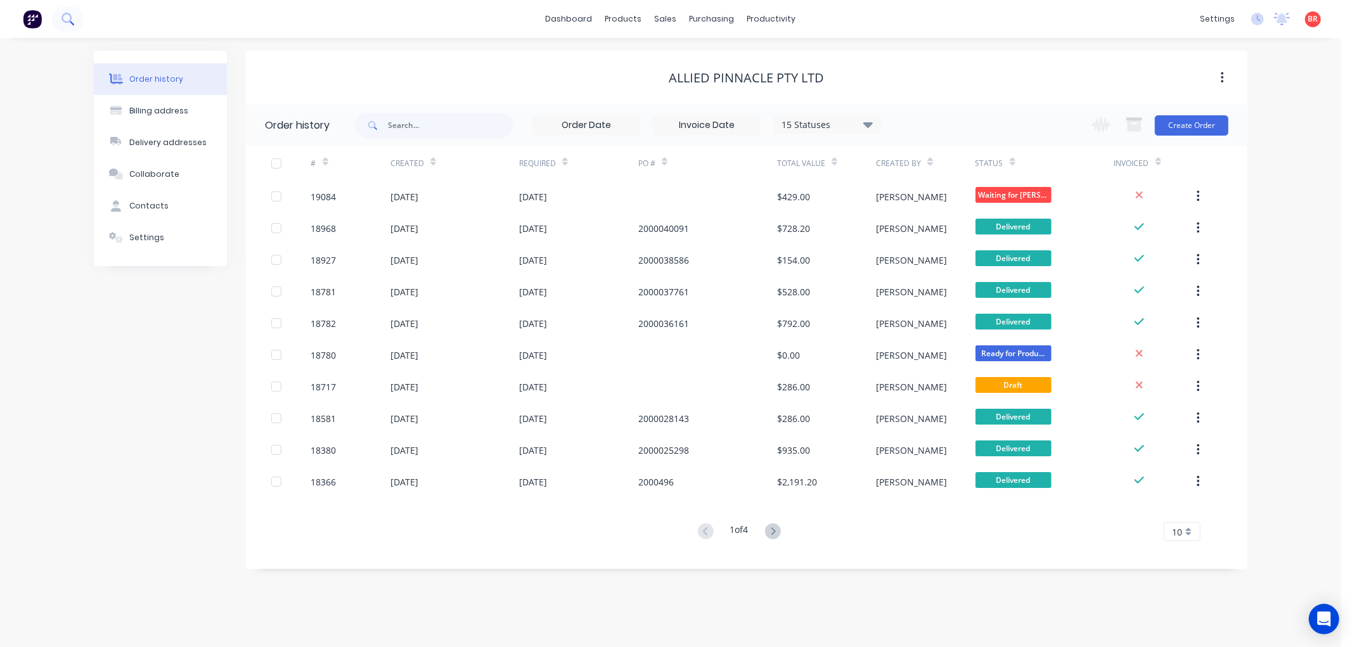
click at [70, 16] on icon at bounding box center [68, 19] width 12 height 12
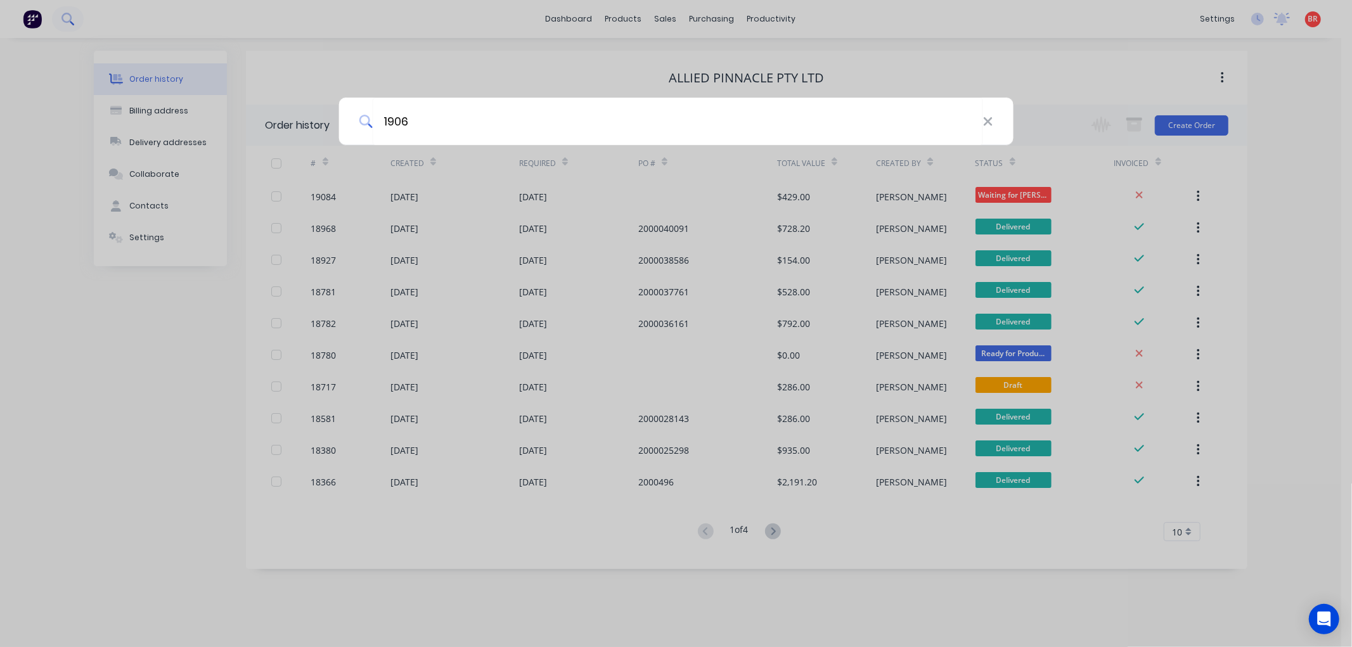
type input "19060"
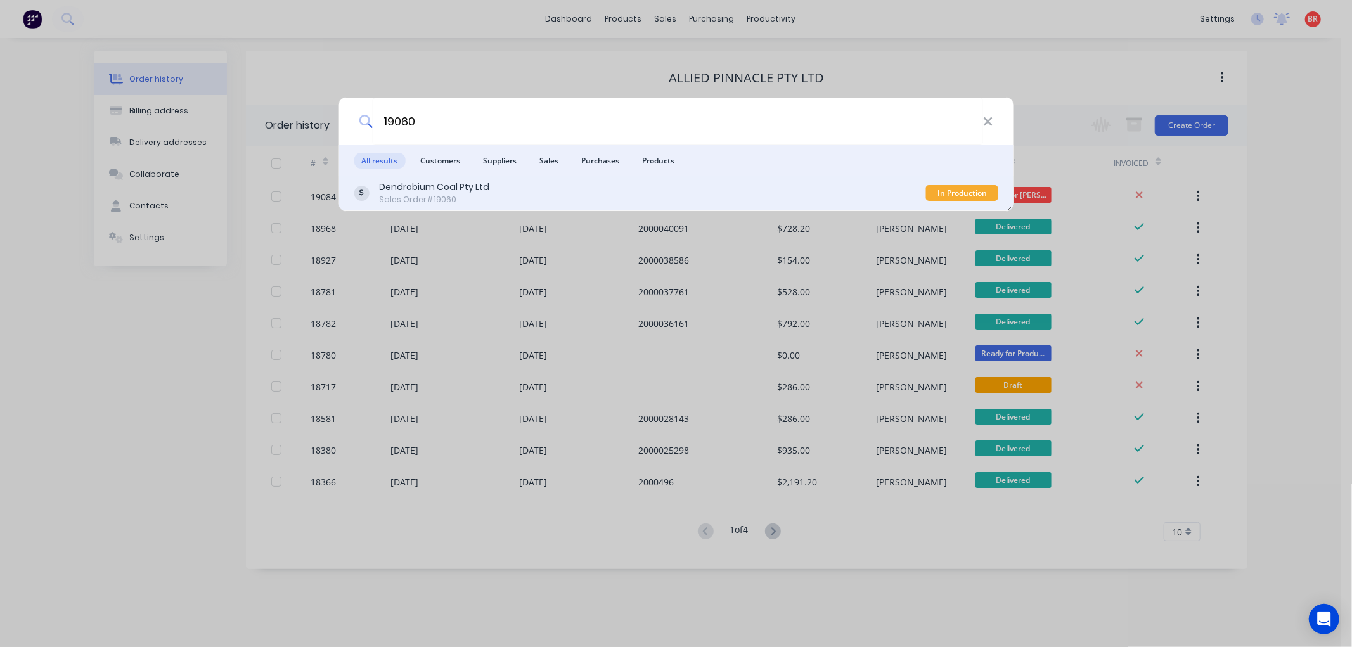
click at [508, 188] on div "Dendrobium Coal Pty Ltd Sales Order #19060" at bounding box center [640, 193] width 573 height 25
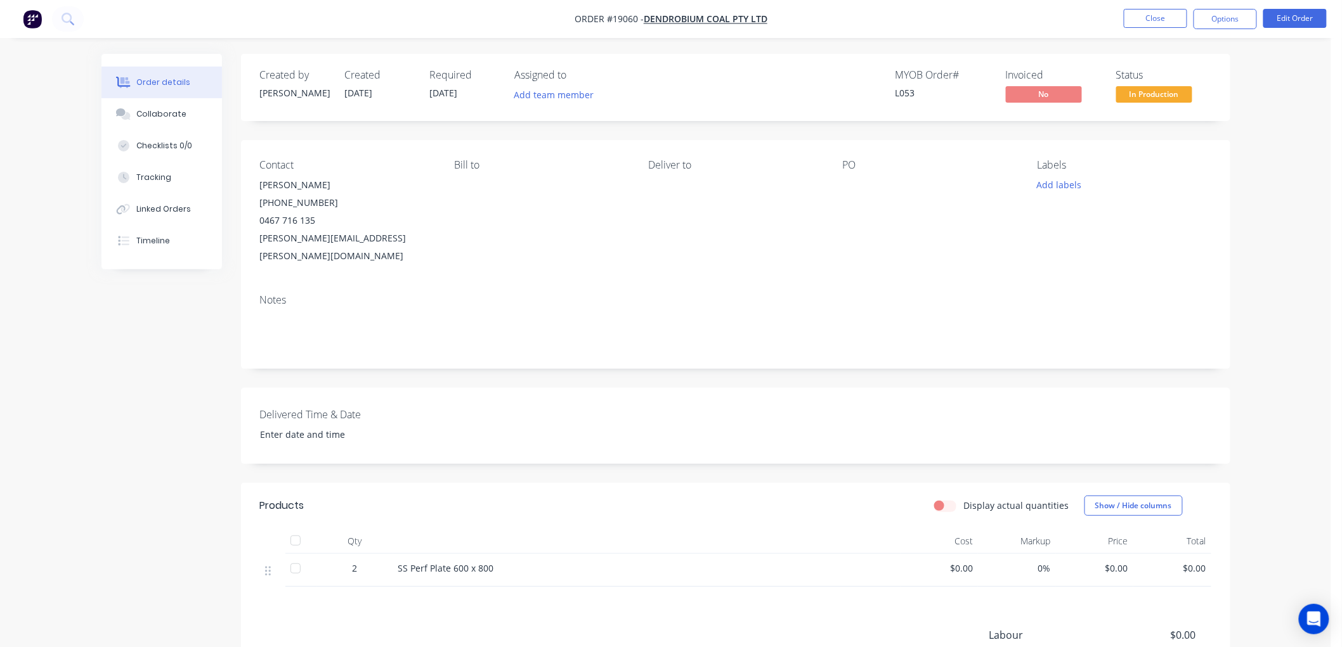
click at [1163, 93] on span "In Production" at bounding box center [1154, 94] width 76 height 16
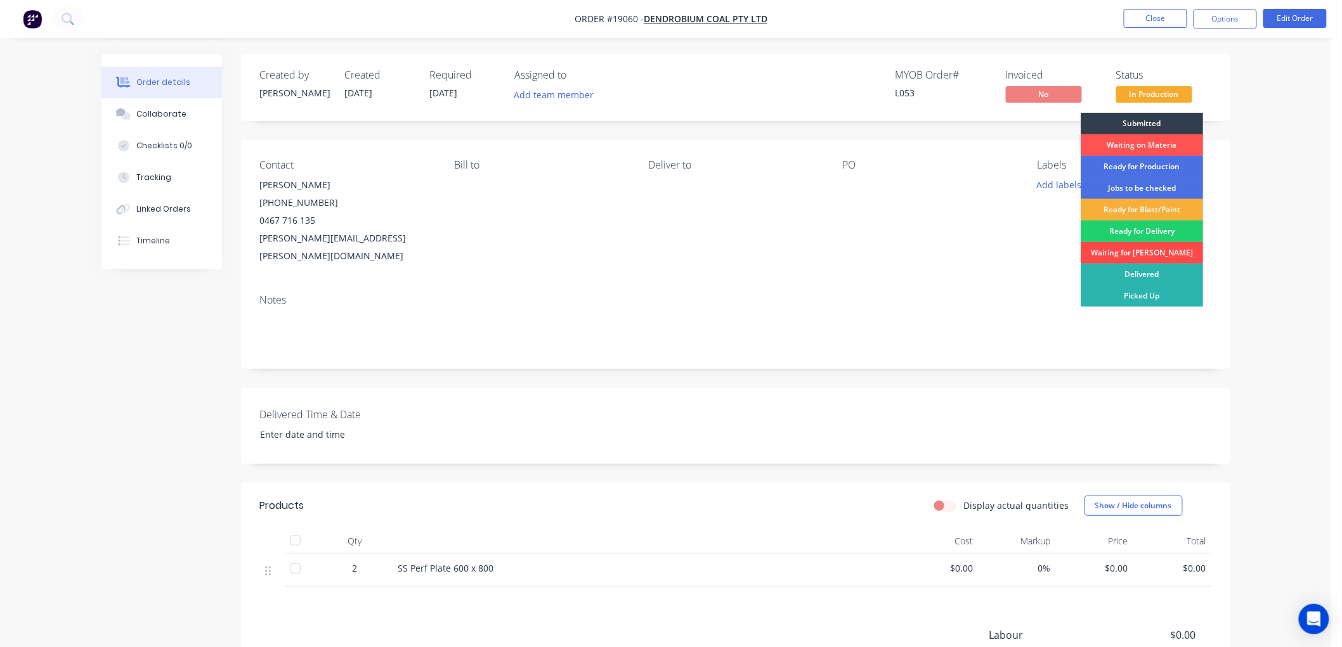
click at [1133, 250] on div "Waiting for [PERSON_NAME]" at bounding box center [1141, 253] width 122 height 22
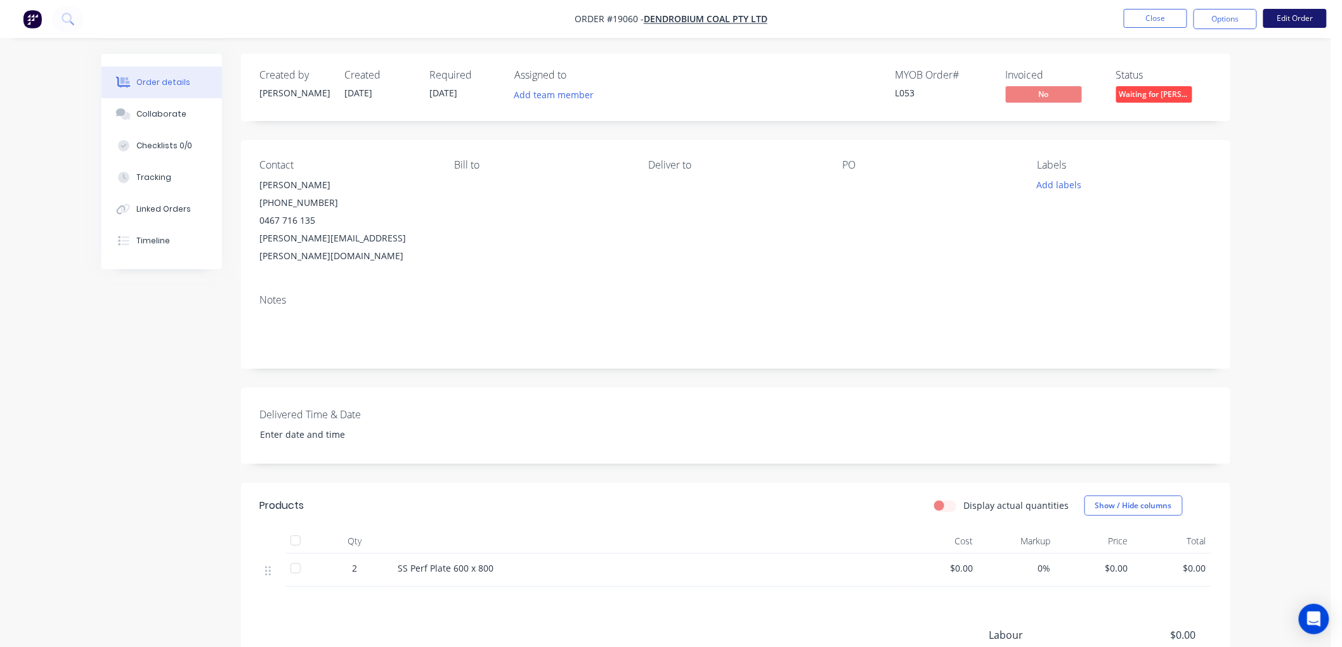
click at [1283, 18] on button "Edit Order" at bounding box center [1294, 18] width 63 height 19
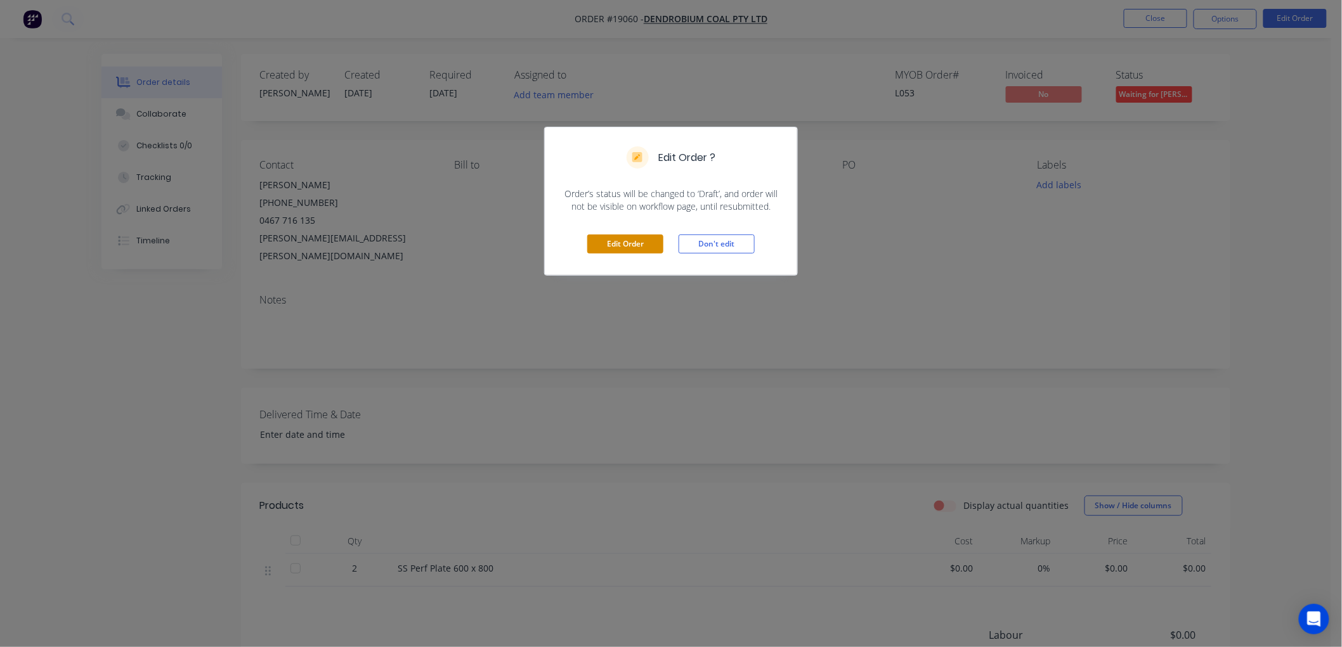
click at [644, 246] on button "Edit Order" at bounding box center [625, 244] width 76 height 19
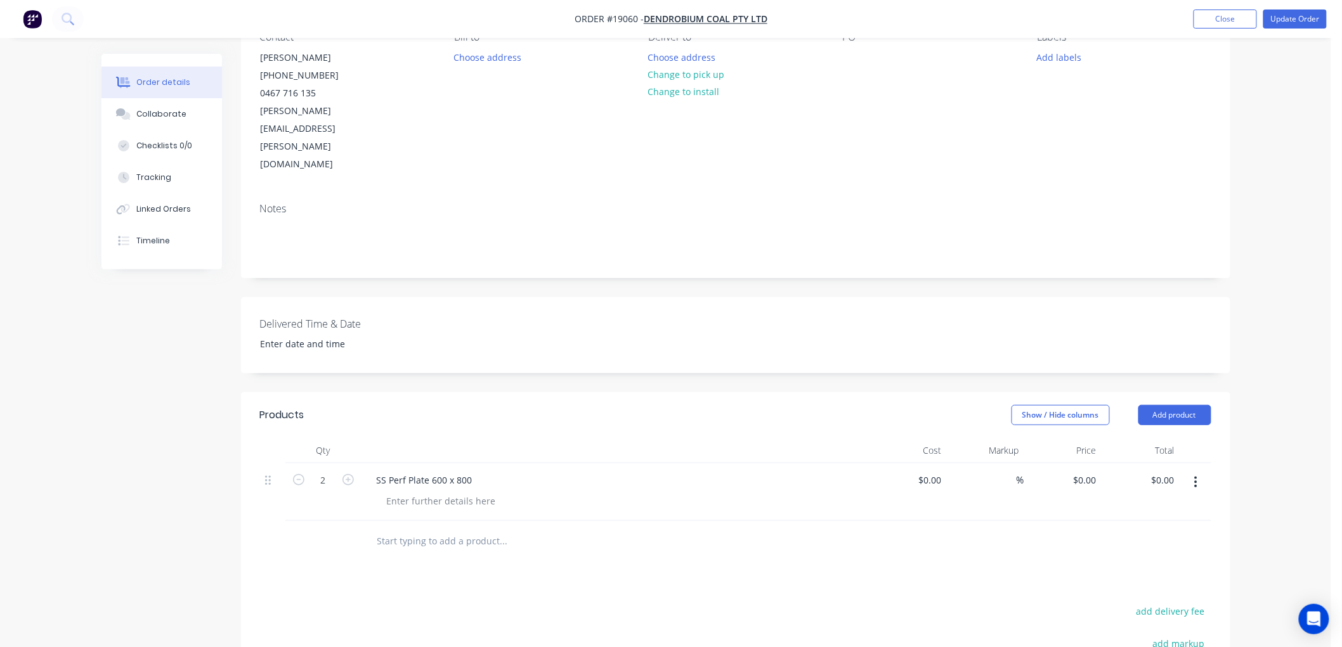
scroll to position [141, 0]
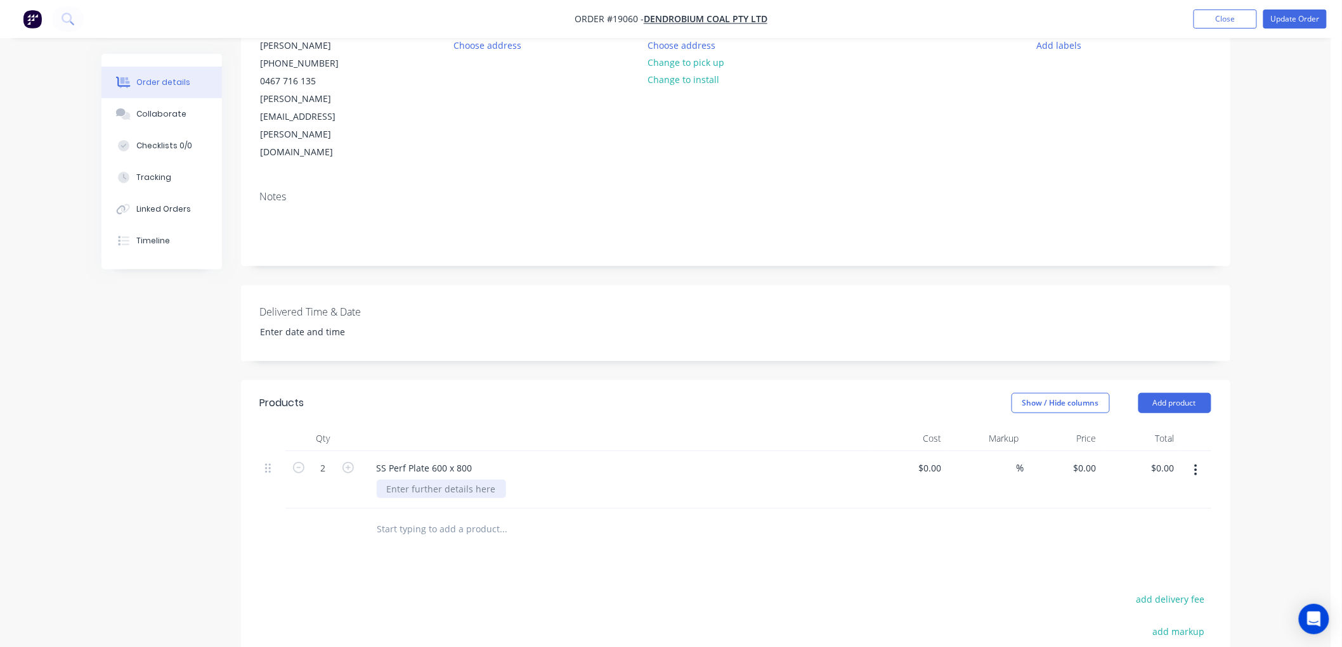
click at [428, 480] on div at bounding box center [441, 489] width 129 height 18
click at [928, 459] on div "0 $0.00" at bounding box center [929, 468] width 34 height 18
type input "$552.00"
type input "$1,104.00"
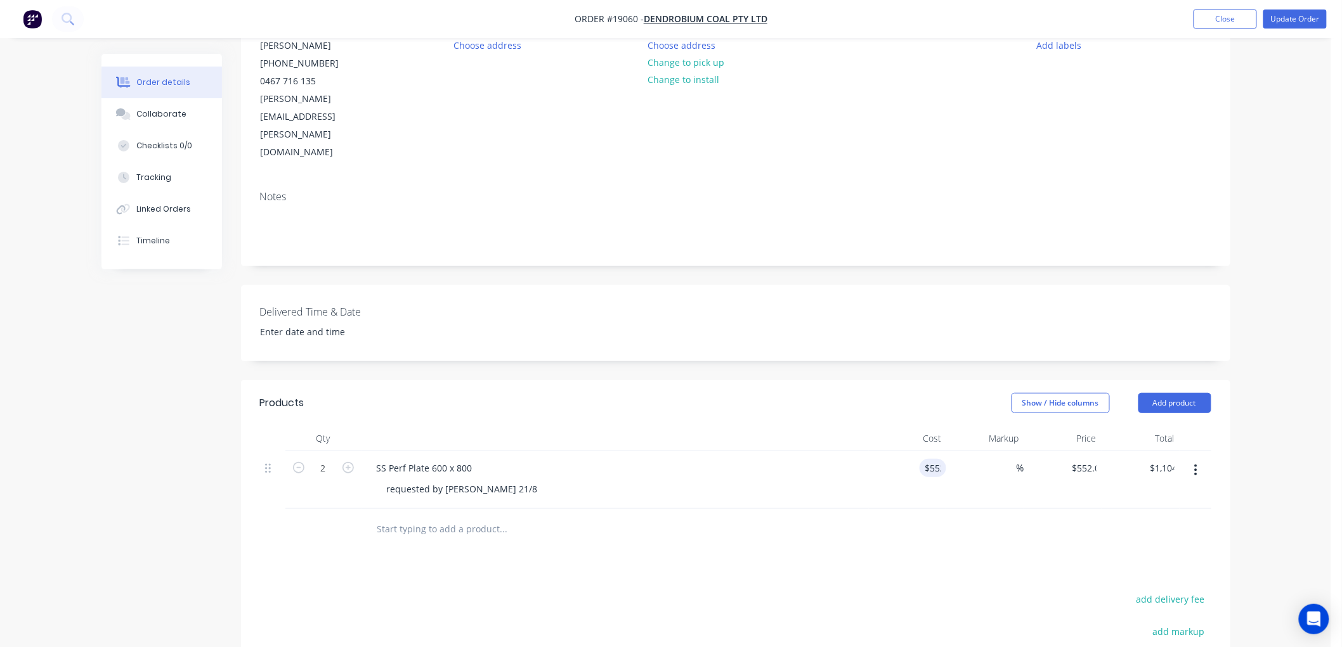
click at [1291, 273] on div "Order details Collaborate Checklists 0/0 Tracking Linked Orders Timeline Order …" at bounding box center [665, 366] width 1331 height 1015
click at [386, 459] on div "SS Perf Plate 600 x 800" at bounding box center [424, 468] width 116 height 18
click at [514, 517] on div "Products Show / Hide columns Add product Qty Cost Markup Price Total 2 SS Walkw…" at bounding box center [735, 617] width 989 height 474
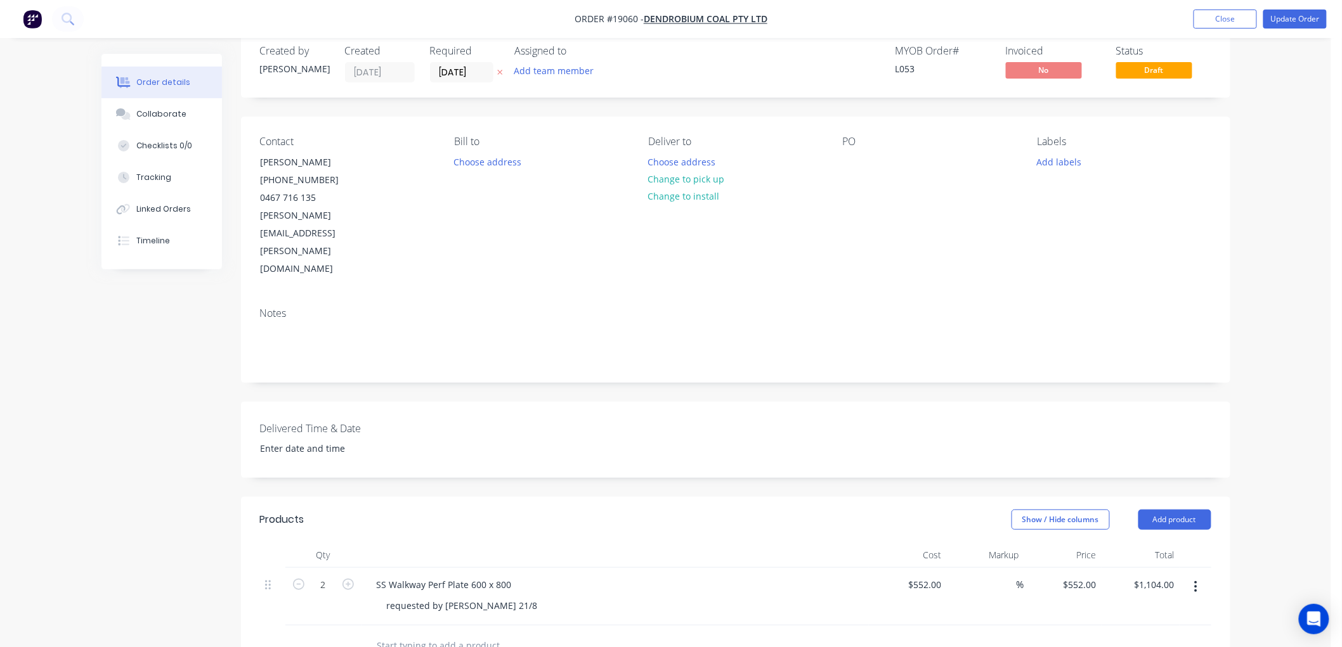
scroll to position [0, 0]
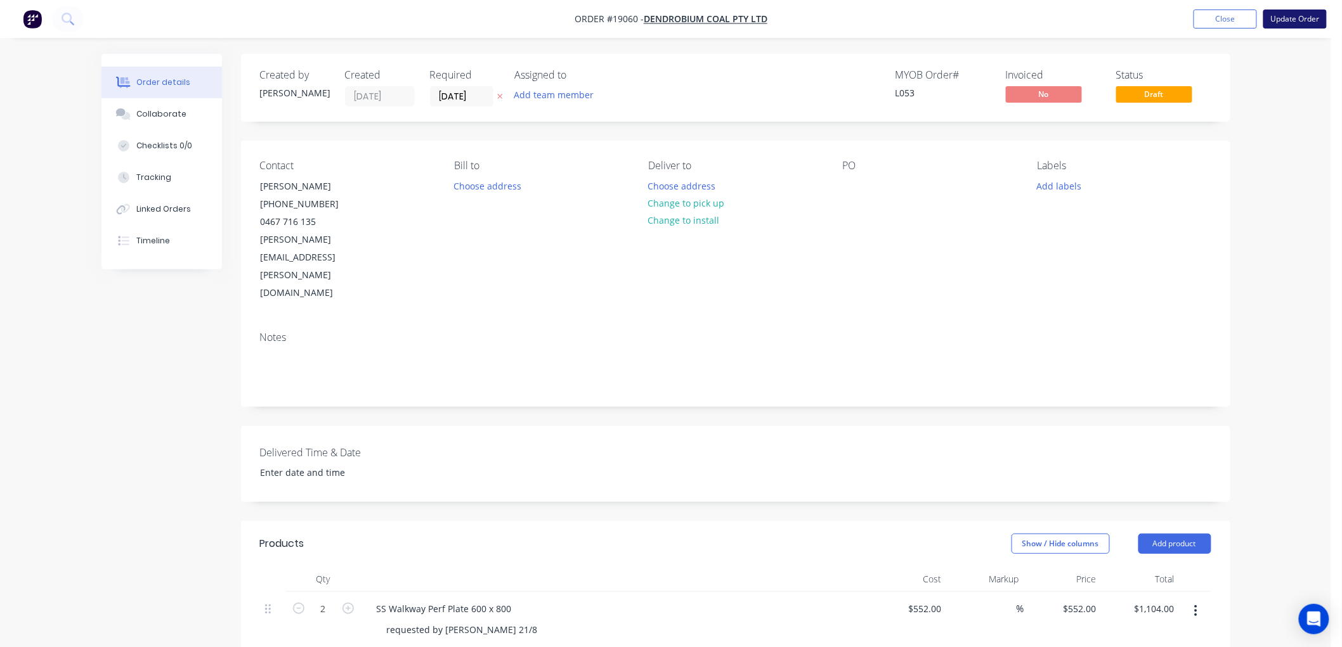
click at [1283, 19] on button "Update Order" at bounding box center [1294, 19] width 63 height 19
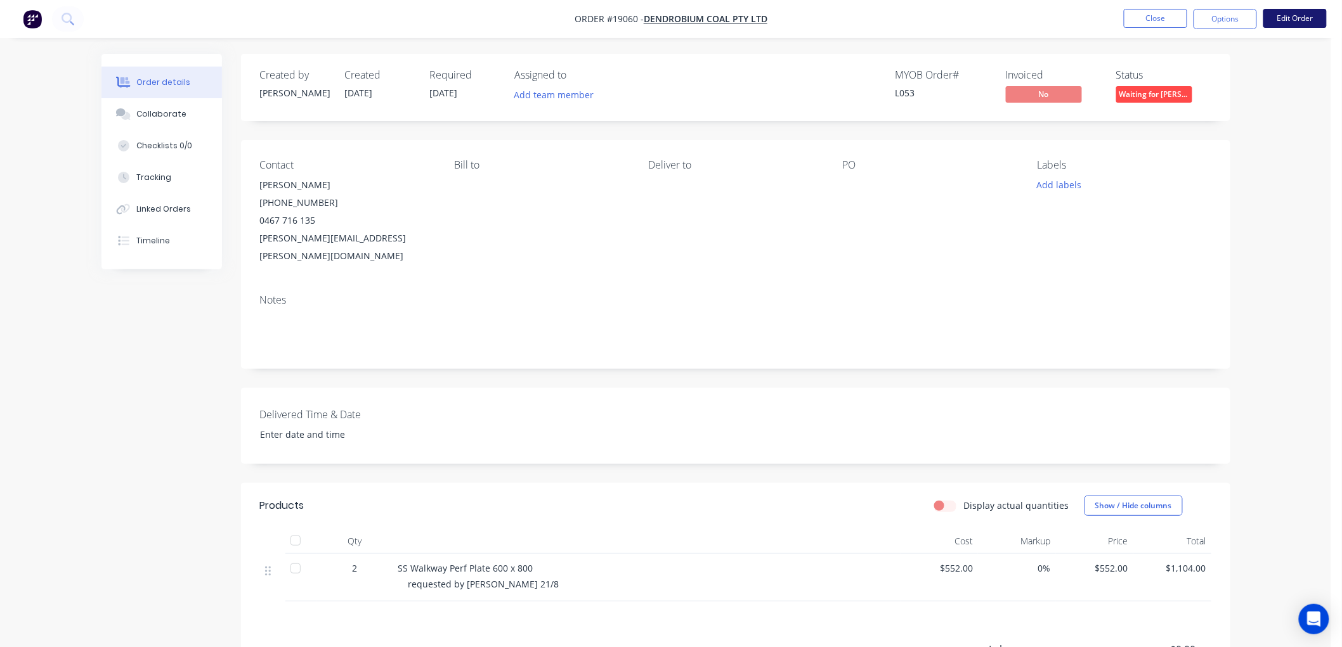
click at [1294, 18] on button "Edit Order" at bounding box center [1294, 18] width 63 height 19
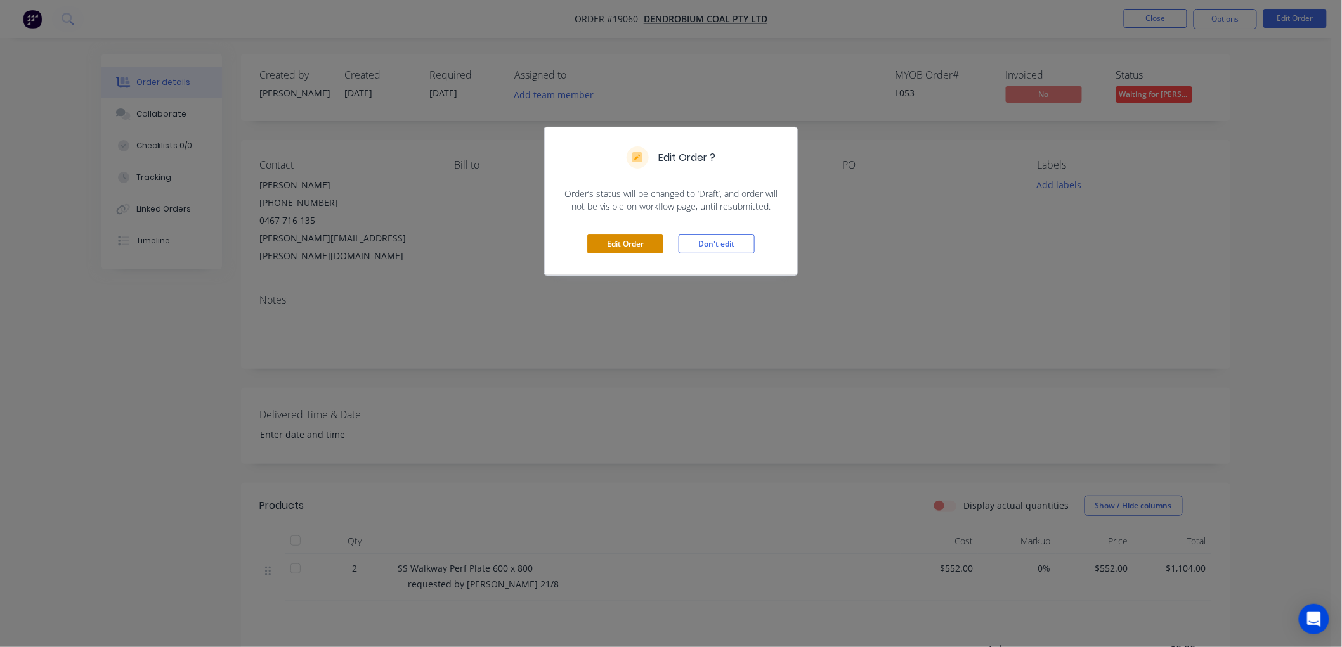
click at [632, 244] on button "Edit Order" at bounding box center [625, 244] width 76 height 19
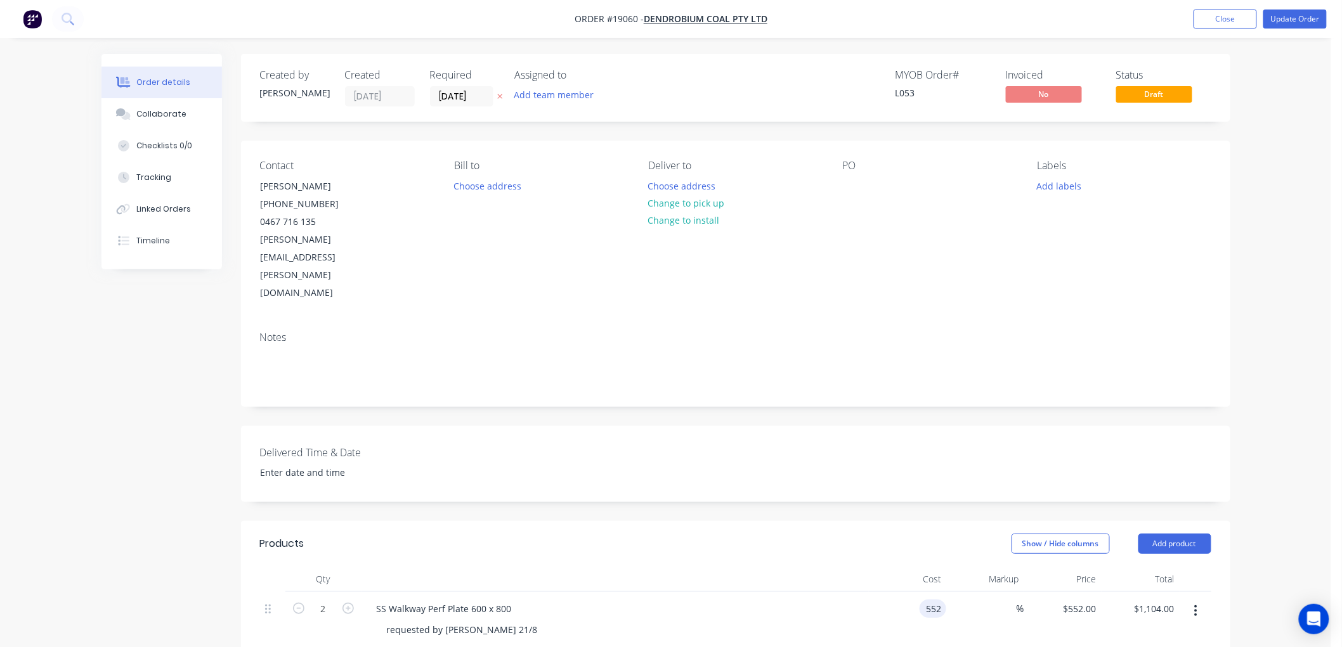
click at [920, 600] on div "552 552" at bounding box center [932, 609] width 27 height 18
type input "$238.00"
type input "$476.00"
click at [1271, 320] on div "Order details Collaborate Checklists 0/0 Tracking Linked Orders Timeline Order …" at bounding box center [665, 507] width 1331 height 1015
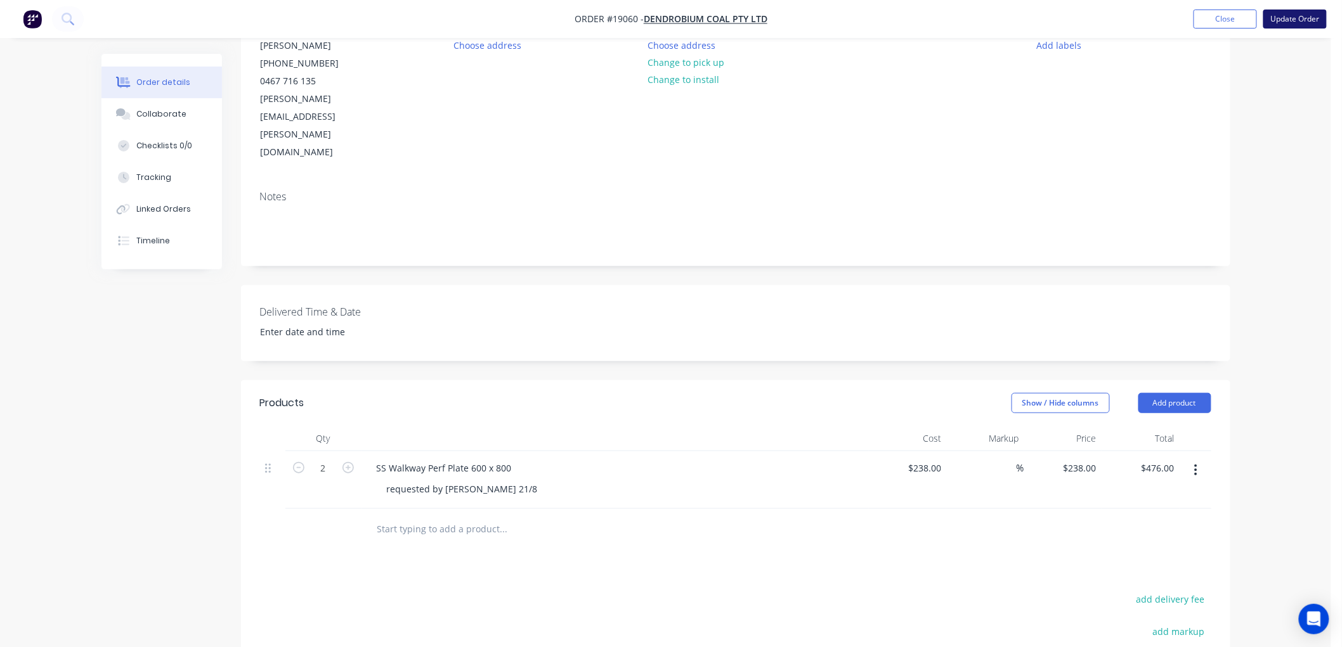
scroll to position [70, 0]
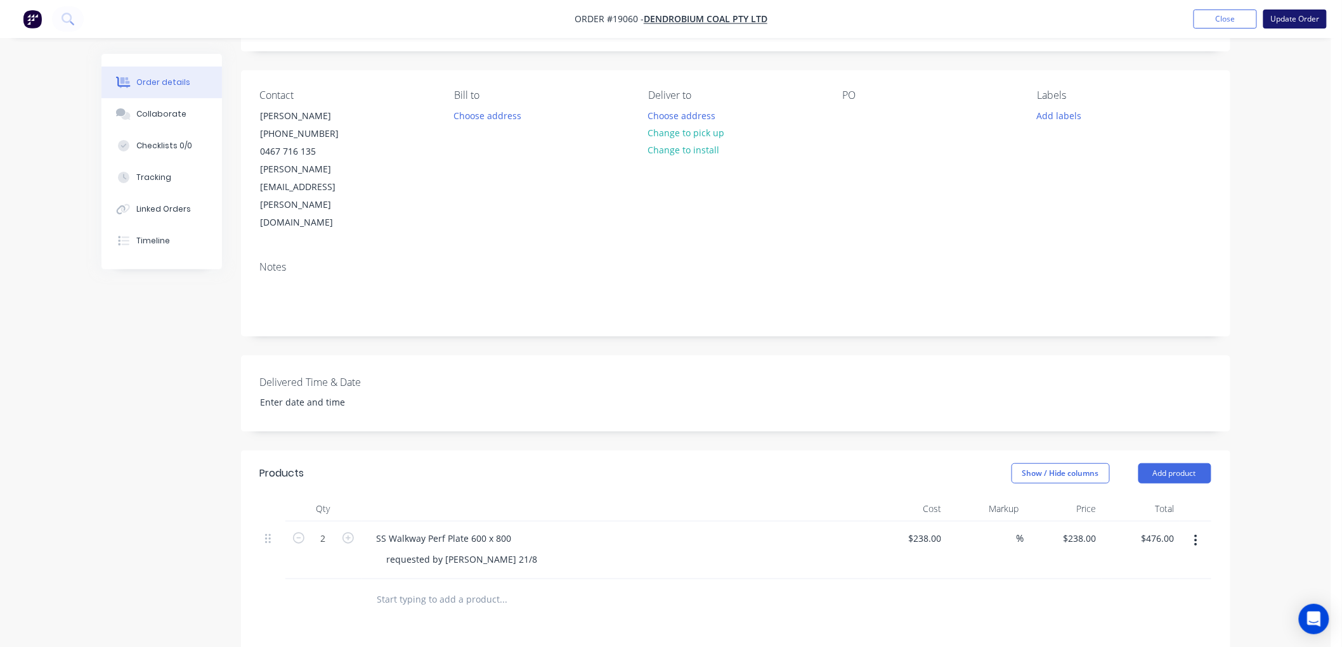
click at [1283, 27] on button "Update Order" at bounding box center [1294, 19] width 63 height 19
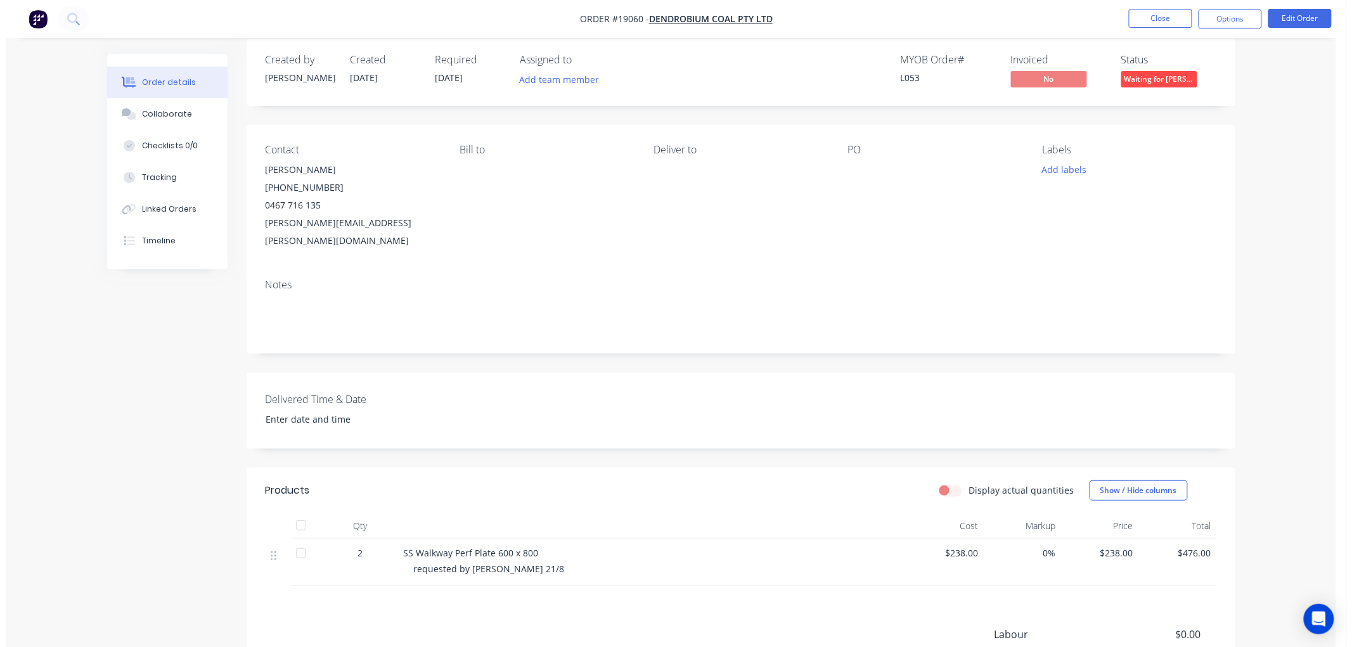
scroll to position [0, 0]
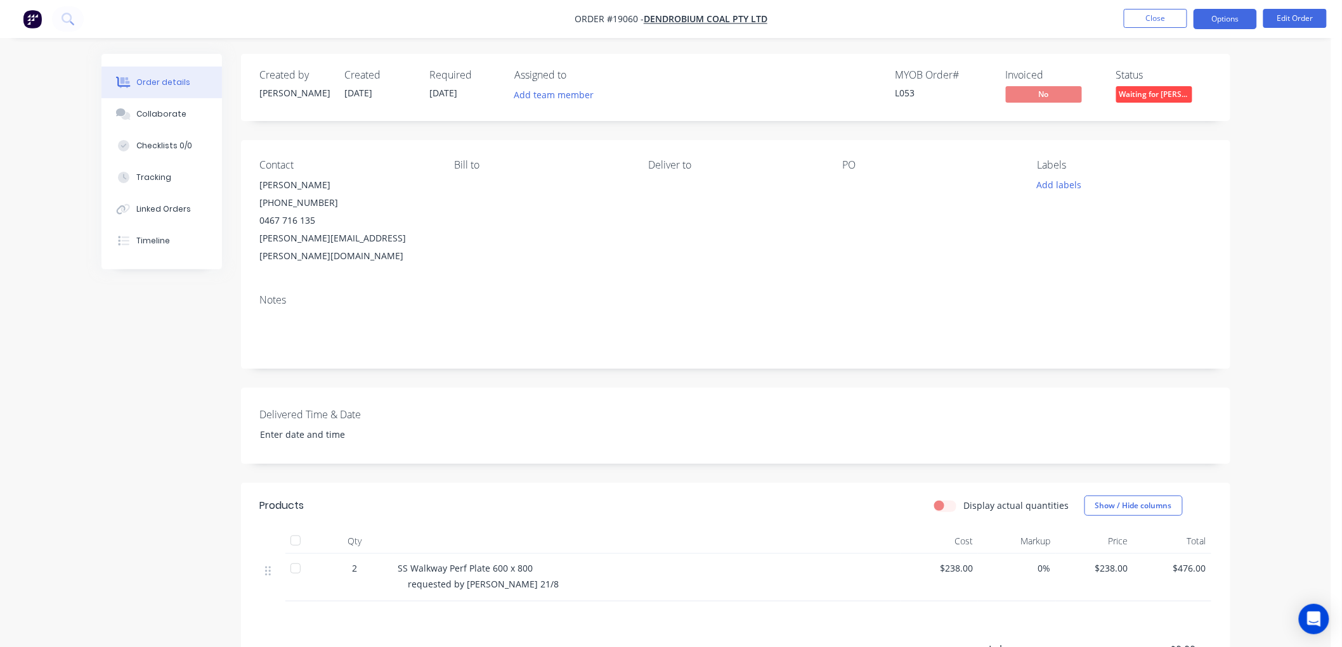
click at [1220, 23] on button "Options" at bounding box center [1224, 19] width 63 height 20
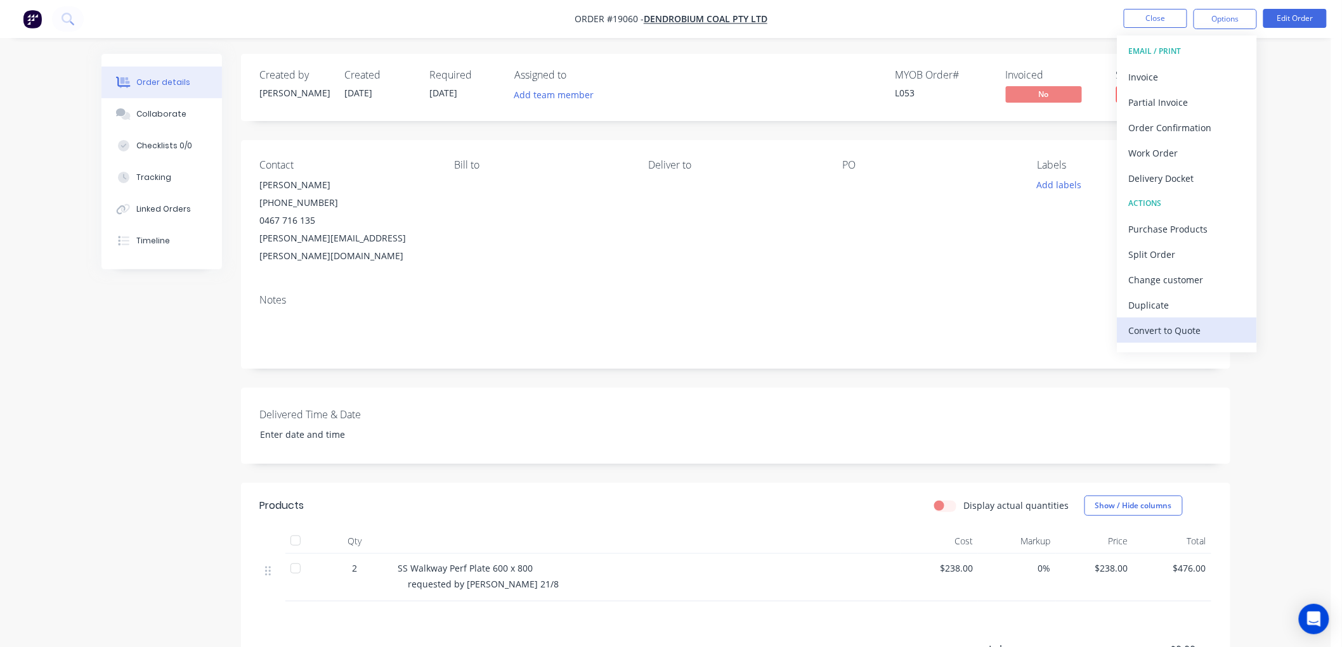
click at [1158, 325] on div "Convert to Quote" at bounding box center [1187, 330] width 117 height 18
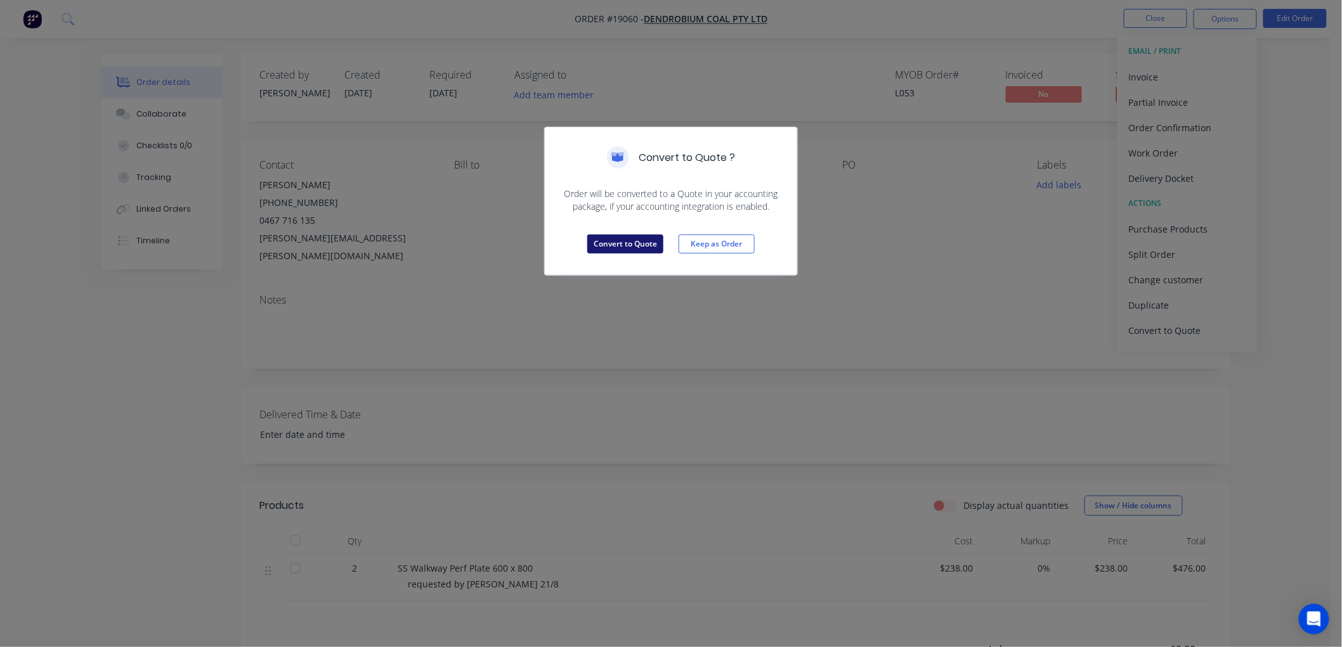
click at [619, 240] on button "Convert to Quote" at bounding box center [625, 244] width 76 height 19
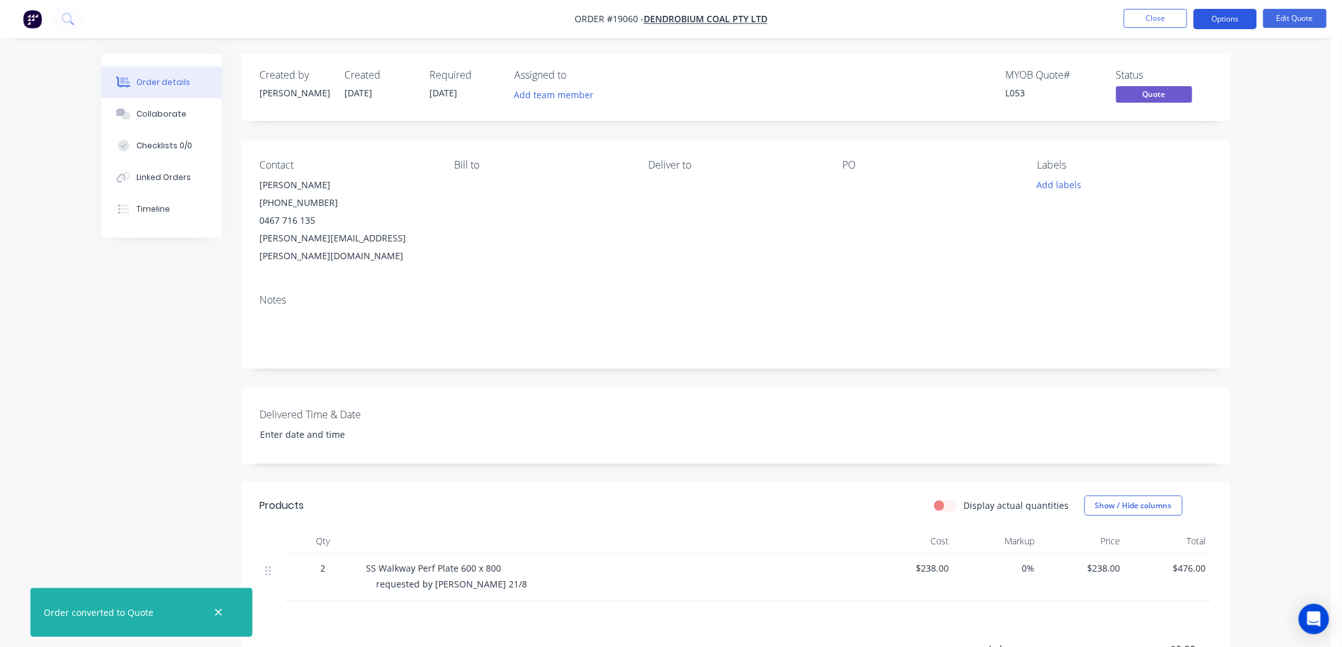
click at [1214, 22] on button "Options" at bounding box center [1224, 19] width 63 height 20
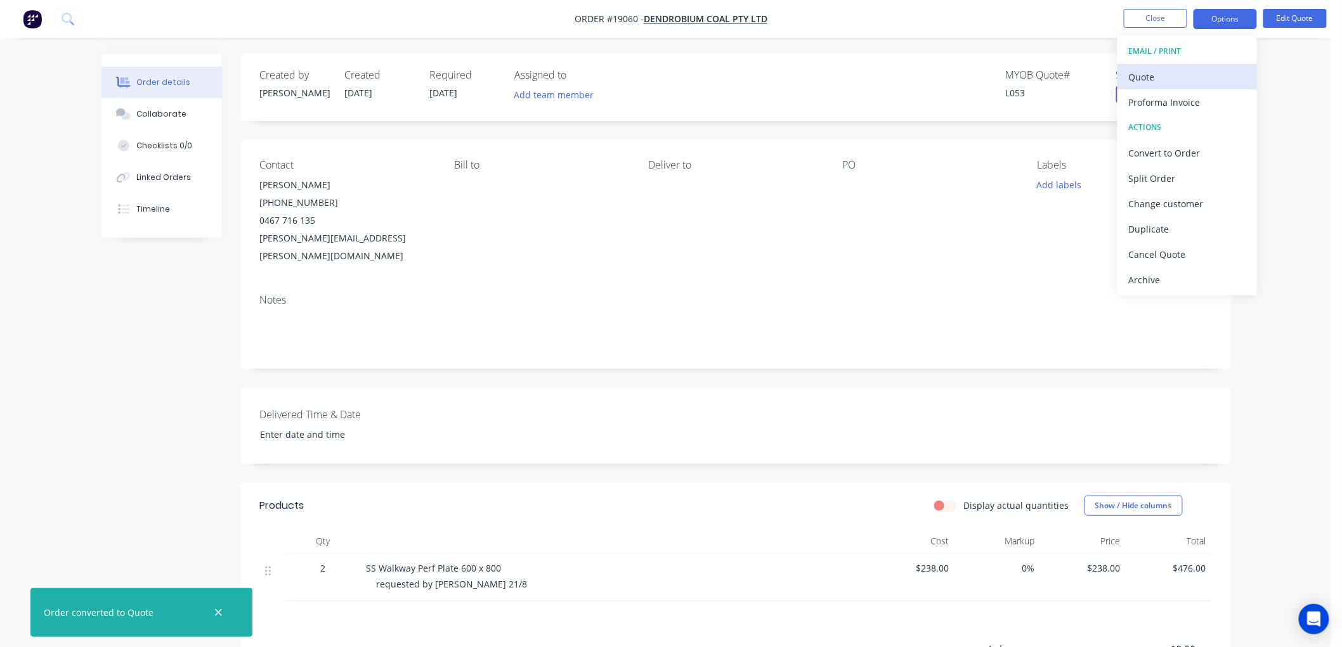
click at [1146, 84] on div "Quote" at bounding box center [1187, 77] width 117 height 18
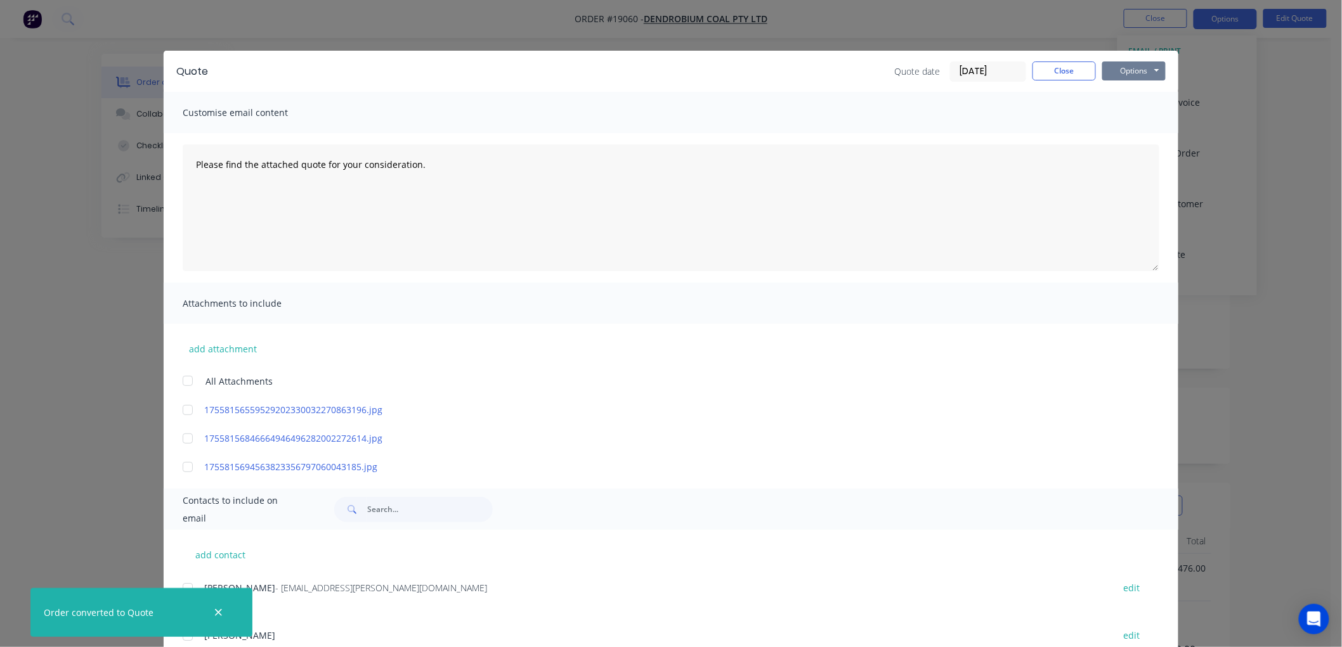
click at [1136, 70] on button "Options" at bounding box center [1133, 71] width 63 height 19
click at [1127, 115] on button "Print" at bounding box center [1142, 114] width 81 height 21
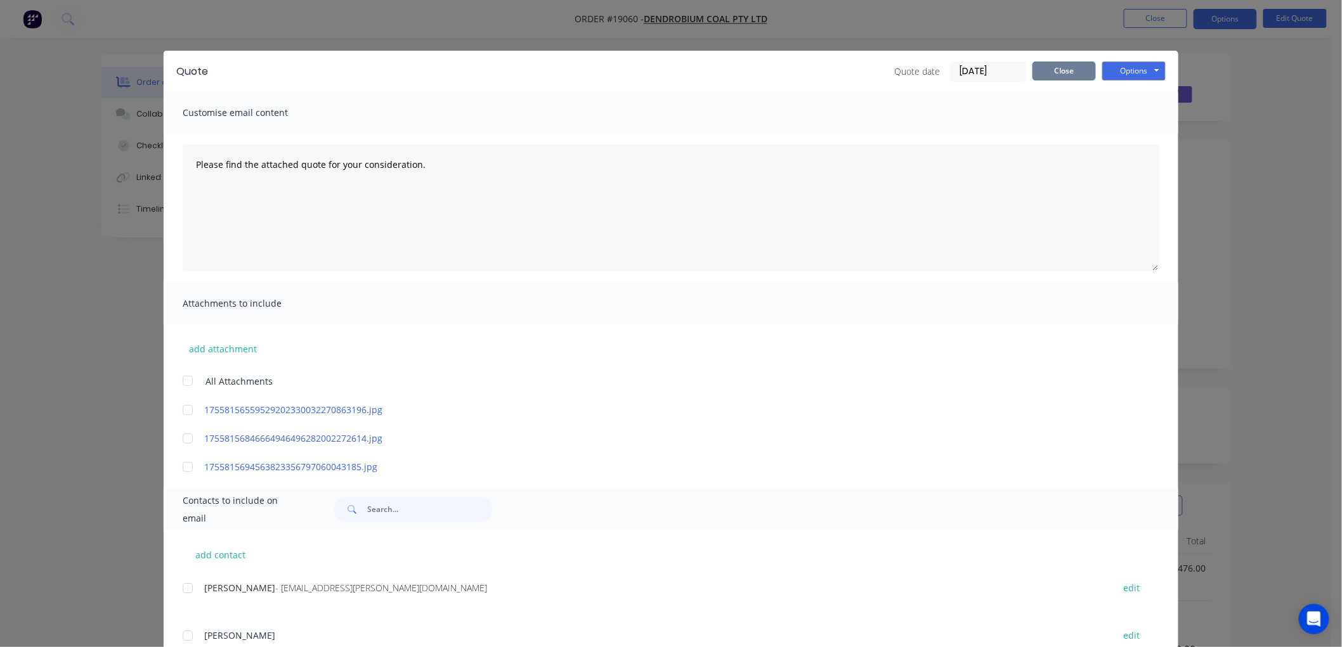
click at [1064, 65] on button "Close" at bounding box center [1063, 71] width 63 height 19
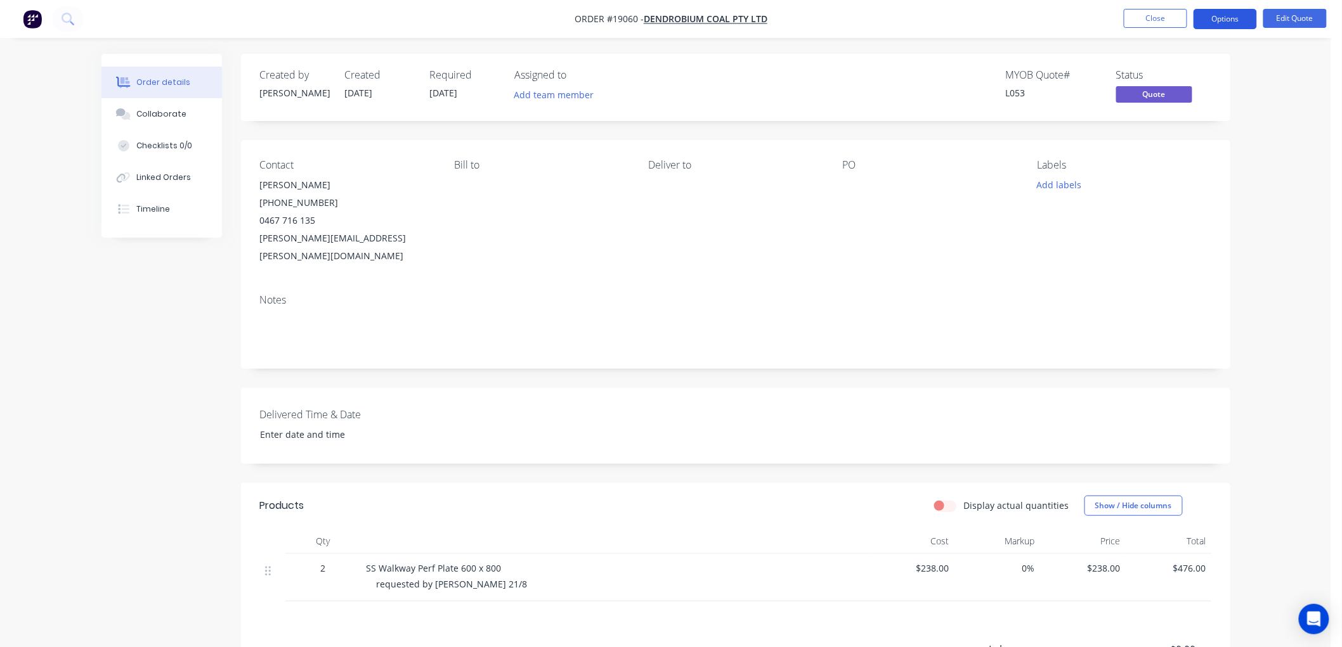
click at [1212, 20] on button "Options" at bounding box center [1224, 19] width 63 height 20
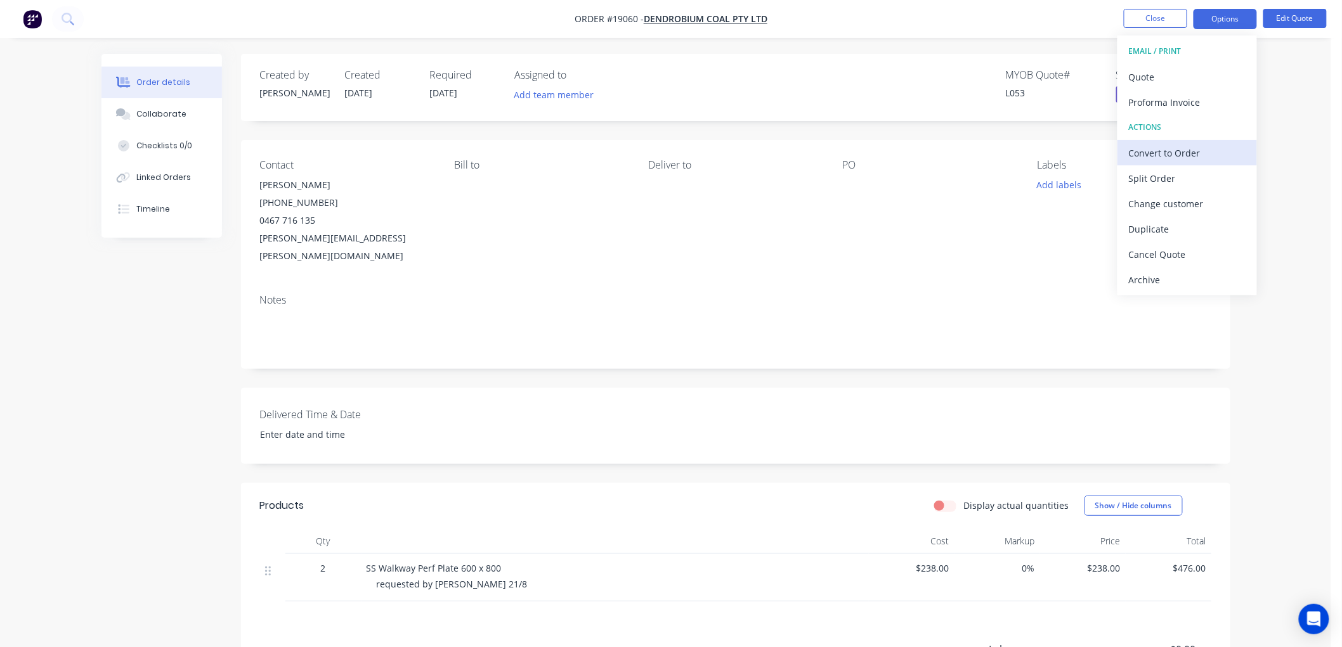
click at [1149, 144] on div "Convert to Order" at bounding box center [1187, 153] width 117 height 18
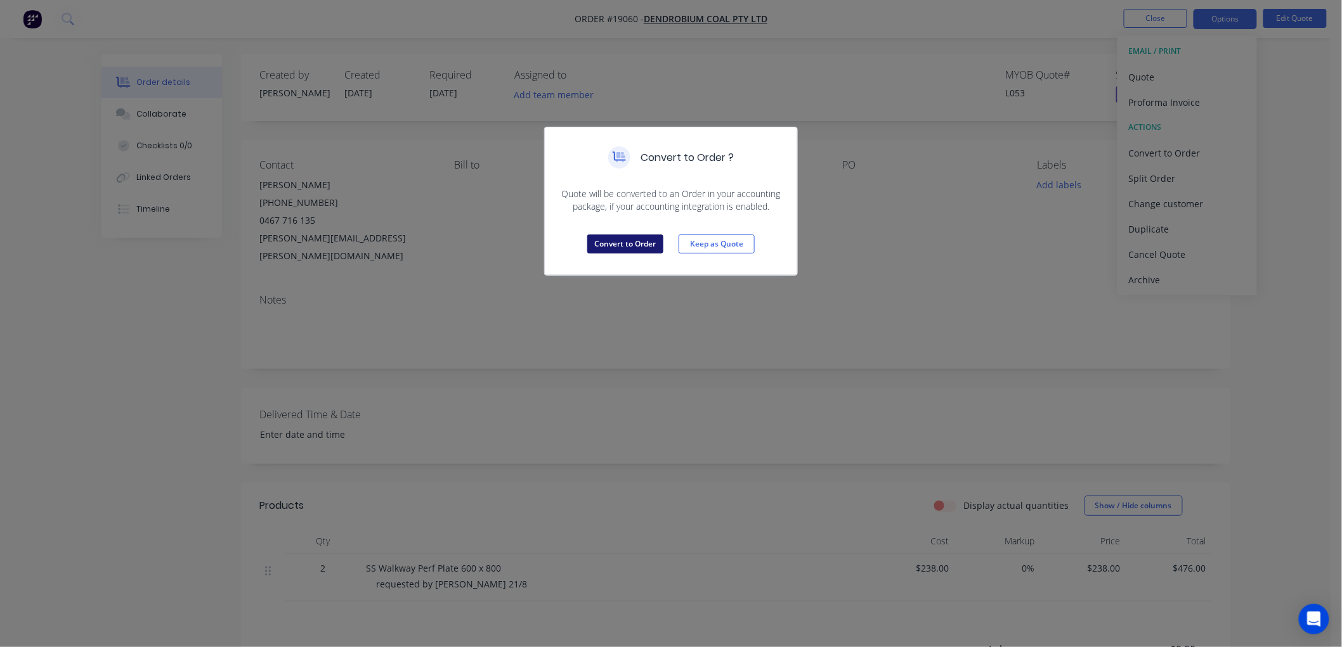
click at [634, 246] on button "Convert to Order" at bounding box center [625, 244] width 76 height 19
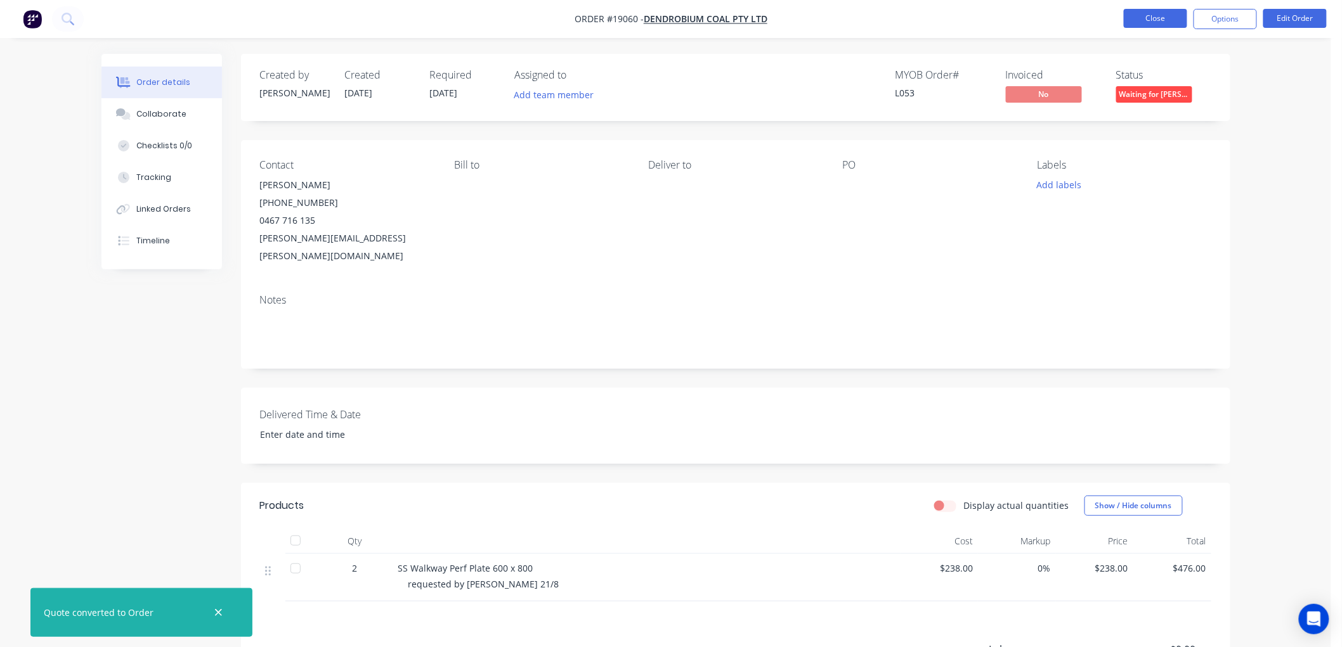
click at [1156, 16] on button "Close" at bounding box center [1155, 18] width 63 height 19
